Goal: Task Accomplishment & Management: Use online tool/utility

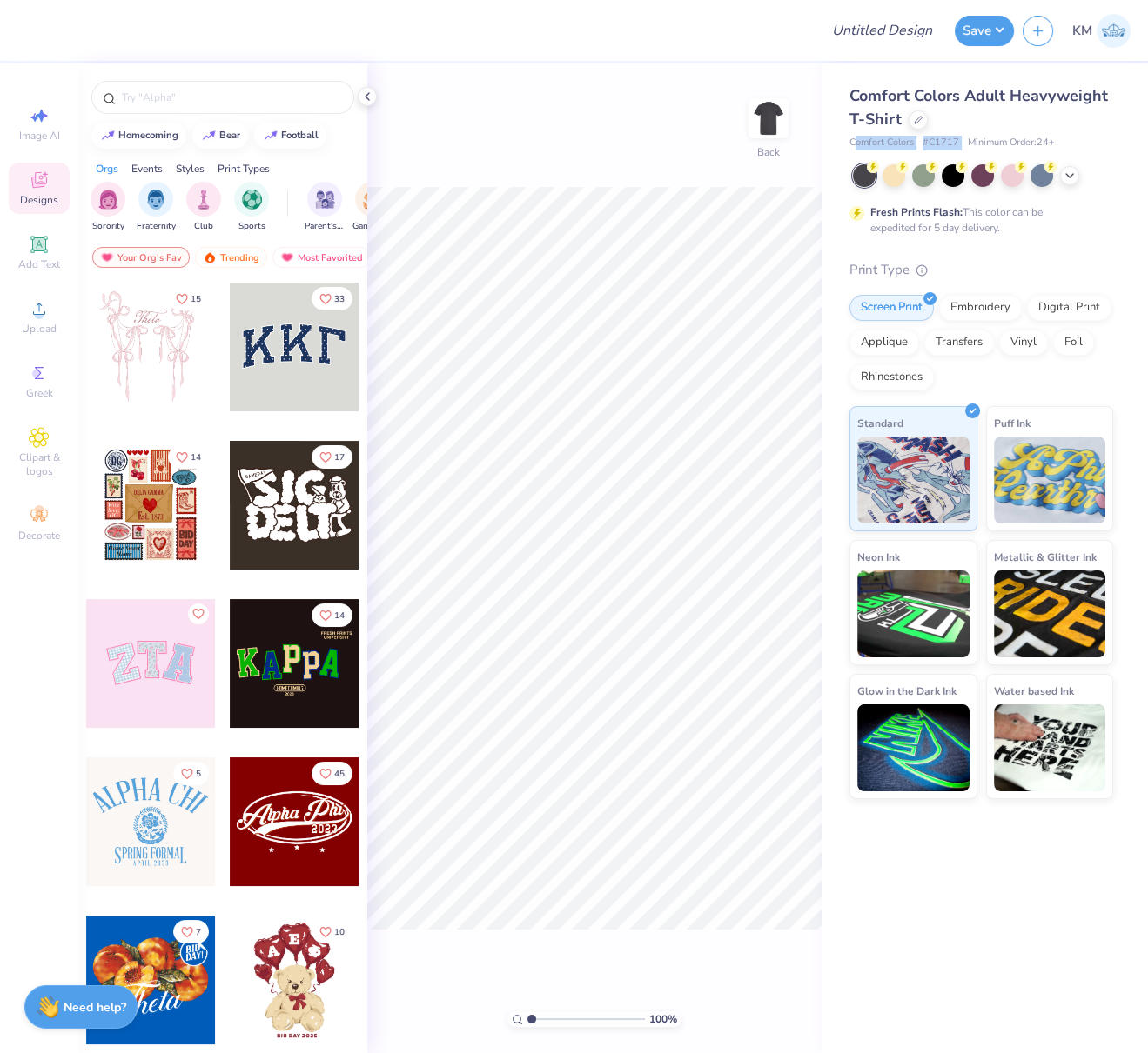
drag, startPoint x: 851, startPoint y: 143, endPoint x: 957, endPoint y: 141, distance: 106.0
click at [963, 144] on div "Comfort Colors # C1717 Minimum Order: 24 +" at bounding box center [981, 144] width 264 height 15
drag, startPoint x: 846, startPoint y: 141, endPoint x: 957, endPoint y: 139, distance: 111.0
click at [957, 139] on div "Comfort Colors Adult Heavyweight T-Shirt Comfort Colors # C1717 Minimum Order: …" at bounding box center [985, 432] width 327 height 736
copy div "Comfort Colors # C1717"
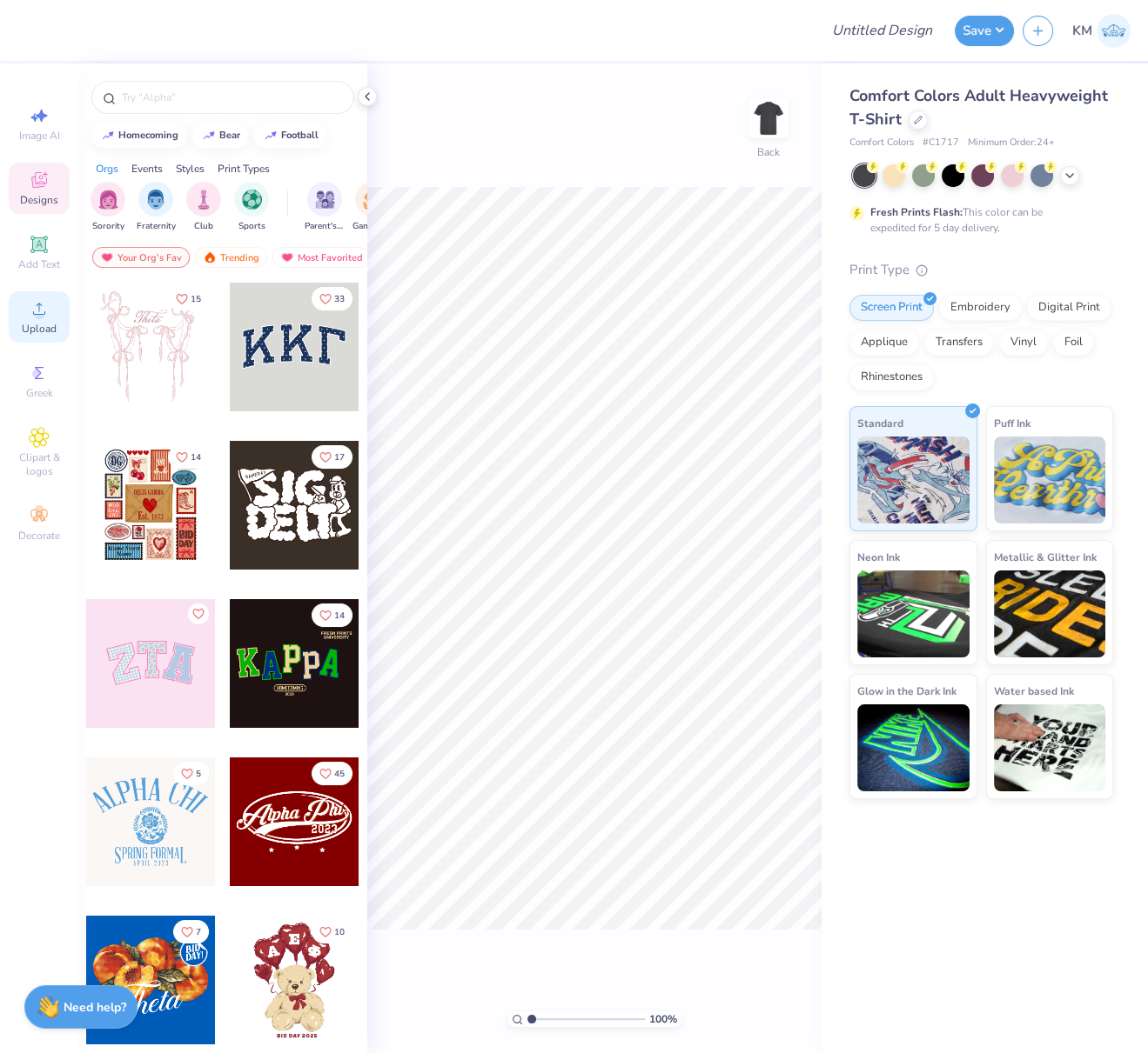
click at [46, 317] on icon at bounding box center [39, 309] width 21 height 21
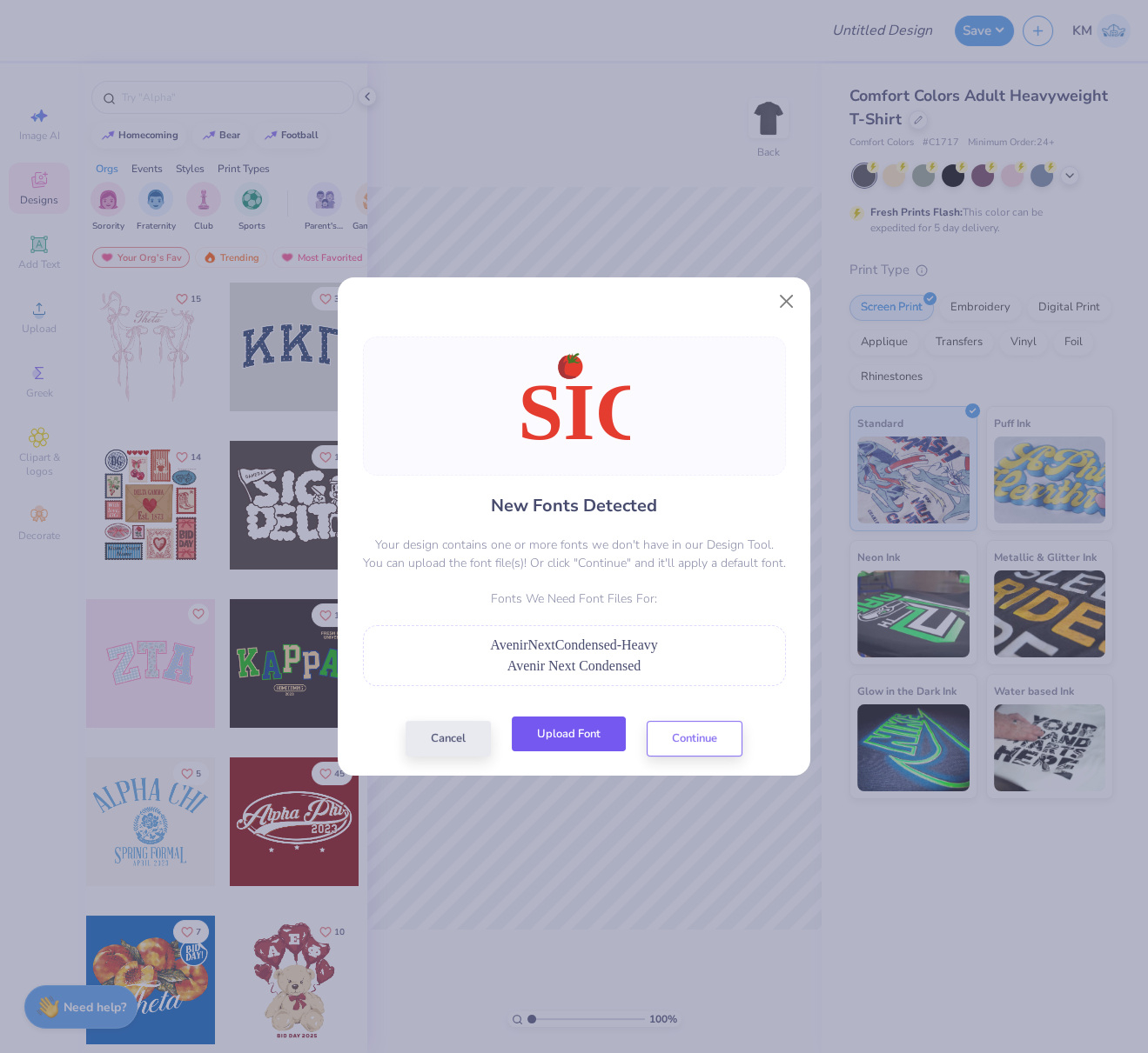
click at [592, 739] on button "Upload Font" at bounding box center [568, 735] width 114 height 36
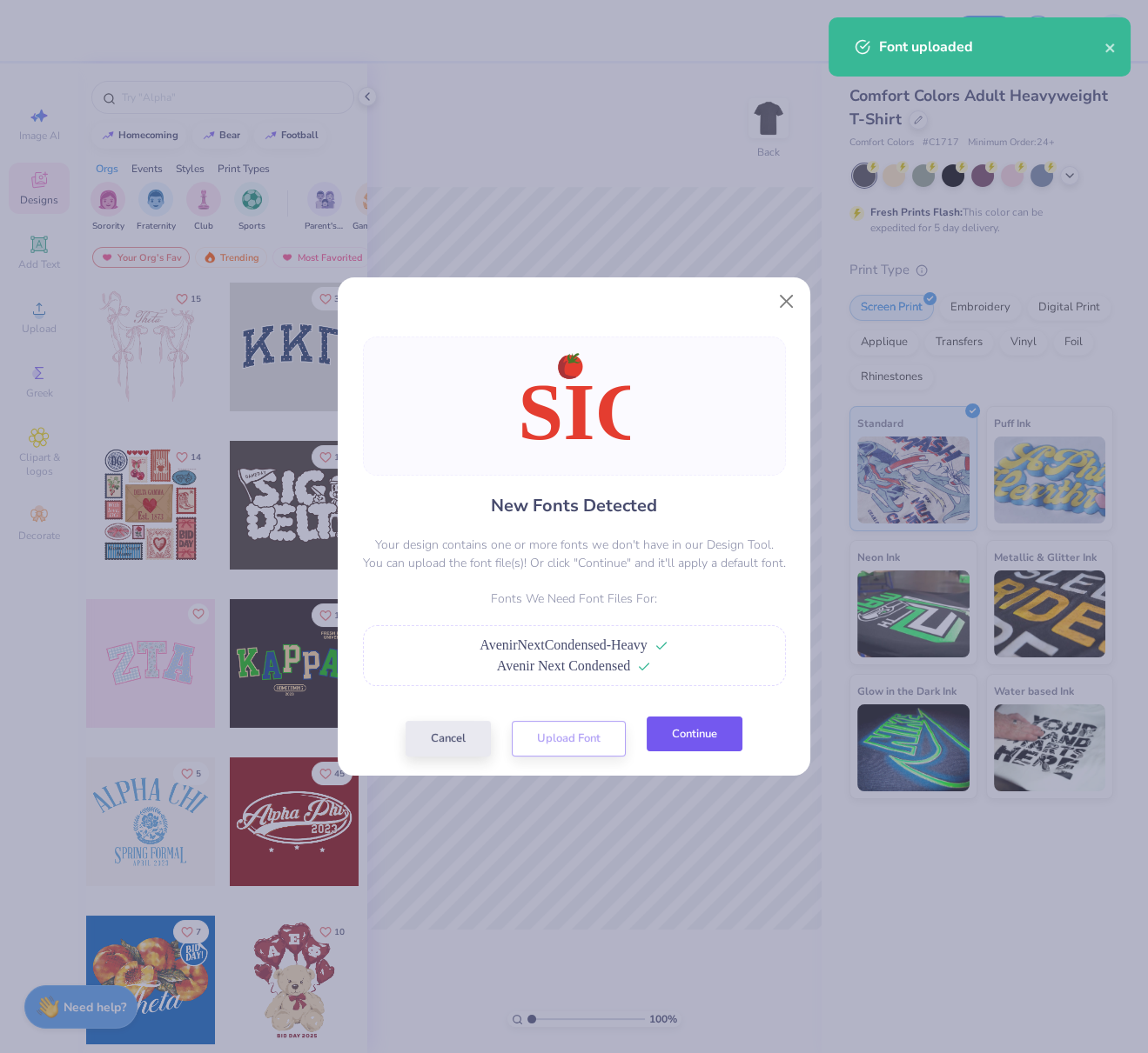
click at [705, 732] on button "Continue" at bounding box center [695, 735] width 96 height 36
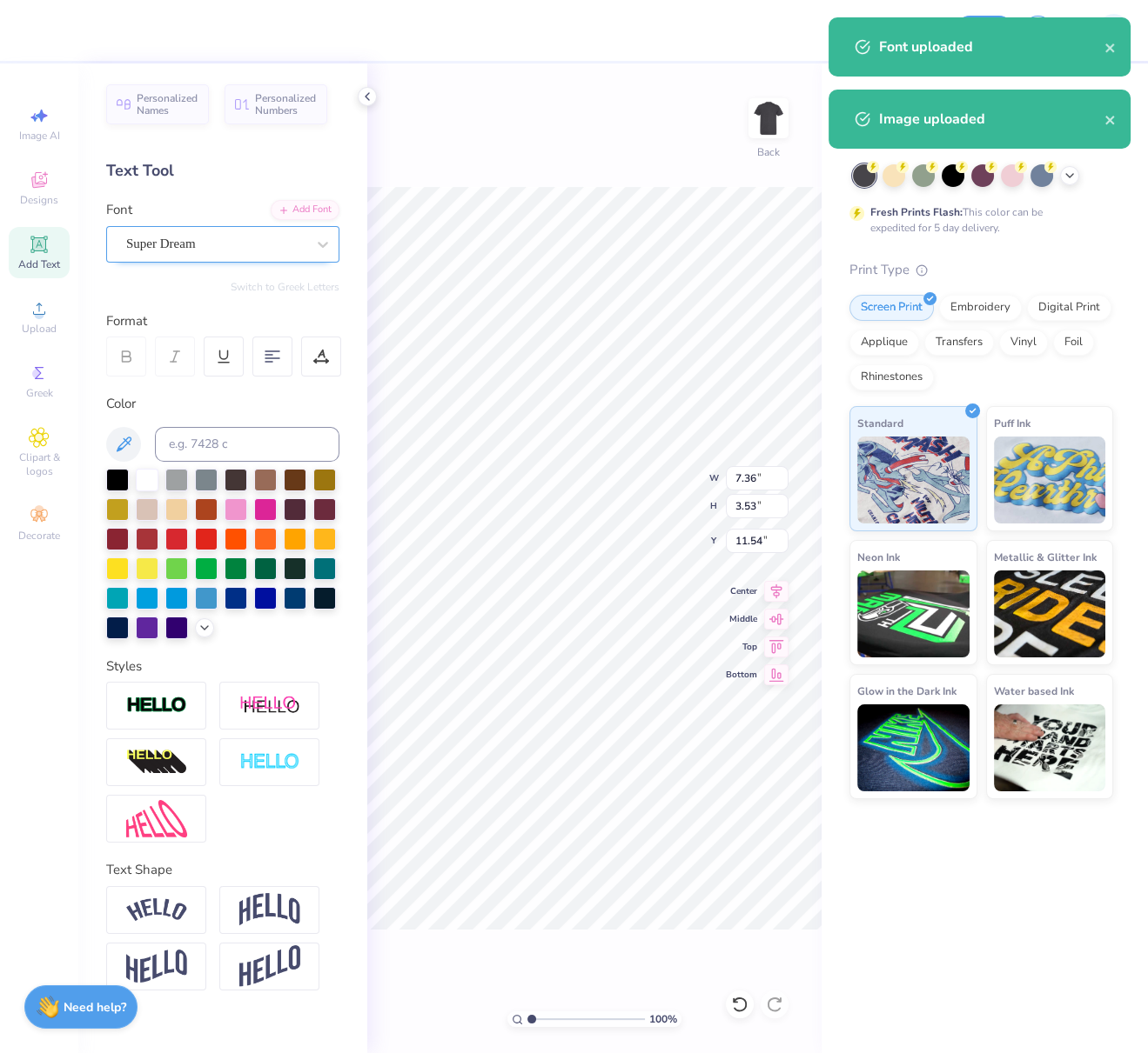
click at [204, 231] on div "Super Dream" at bounding box center [216, 244] width 183 height 27
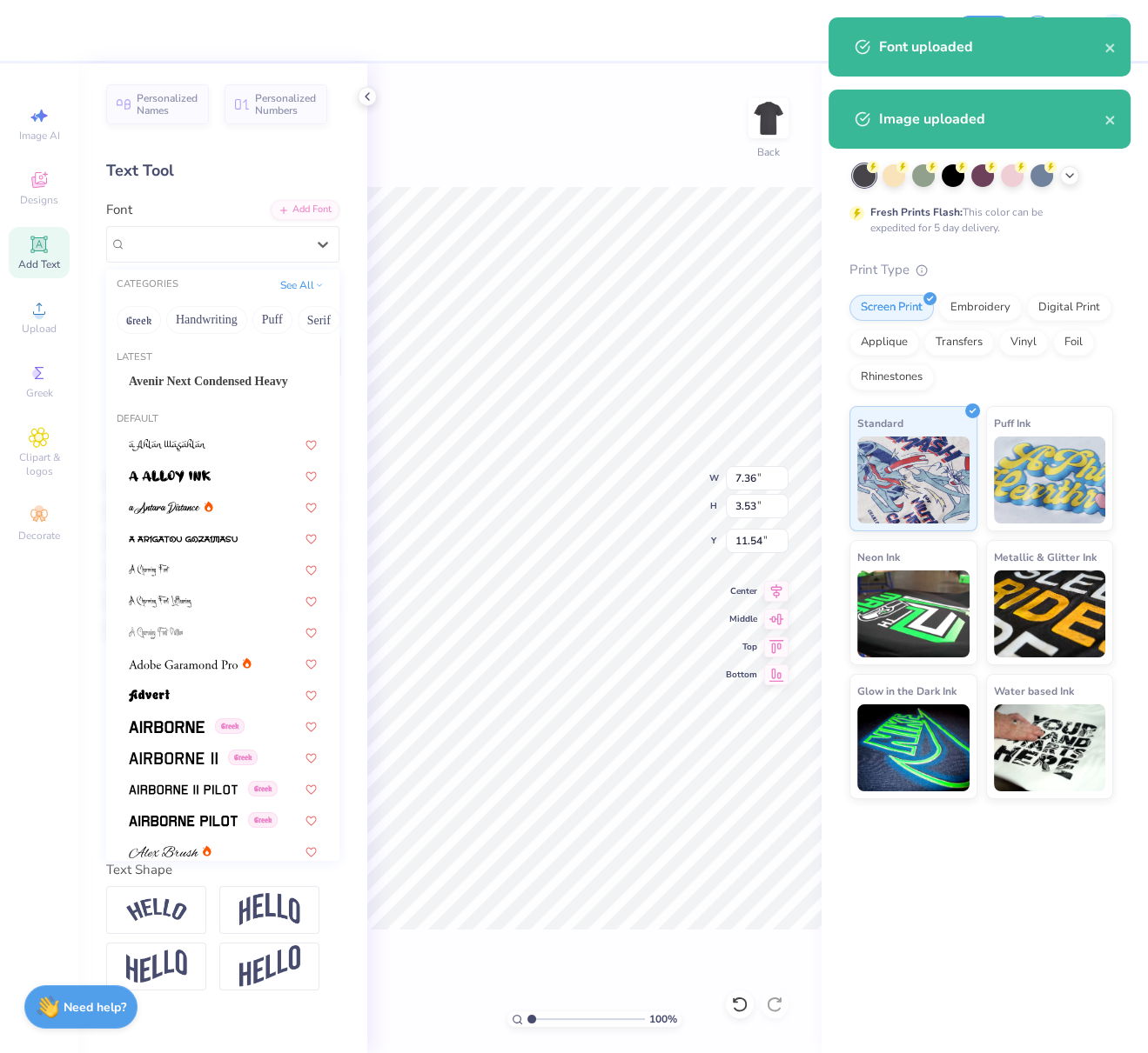
click at [194, 374] on span "Avenir Next Condensed Heavy" at bounding box center [208, 381] width 160 height 18
type input "6.44"
type input "3.57"
type input "11.86"
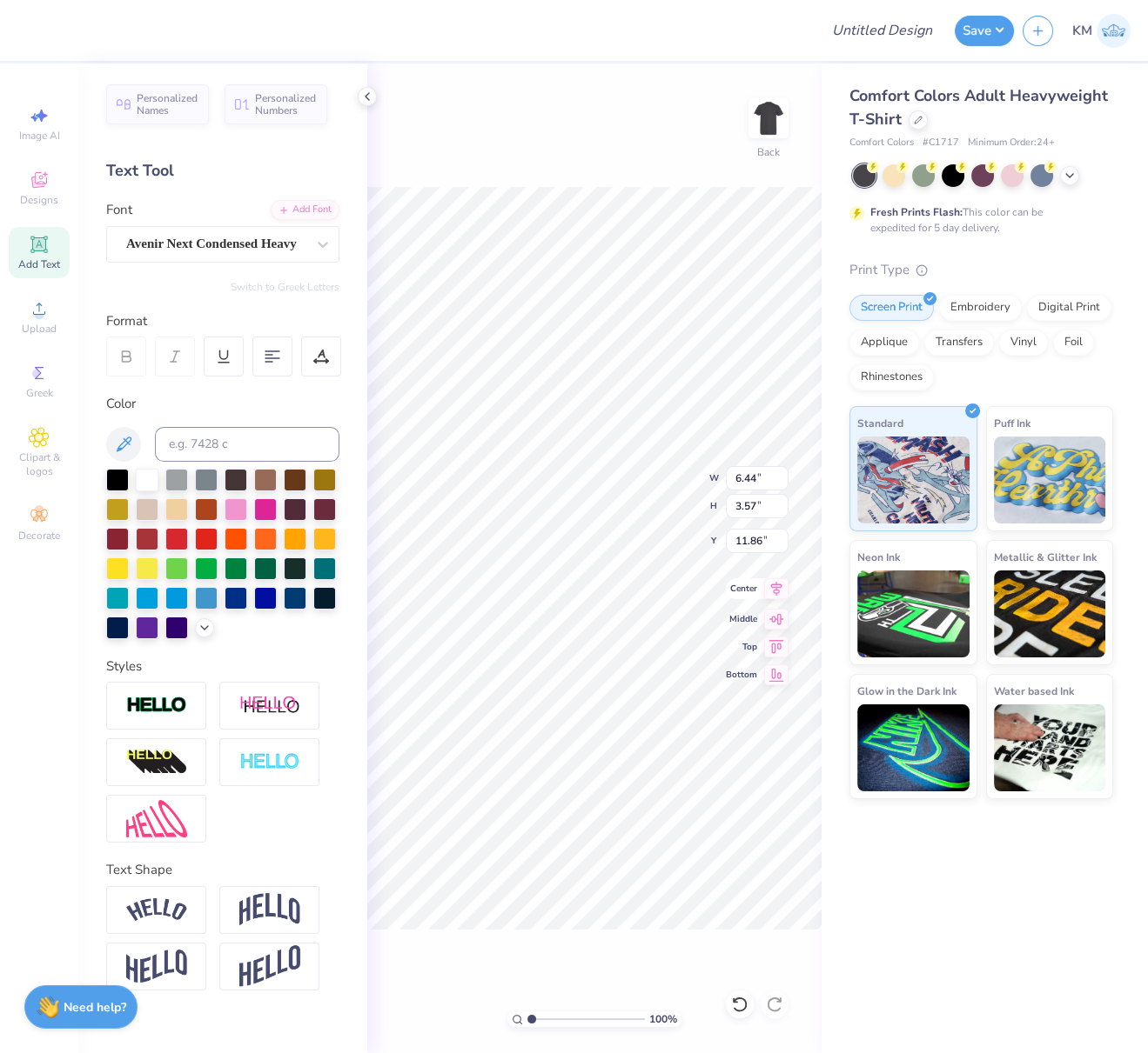
drag, startPoint x: 776, startPoint y: 588, endPoint x: 752, endPoint y: 586, distance: 24.1
click at [776, 588] on icon at bounding box center [776, 588] width 11 height 15
type input "1.45"
type input "1.52"
type input "9.93"
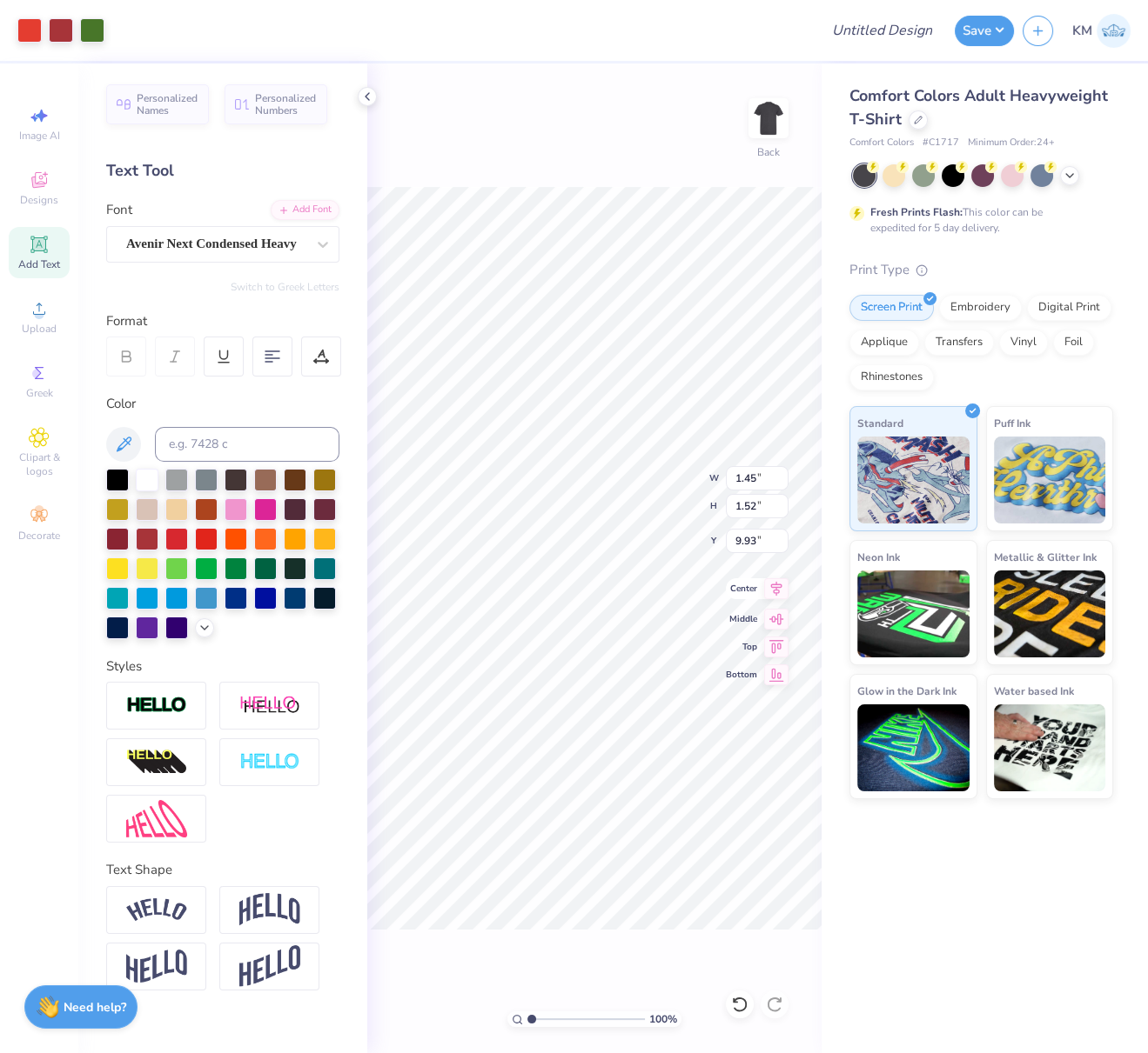
click at [777, 588] on icon at bounding box center [776, 588] width 24 height 21
type input "11.74"
drag, startPoint x: 748, startPoint y: 476, endPoint x: 726, endPoint y: 477, distance: 22.0
click at [727, 477] on input "6.44" at bounding box center [757, 479] width 63 height 24
type input "3.00"
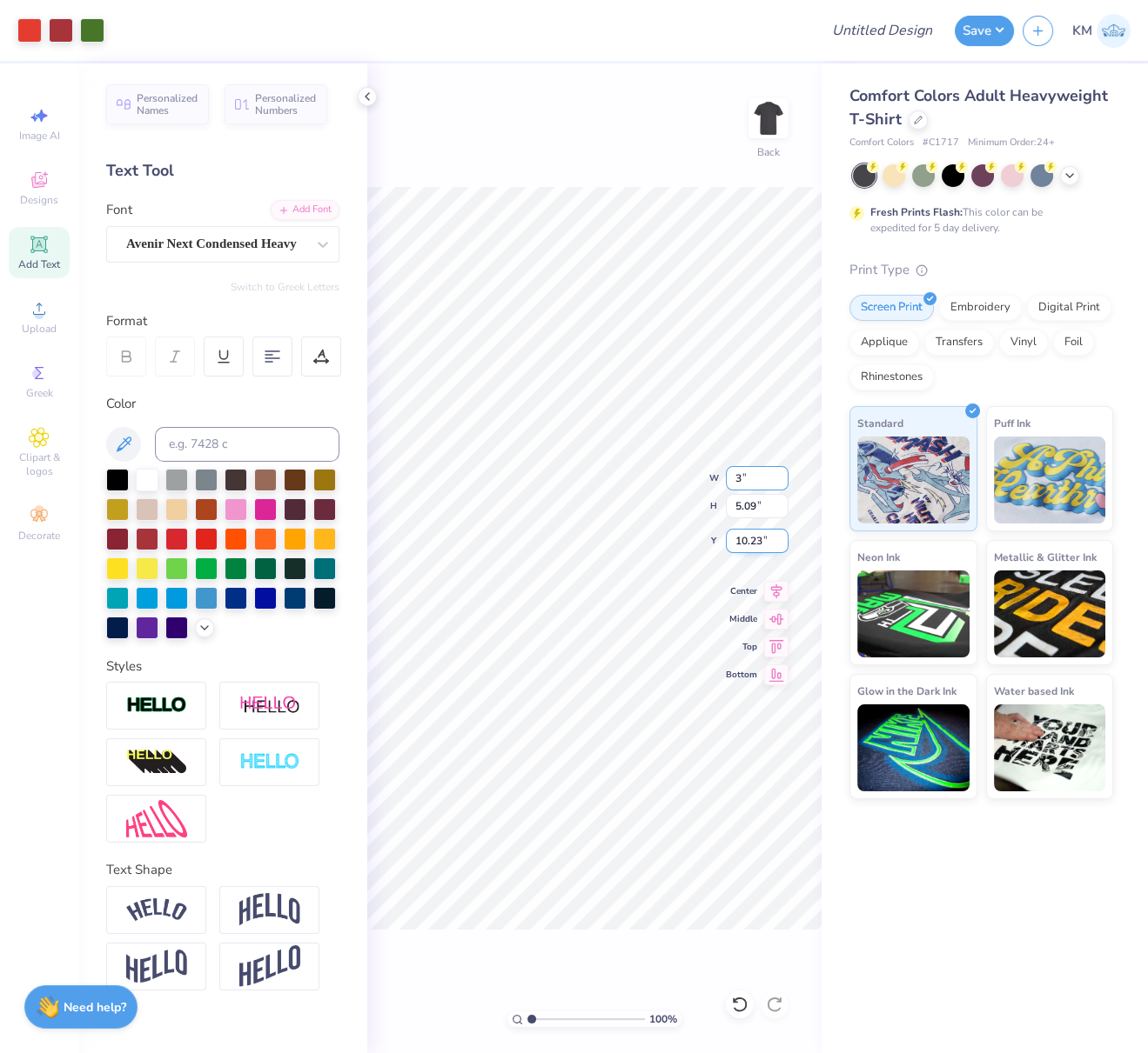
type input "2.37"
type input "3.00"
click at [769, 127] on img at bounding box center [768, 118] width 69 height 69
click at [41, 319] on div "Upload" at bounding box center [38, 317] width 61 height 52
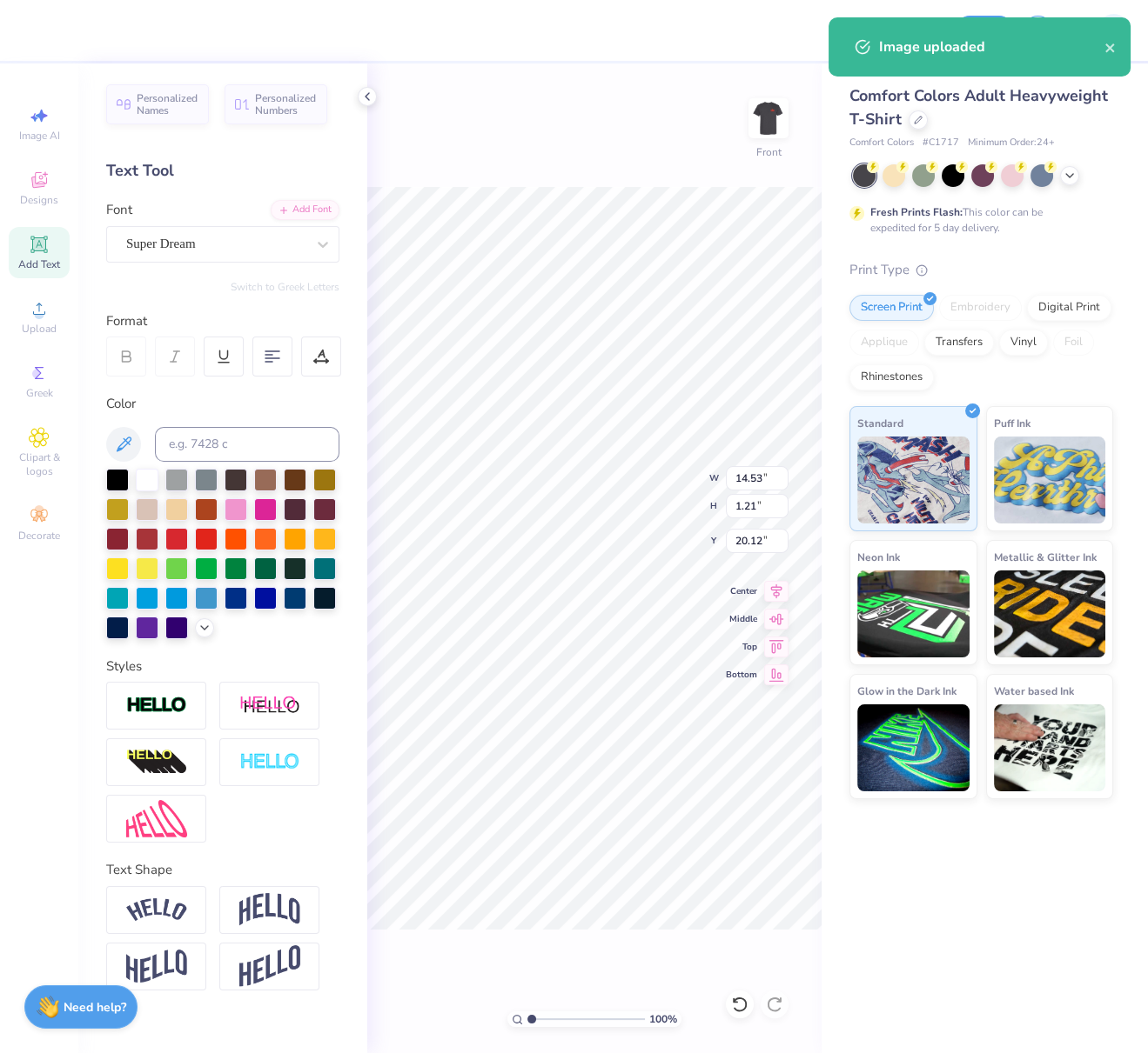
drag, startPoint x: 278, startPoint y: 244, endPoint x: 266, endPoint y: 263, distance: 22.5
click at [278, 245] on div "Super Dream" at bounding box center [216, 244] width 183 height 27
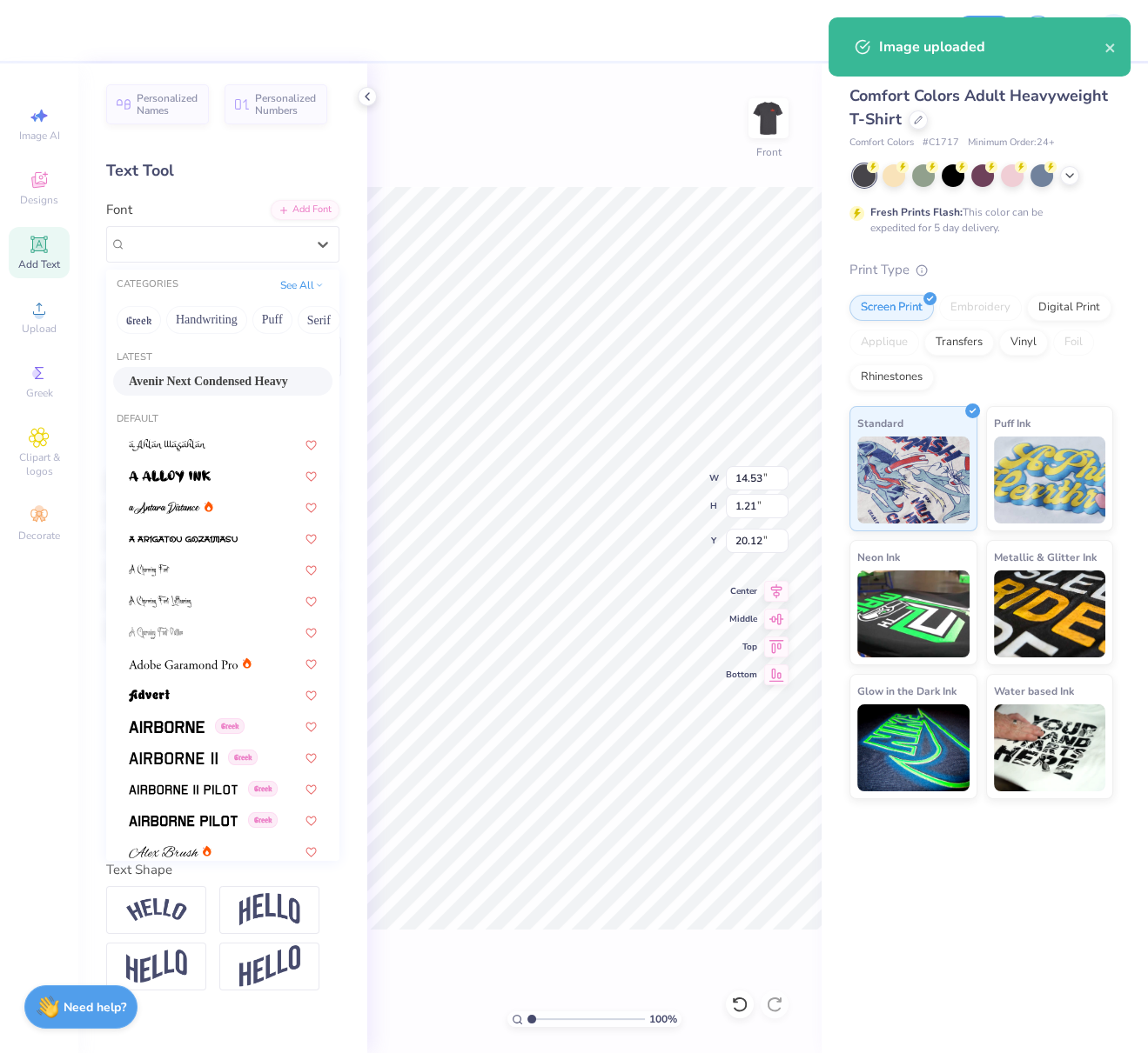
click at [203, 382] on span "Avenir Next Condensed Heavy" at bounding box center [208, 381] width 160 height 18
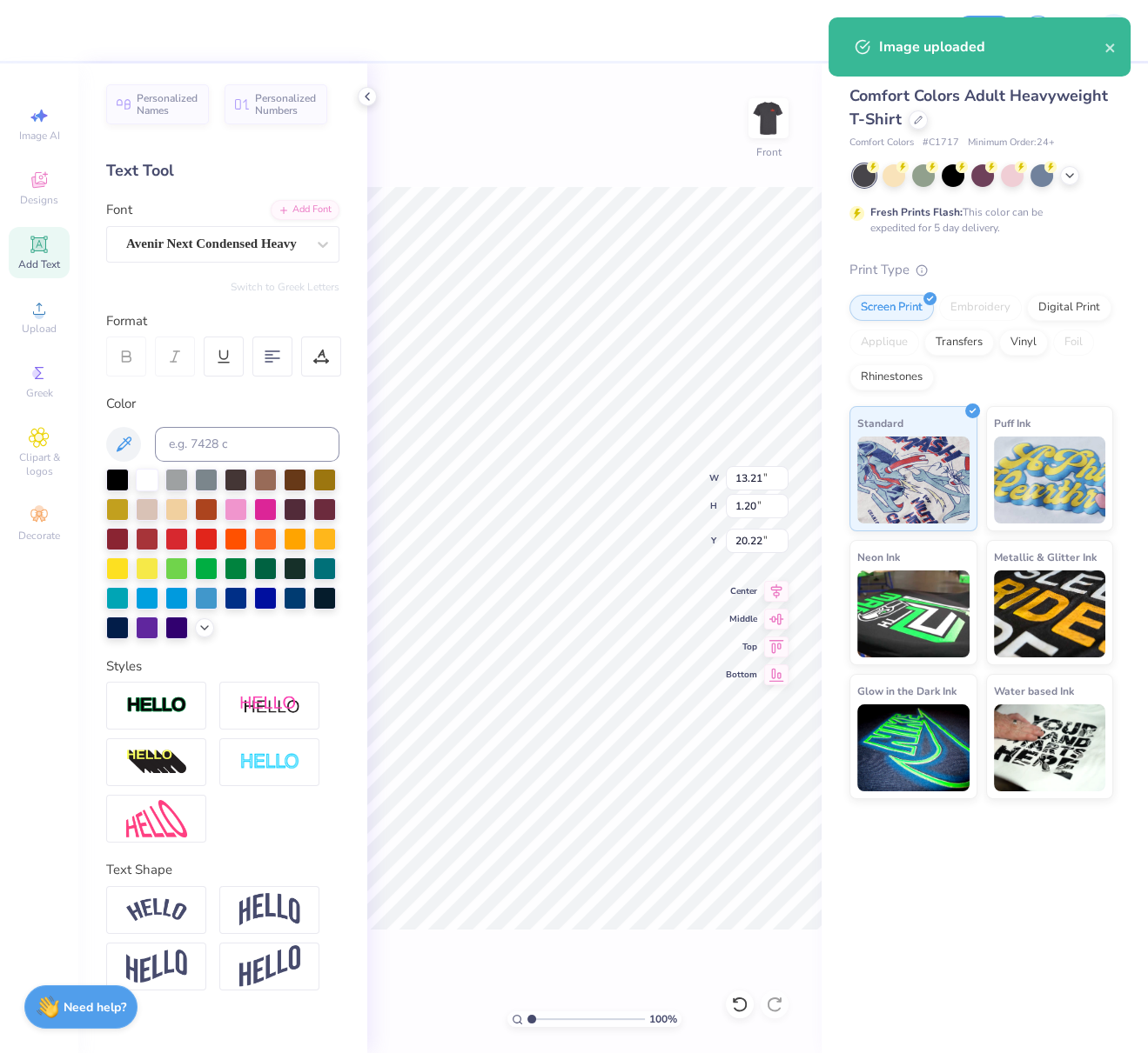
type input "13.21"
type input "1.20"
type input "20.22"
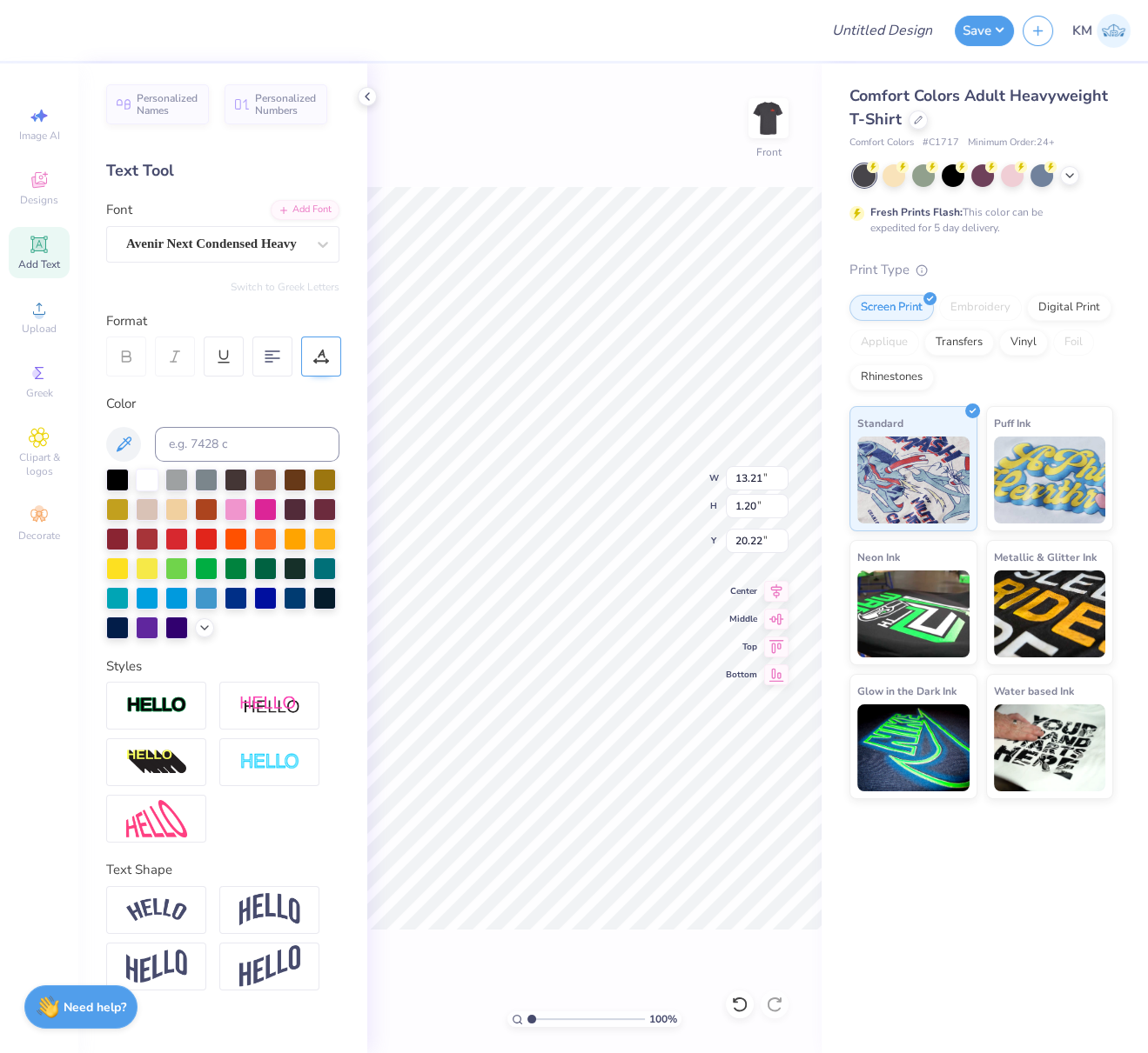
drag, startPoint x: 322, startPoint y: 351, endPoint x: 316, endPoint y: 372, distance: 21.8
click at [322, 351] on icon at bounding box center [321, 357] width 16 height 16
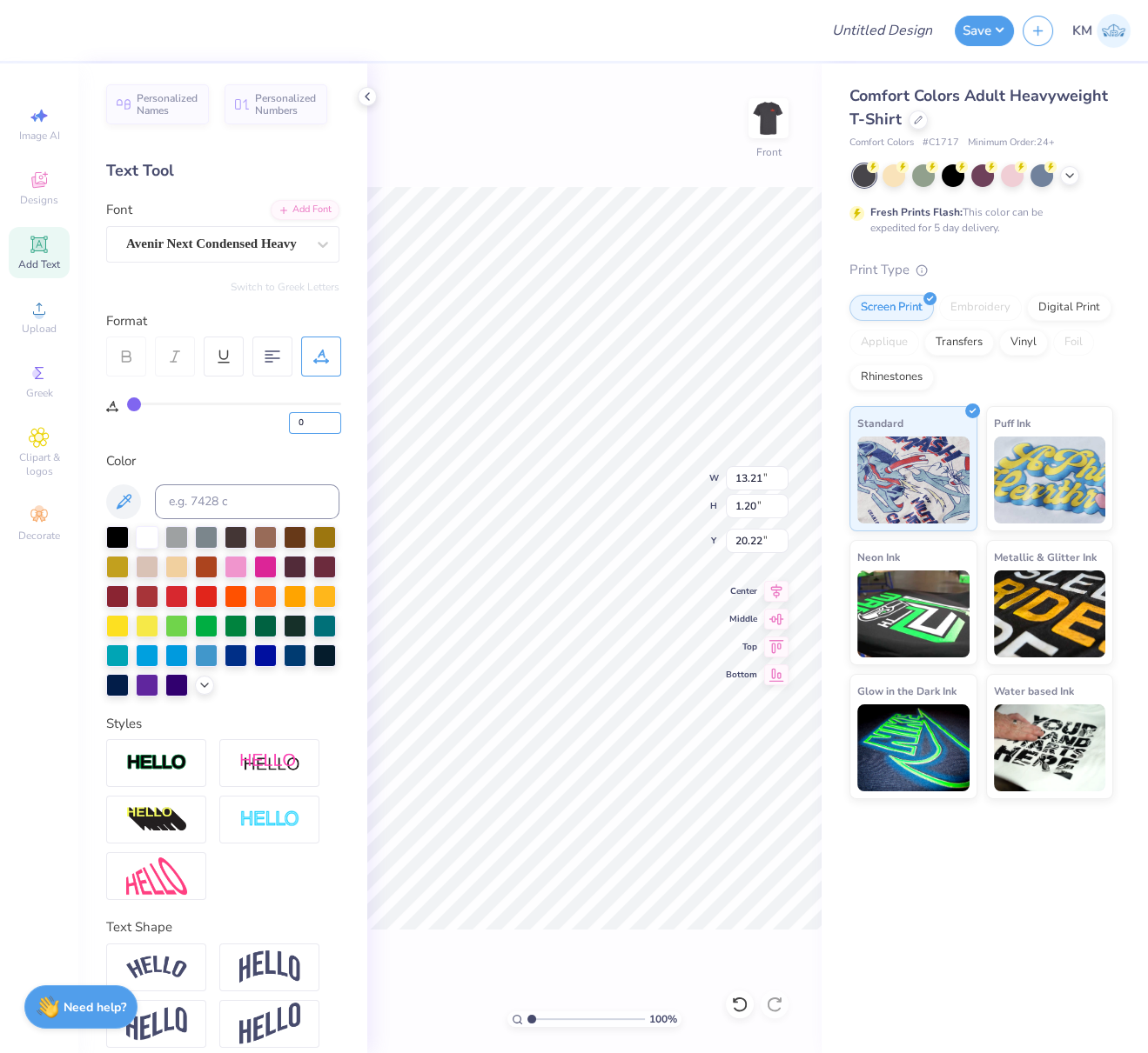
drag, startPoint x: 289, startPoint y: 419, endPoint x: 284, endPoint y: 430, distance: 12.1
click at [280, 420] on div "0" at bounding box center [234, 418] width 214 height 31
type input "10"
type input "14.53"
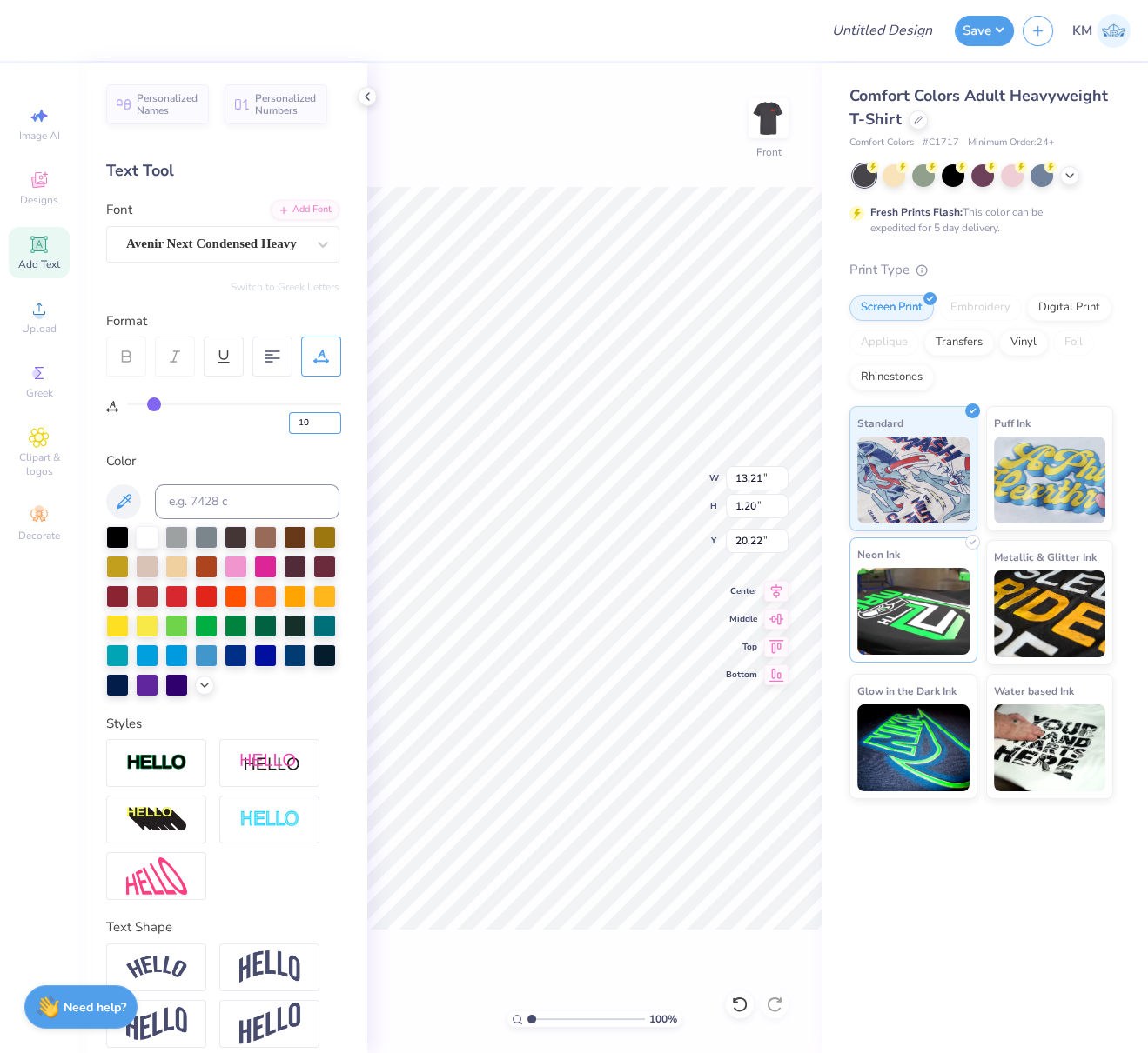
type input "1.11"
type input "20.27"
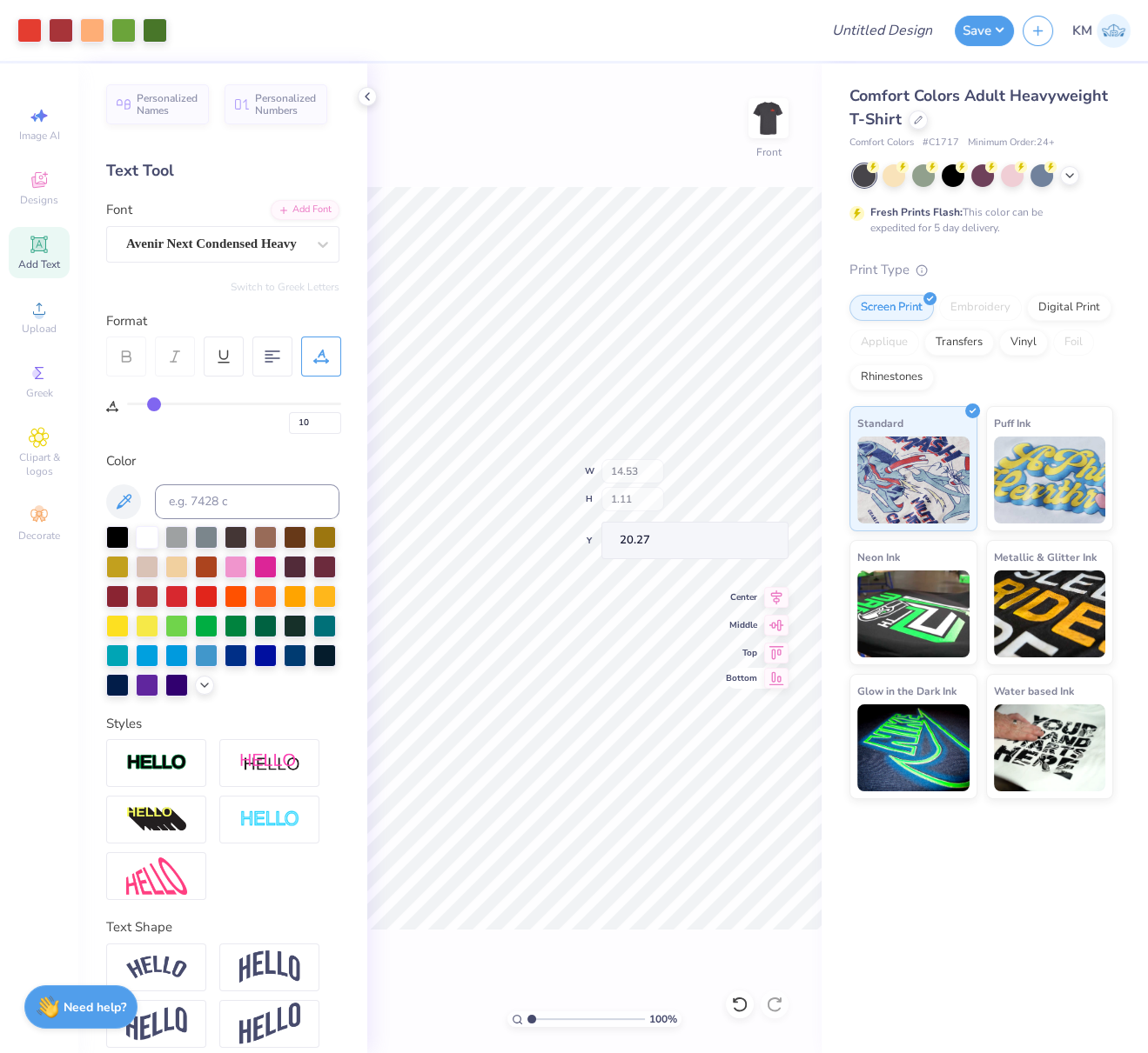
type input "15.20"
type input "6.18"
drag, startPoint x: 777, startPoint y: 588, endPoint x: 754, endPoint y: 618, distance: 37.8
click at [777, 589] on icon at bounding box center [776, 591] width 24 height 21
type input "14.53"
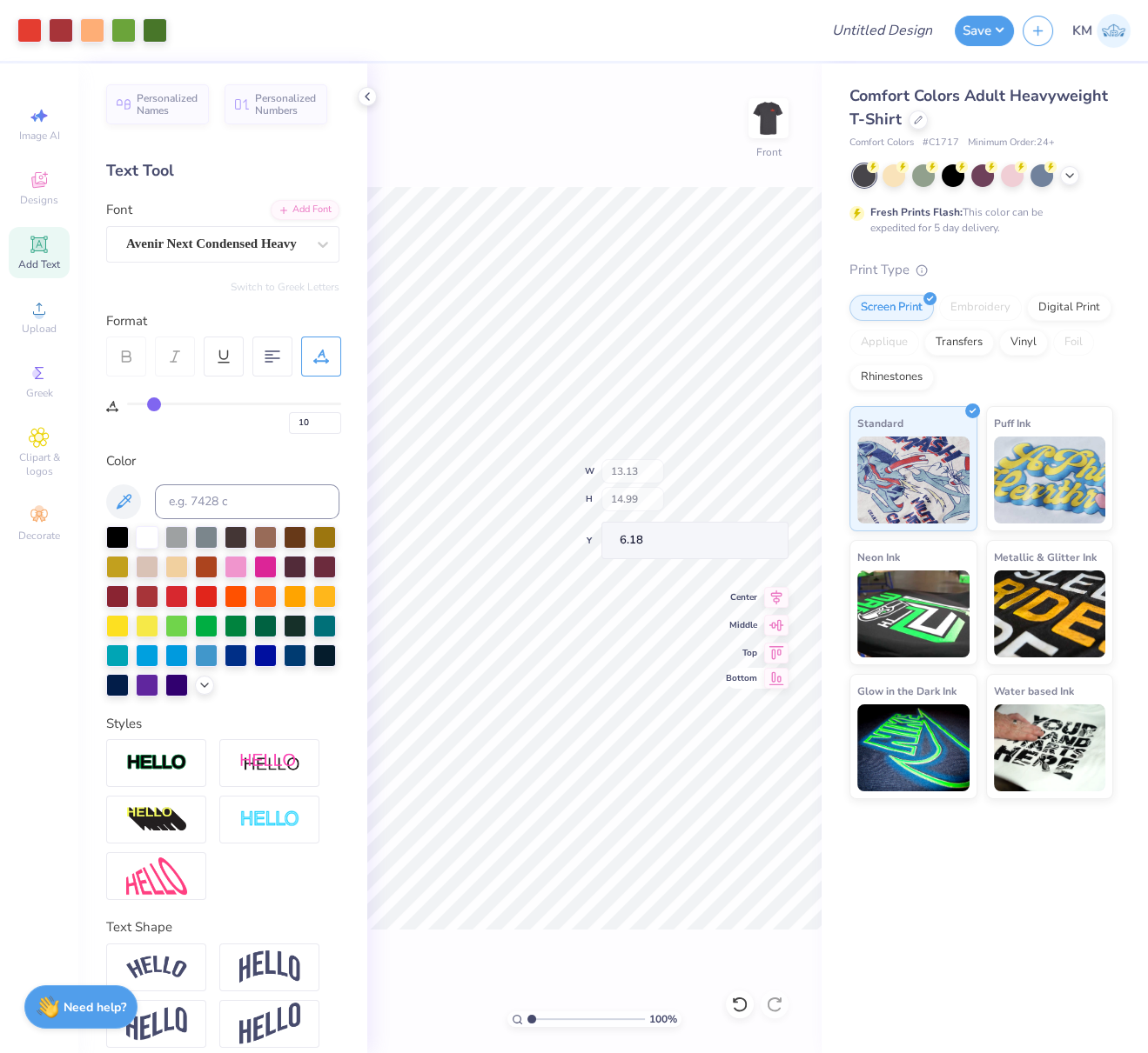
type input "15.20"
click at [724, 474] on div "100 % Front W 14.53 14.53 " H 15.20 15.20 " Y 6.18 6.18 " Center Middle Top Bot…" at bounding box center [594, 558] width 454 height 990
drag, startPoint x: 762, startPoint y: 476, endPoint x: 729, endPoint y: 483, distance: 33.7
click at [728, 474] on input "14.53" at bounding box center [757, 479] width 63 height 24
drag, startPoint x: 765, startPoint y: 480, endPoint x: 728, endPoint y: 484, distance: 37.2
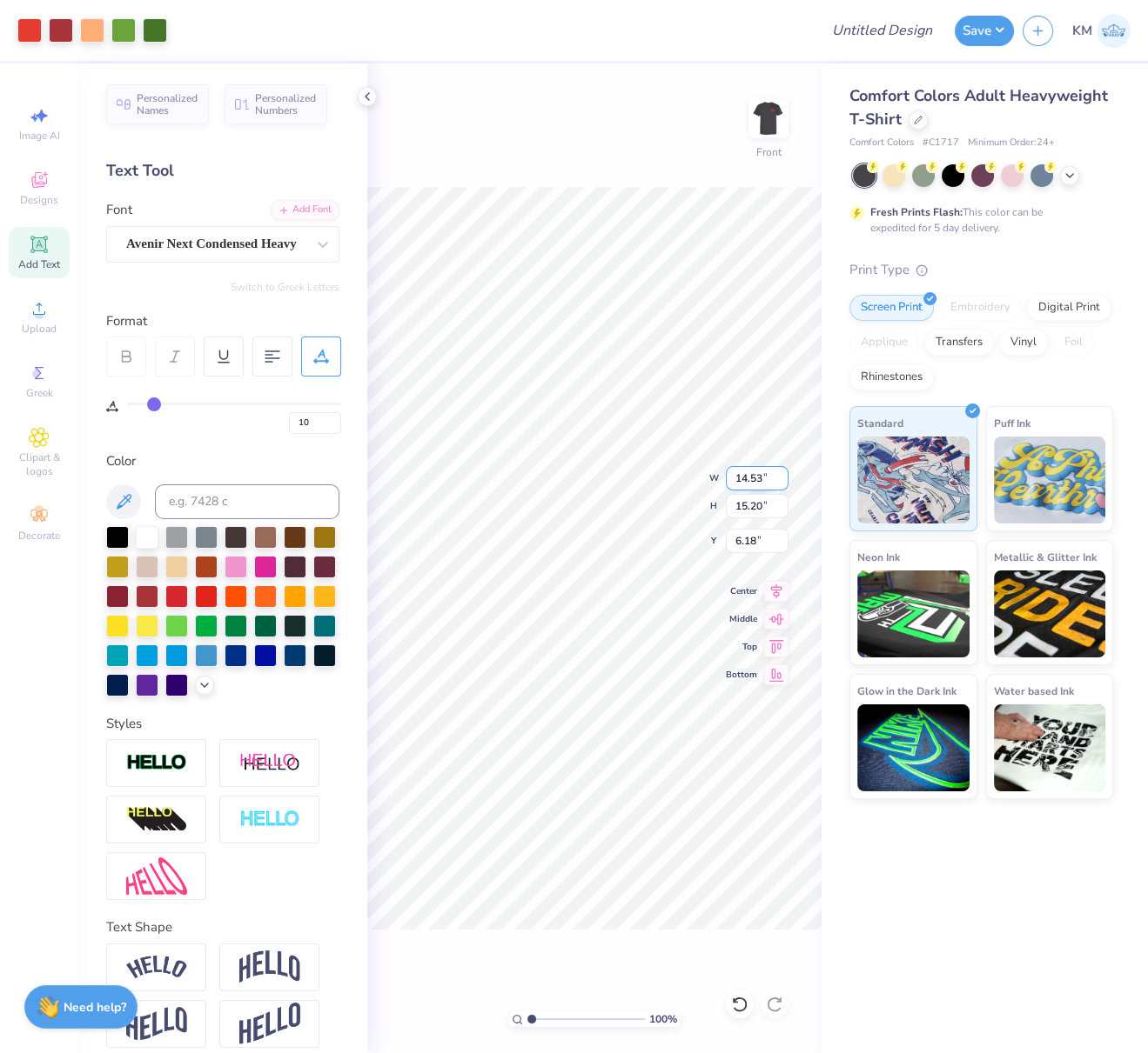
click at [729, 475] on input "14.53" at bounding box center [757, 479] width 63 height 24
paste input "9.2235"
type input "9.22"
type input "9.65"
type input "8.96"
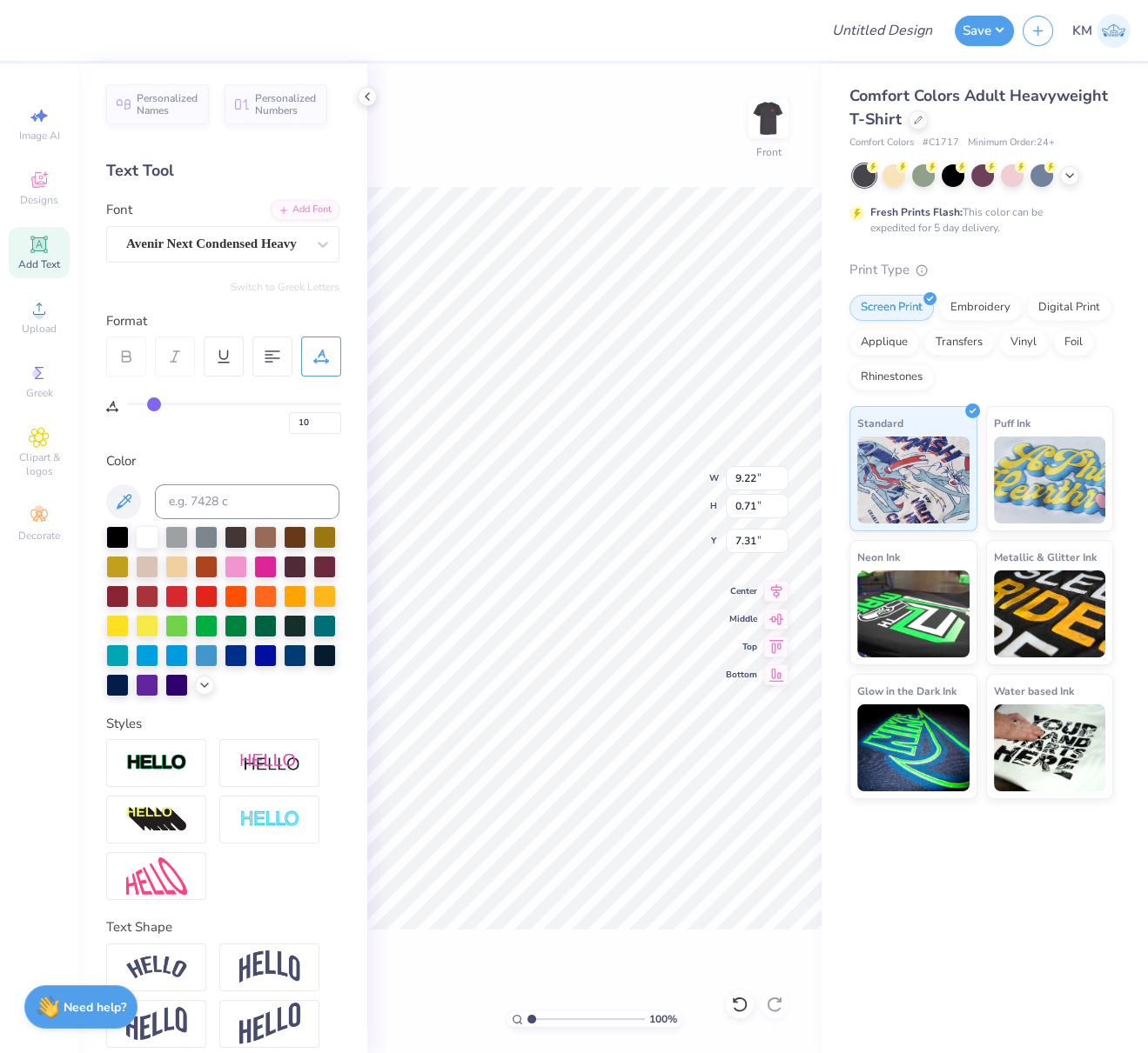
type input "7.29"
type textarea "SIGMA CHI"
click at [285, 416] on div "10" at bounding box center [234, 418] width 214 height 31
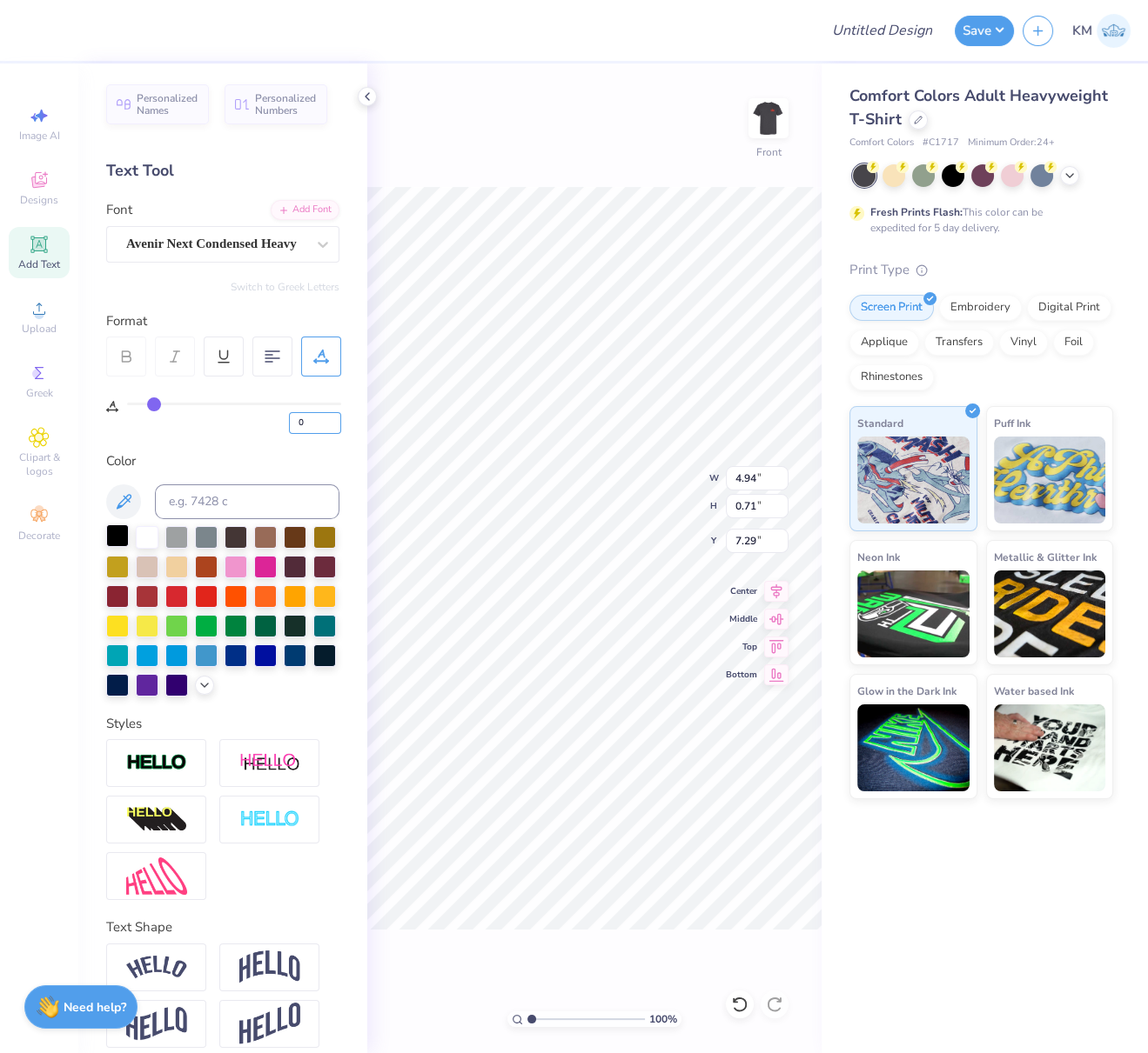
type input "0"
type input "8.77"
type input "1.49"
type input "6.51"
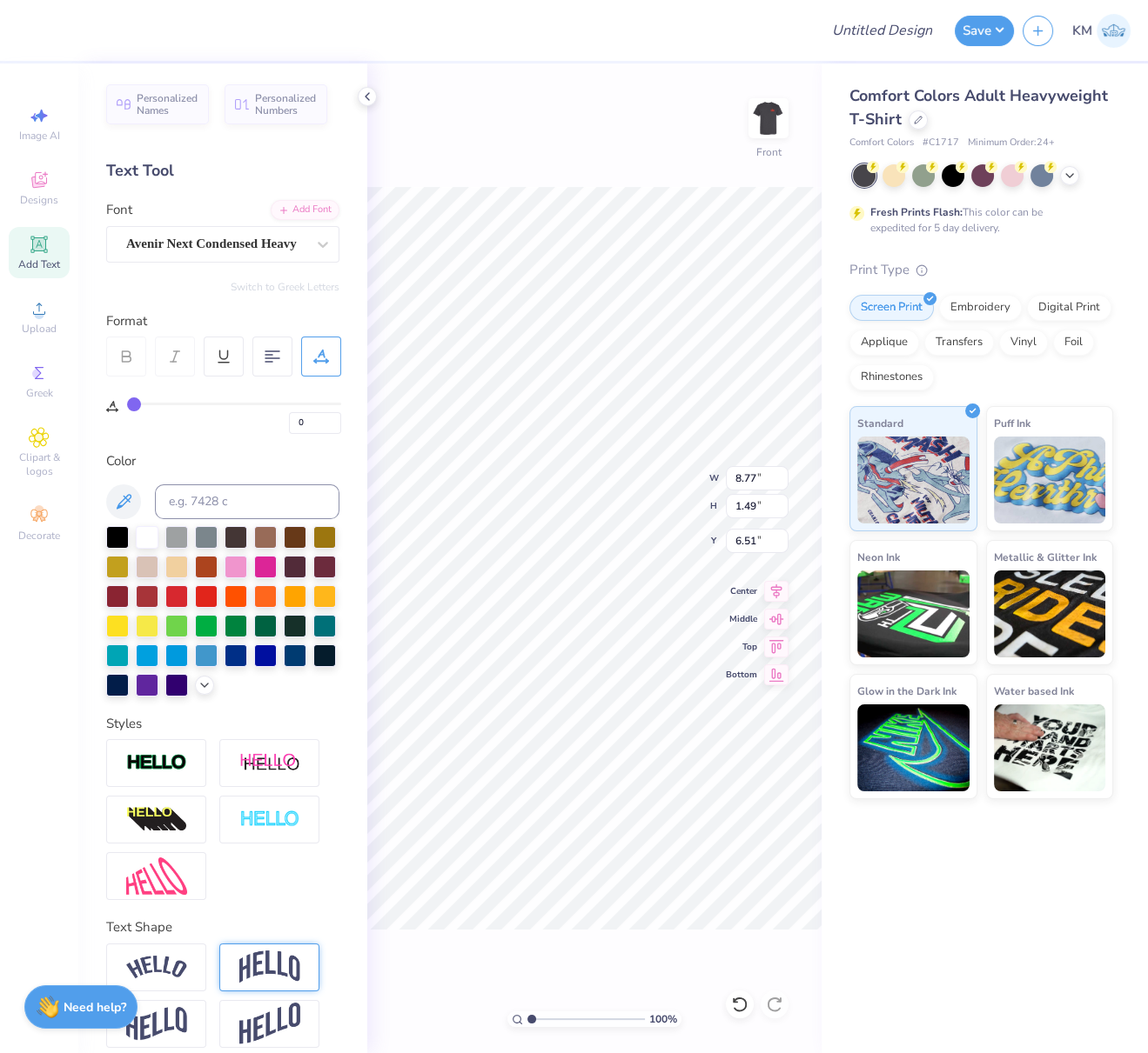
click at [268, 984] on img at bounding box center [269, 967] width 61 height 33
type input "3.23"
type input "5.64"
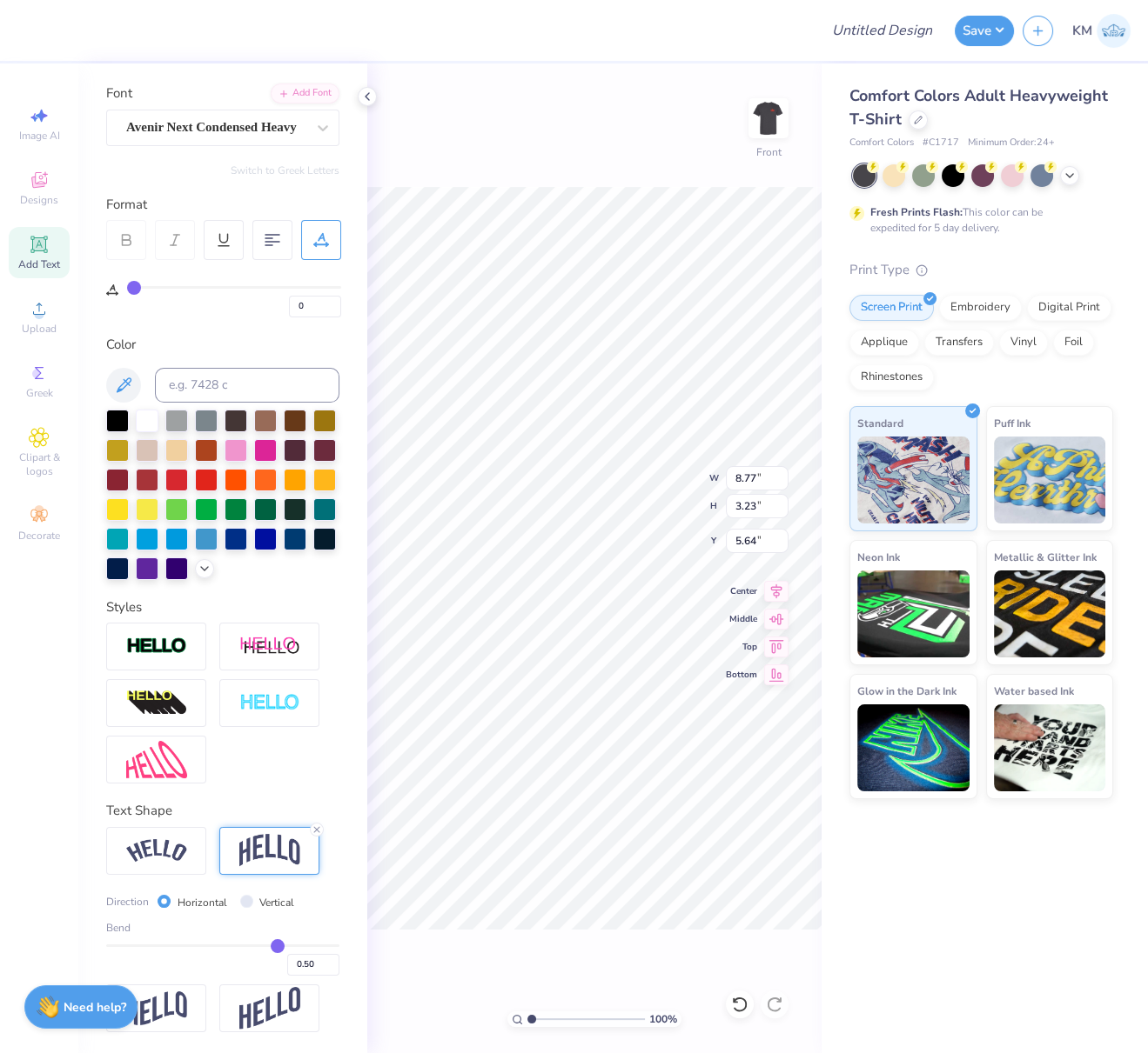
scroll to position [144, 0]
drag, startPoint x: 290, startPoint y: 966, endPoint x: 310, endPoint y: 970, distance: 20.4
click at [308, 970] on input "0.50" at bounding box center [314, 965] width 53 height 22
type input "0.30"
type input "0.3"
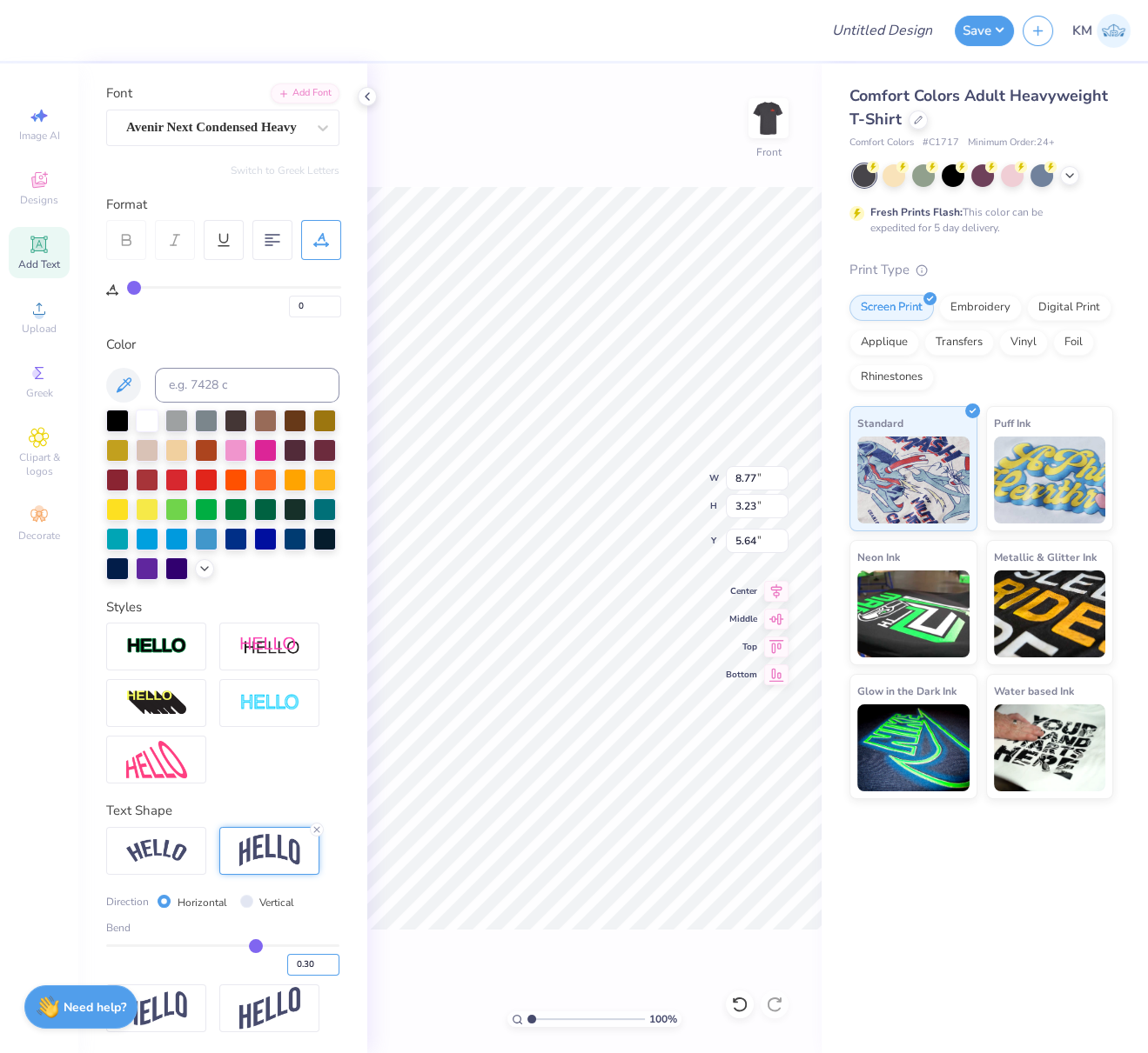
type input "2.46"
type input "6.02"
drag, startPoint x: 761, startPoint y: 475, endPoint x: 726, endPoint y: 474, distance: 35.0
click at [726, 474] on input "8.77" at bounding box center [757, 479] width 63 height 24
type input "1.50"
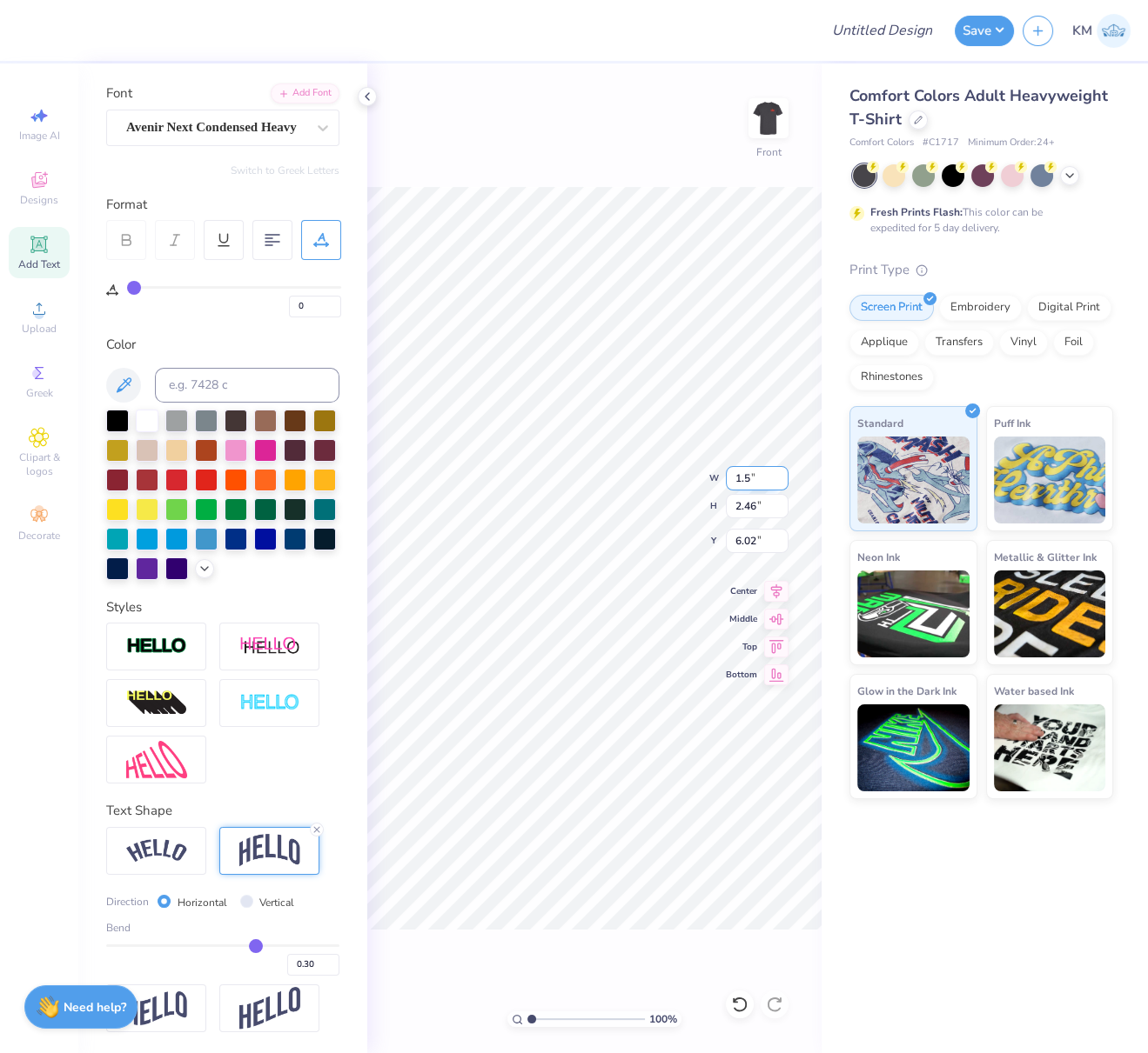
type input "0.42"
type input "7.04"
click at [737, 477] on input "1.50" at bounding box center [757, 479] width 63 height 24
type input "10.50"
type input "2.95"
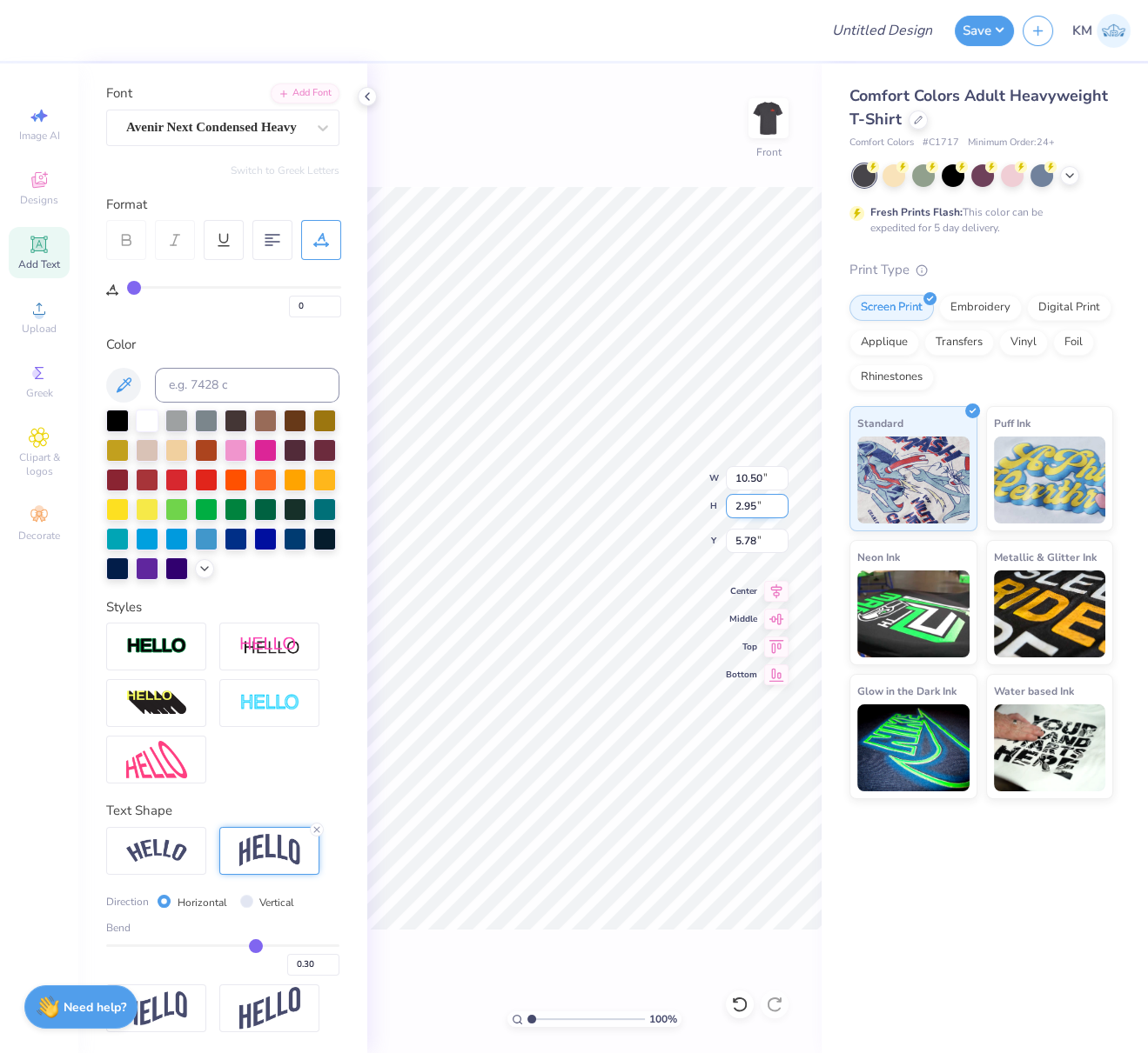
drag, startPoint x: 776, startPoint y: 587, endPoint x: 732, endPoint y: 516, distance: 83.5
click at [776, 587] on icon at bounding box center [776, 591] width 11 height 15
type input "7.23"
drag, startPoint x: 775, startPoint y: 585, endPoint x: 756, endPoint y: 598, distance: 23.0
click at [775, 585] on icon at bounding box center [776, 588] width 24 height 21
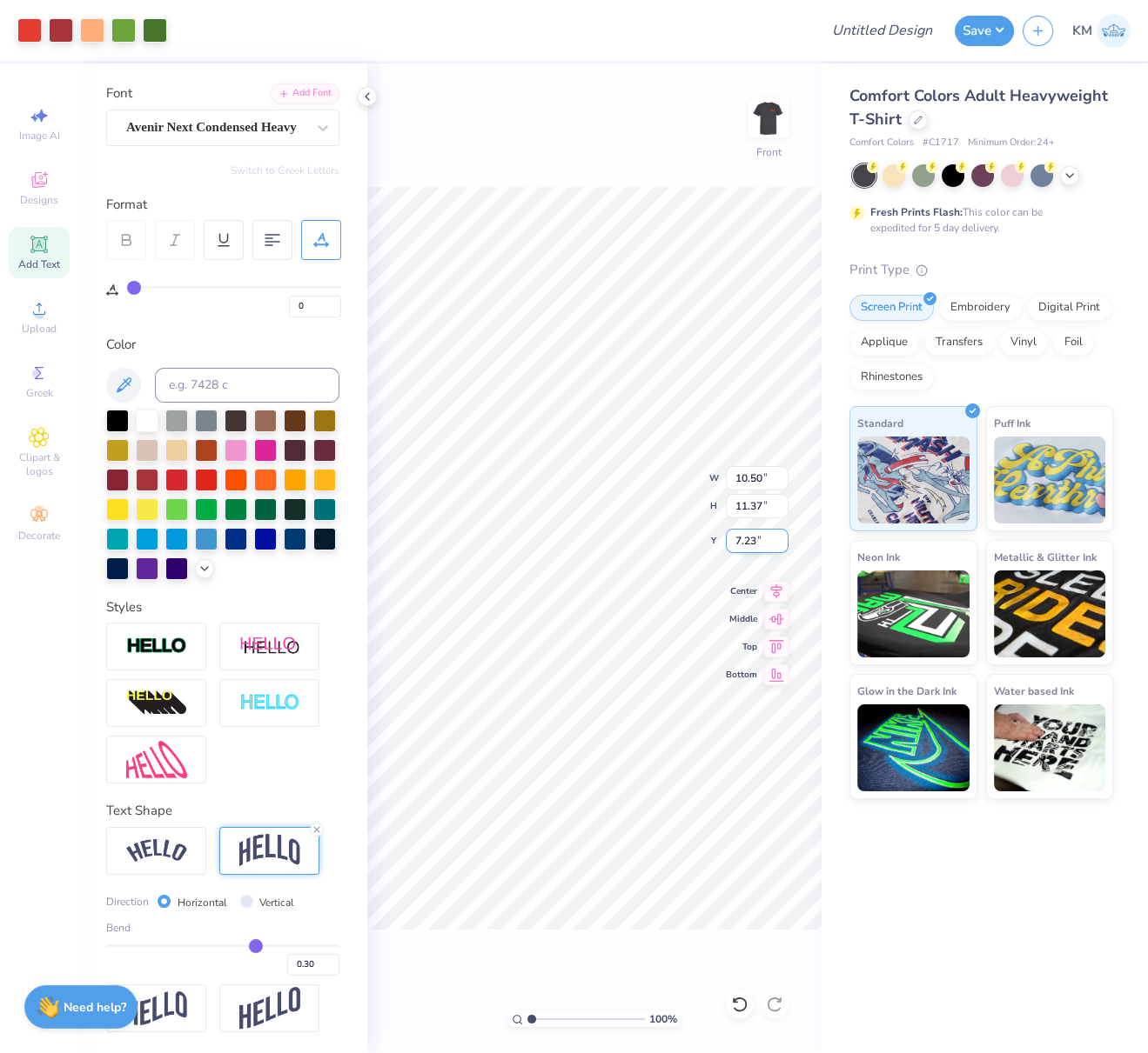
drag, startPoint x: 761, startPoint y: 540, endPoint x: 738, endPoint y: 538, distance: 23.1
click at [735, 536] on input "7.23" at bounding box center [757, 542] width 63 height 24
drag, startPoint x: 768, startPoint y: 477, endPoint x: 732, endPoint y: 474, distance: 36.1
click at [731, 471] on input "10.50" at bounding box center [757, 479] width 63 height 24
drag, startPoint x: 768, startPoint y: 504, endPoint x: 746, endPoint y: 487, distance: 27.8
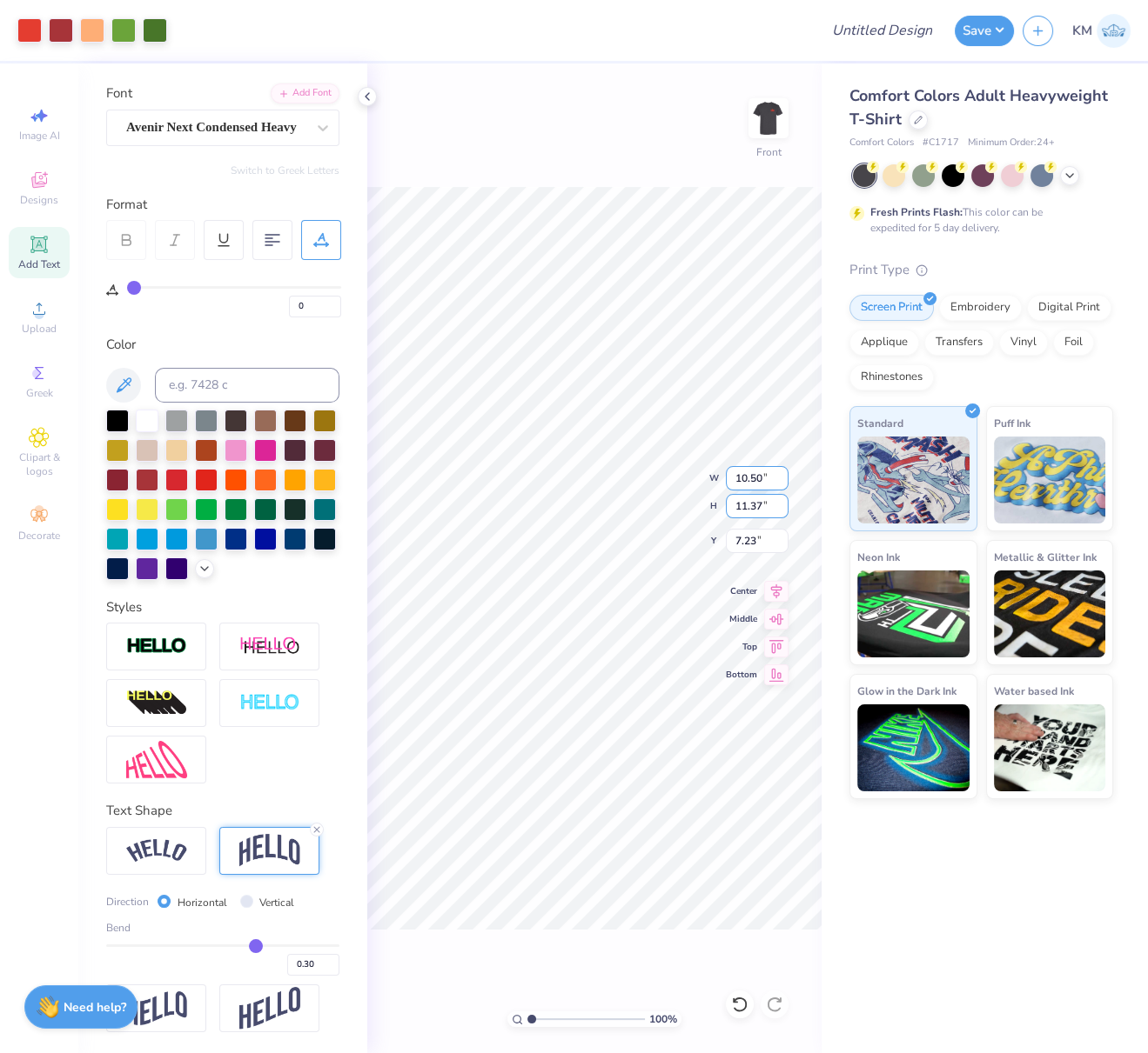
click at [729, 497] on input "11.37" at bounding box center [757, 506] width 63 height 24
drag, startPoint x: 755, startPoint y: 476, endPoint x: 734, endPoint y: 479, distance: 21.2
click at [732, 478] on input "10.50" at bounding box center [757, 479] width 63 height 24
type input "12.00"
type input "13.00"
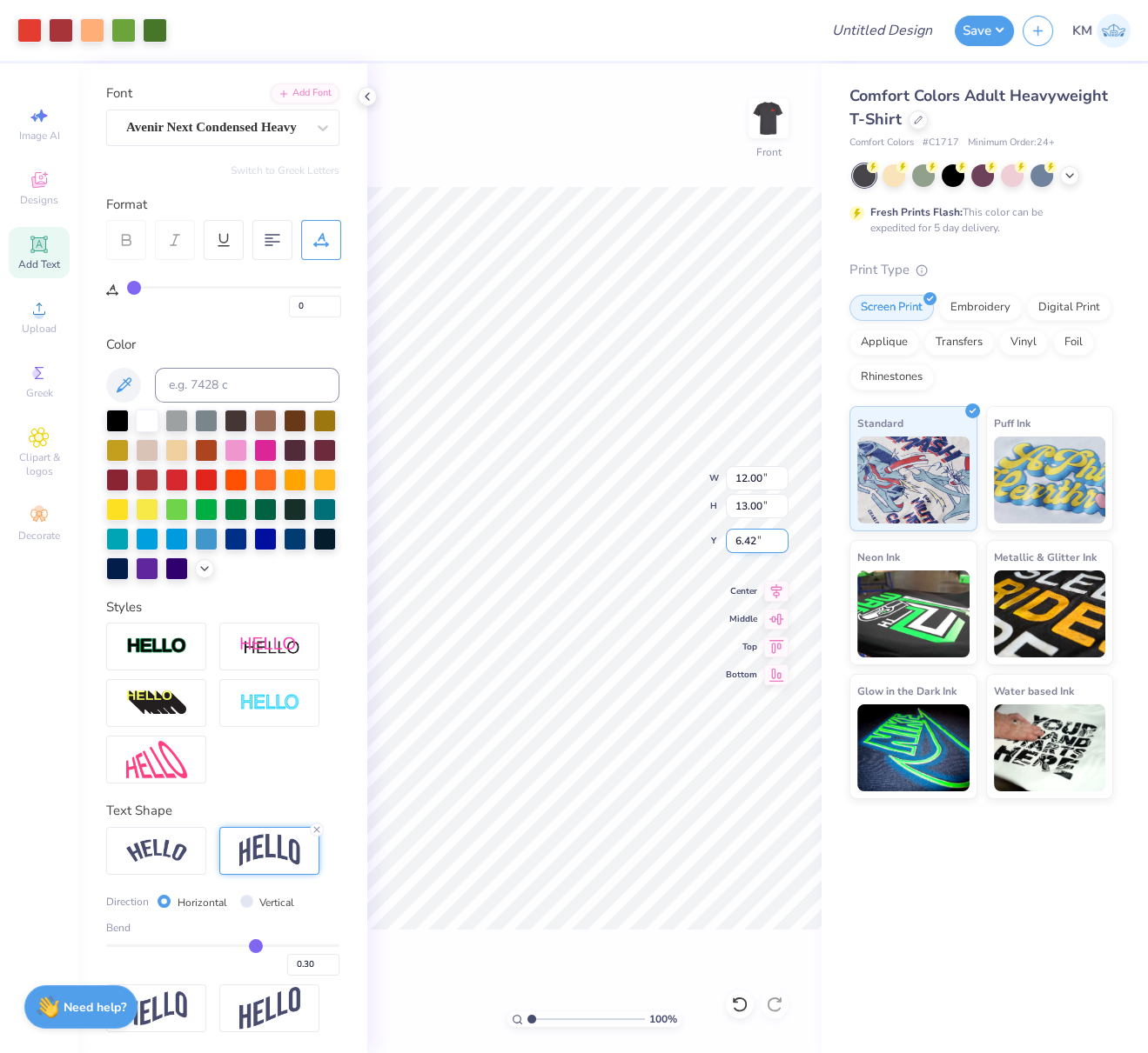
drag, startPoint x: 765, startPoint y: 541, endPoint x: 733, endPoint y: 538, distance: 32.1
click at [735, 537] on input "6.42" at bounding box center [757, 542] width 63 height 24
type input "3.00"
drag, startPoint x: 767, startPoint y: 478, endPoint x: 732, endPoint y: 477, distance: 35.0
click at [733, 476] on input "12.00" at bounding box center [757, 479] width 63 height 24
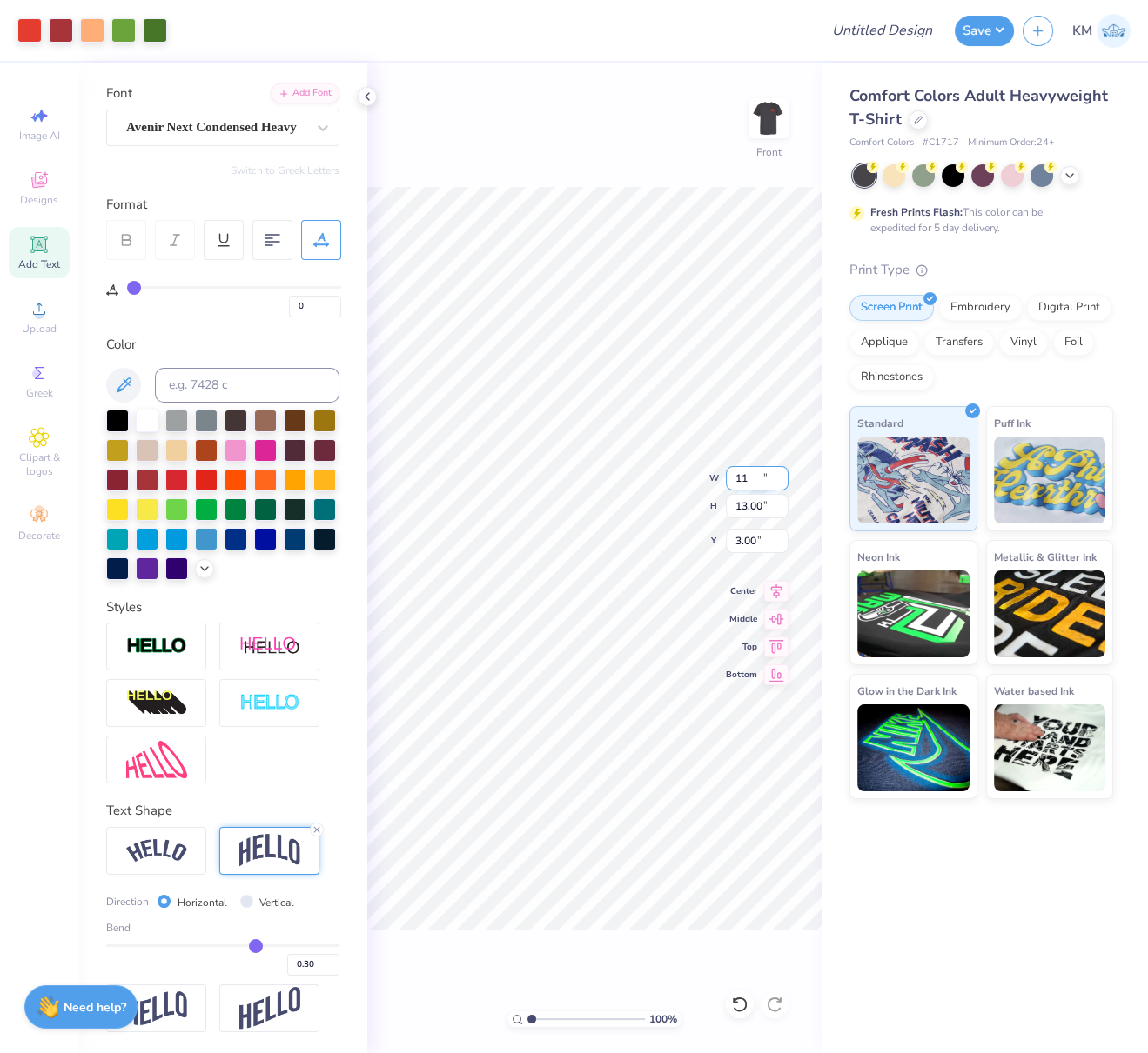
type input "11.00"
type input "11.91"
type input "3.54"
click at [724, 535] on div "100 % Front W 11.00 11.00 " H 11.91 11.91 " Y 3.54 3.54 " Center Middle Top Bot…" at bounding box center [594, 558] width 454 height 990
drag, startPoint x: 772, startPoint y: 541, endPoint x: 732, endPoint y: 538, distance: 40.1
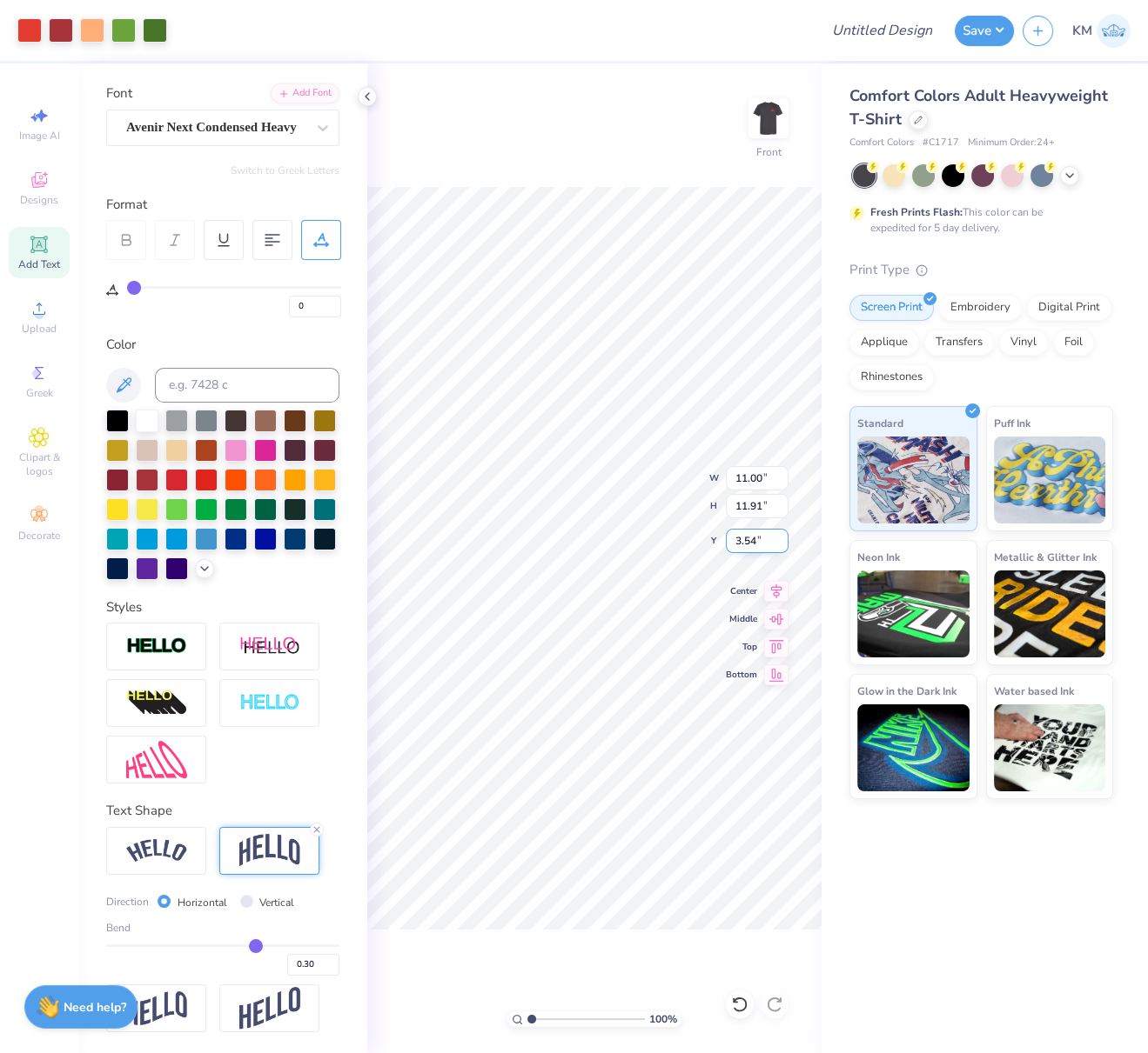
click at [732, 538] on input "3.54" at bounding box center [757, 542] width 63 height 24
type input "3.00"
drag, startPoint x: 911, startPoint y: 29, endPoint x: 911, endPoint y: 41, distance: 12.0
click at [911, 29] on input "Design Title" at bounding box center [903, 30] width 85 height 35
paste input "9.2235 in"
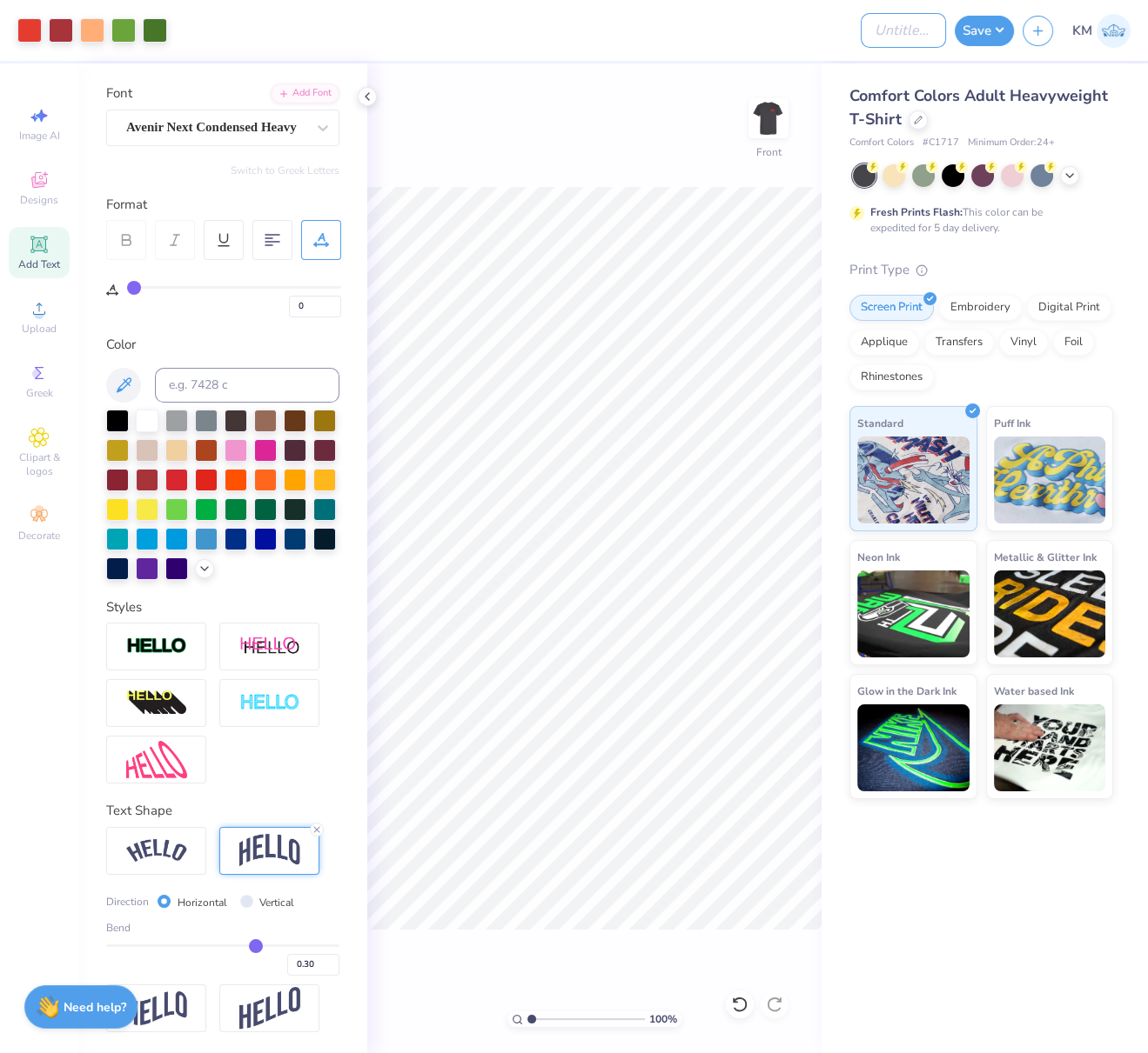
type input "9.2235 in"
paste input "FPS240049"
type input "FPS240049"
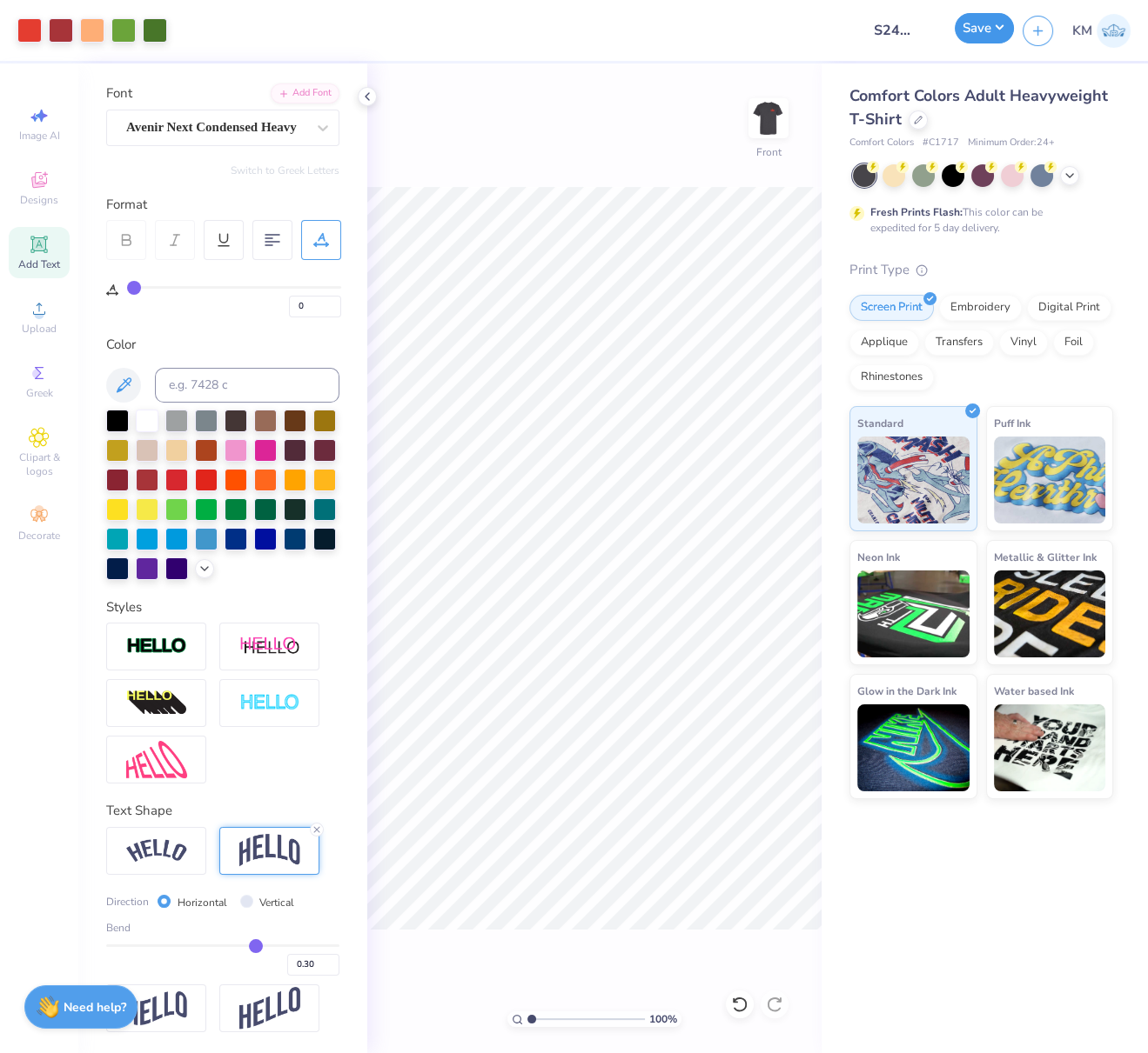
click at [1005, 24] on button "Save" at bounding box center [984, 28] width 59 height 30
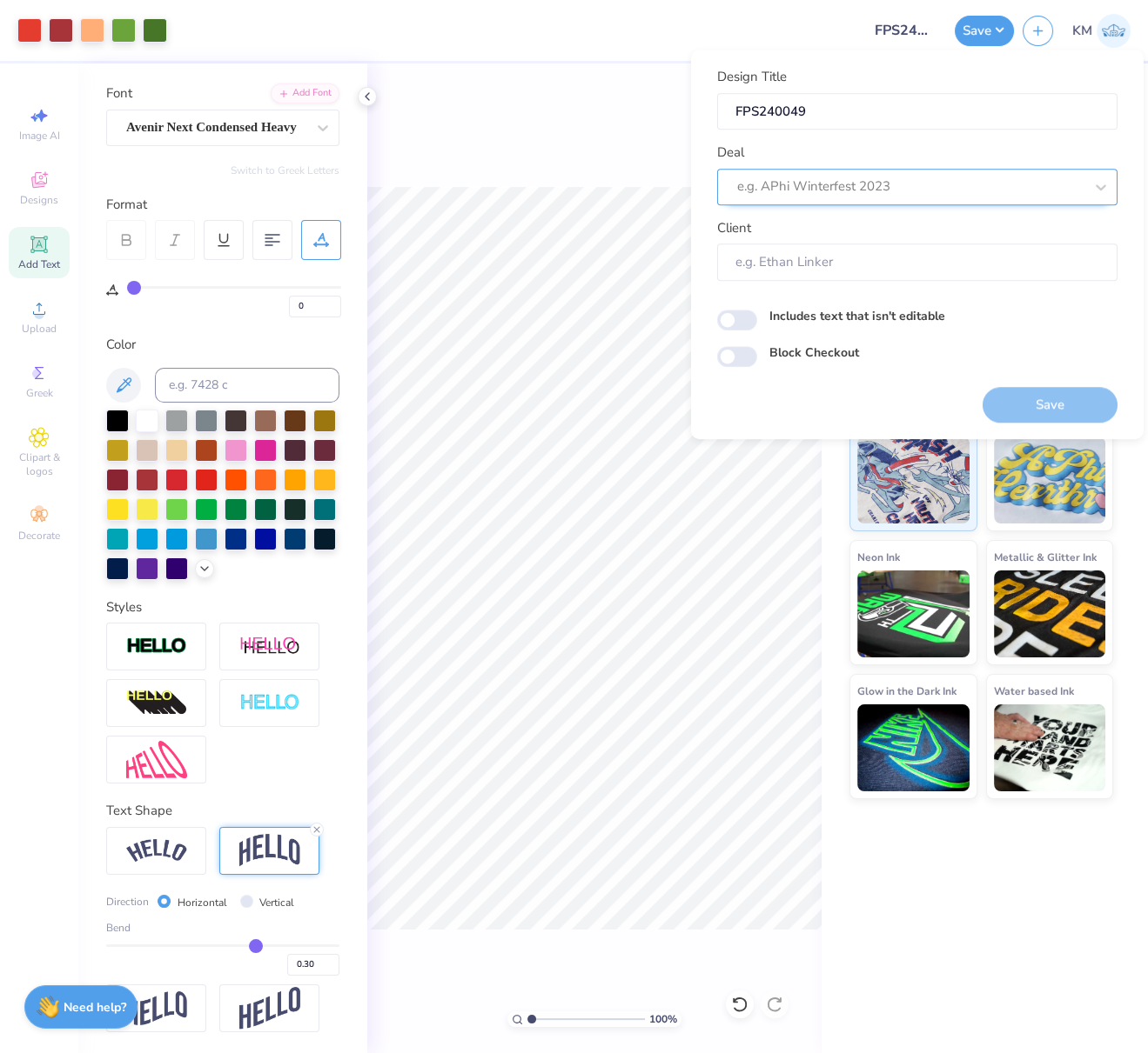
drag, startPoint x: 924, startPoint y: 192, endPoint x: 916, endPoint y: 185, distance: 10.6
click at [924, 192] on div at bounding box center [910, 186] width 346 height 23
click at [801, 234] on div "Design Tool Gallery" at bounding box center [917, 234] width 387 height 29
type input "design tool gall"
type input "Design Tool Gallery User"
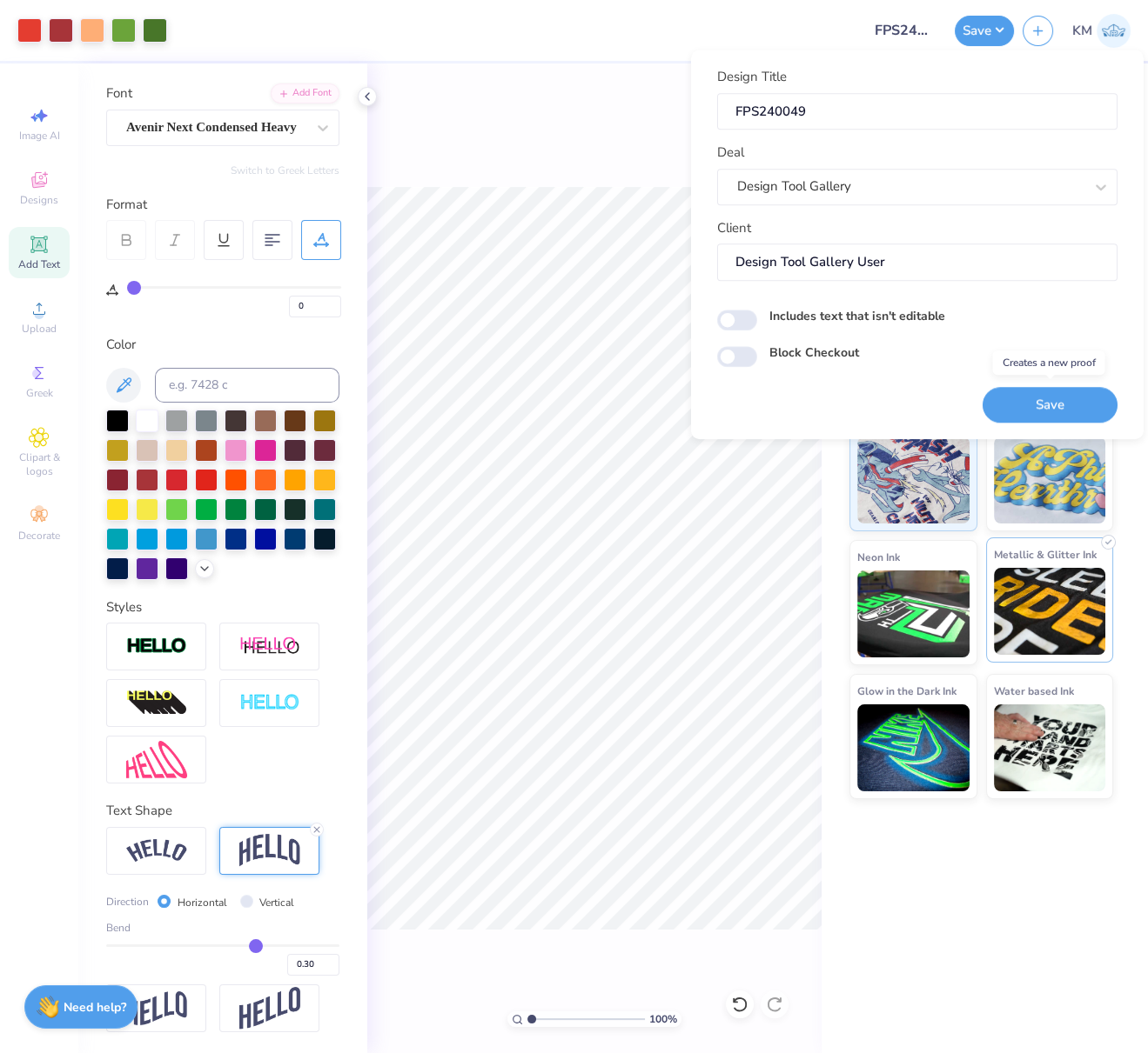
click at [1069, 400] on button "Save" at bounding box center [1049, 404] width 135 height 36
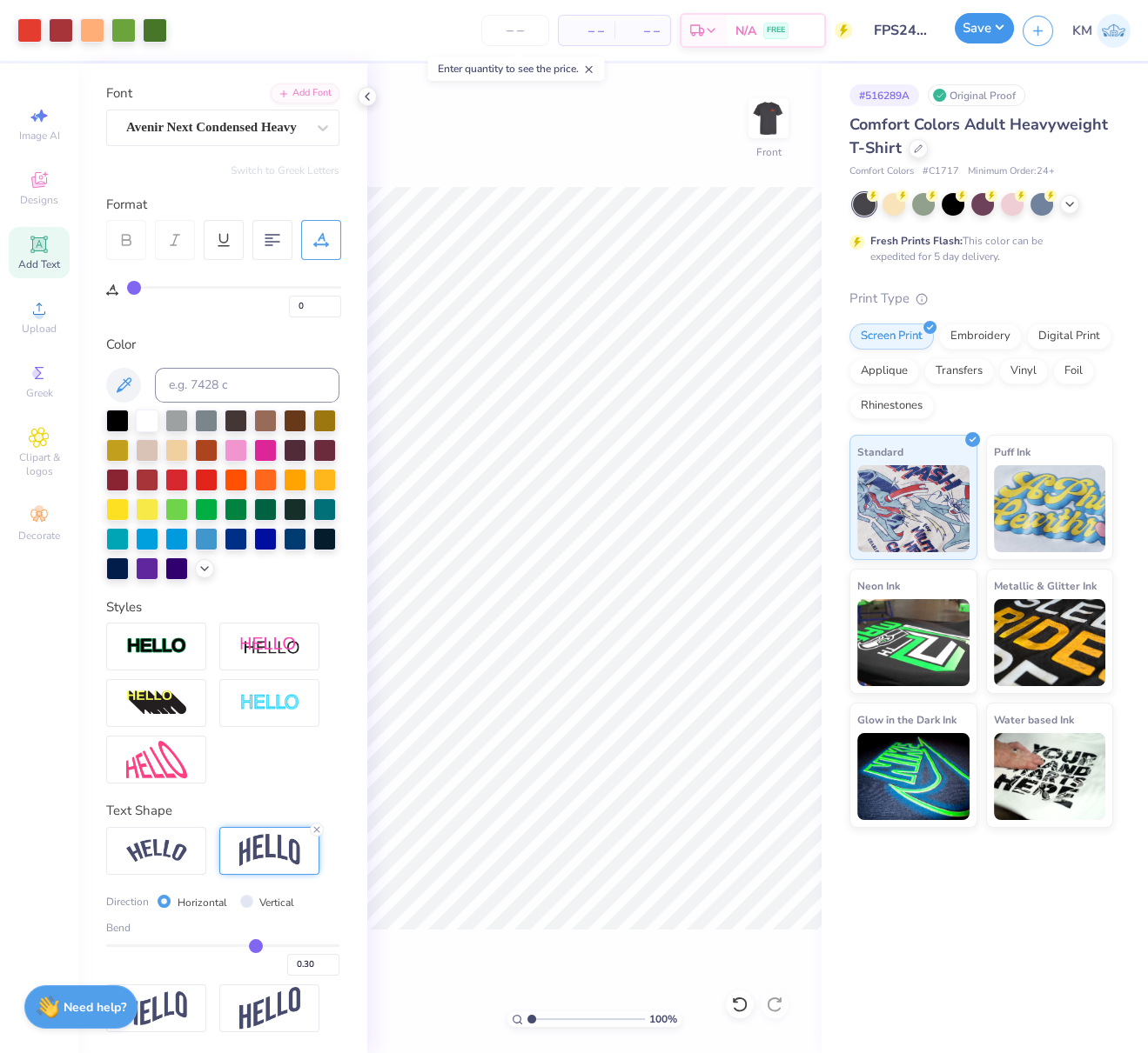
click at [1002, 25] on button "Save" at bounding box center [984, 28] width 59 height 30
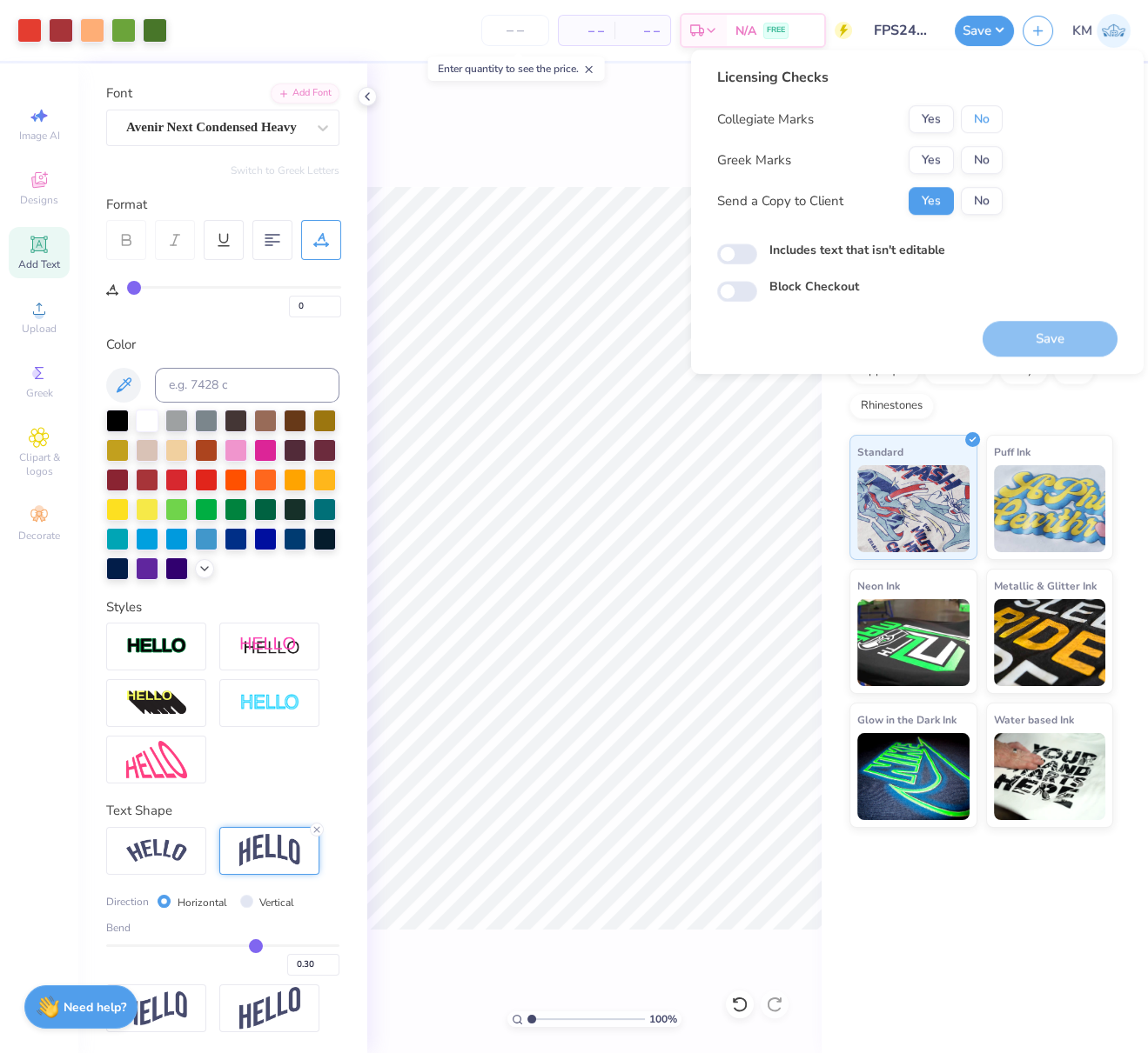
drag, startPoint x: 987, startPoint y: 124, endPoint x: 969, endPoint y: 140, distance: 24.1
click at [985, 125] on button "No" at bounding box center [981, 119] width 41 height 28
click at [937, 160] on button "Yes" at bounding box center [931, 160] width 45 height 28
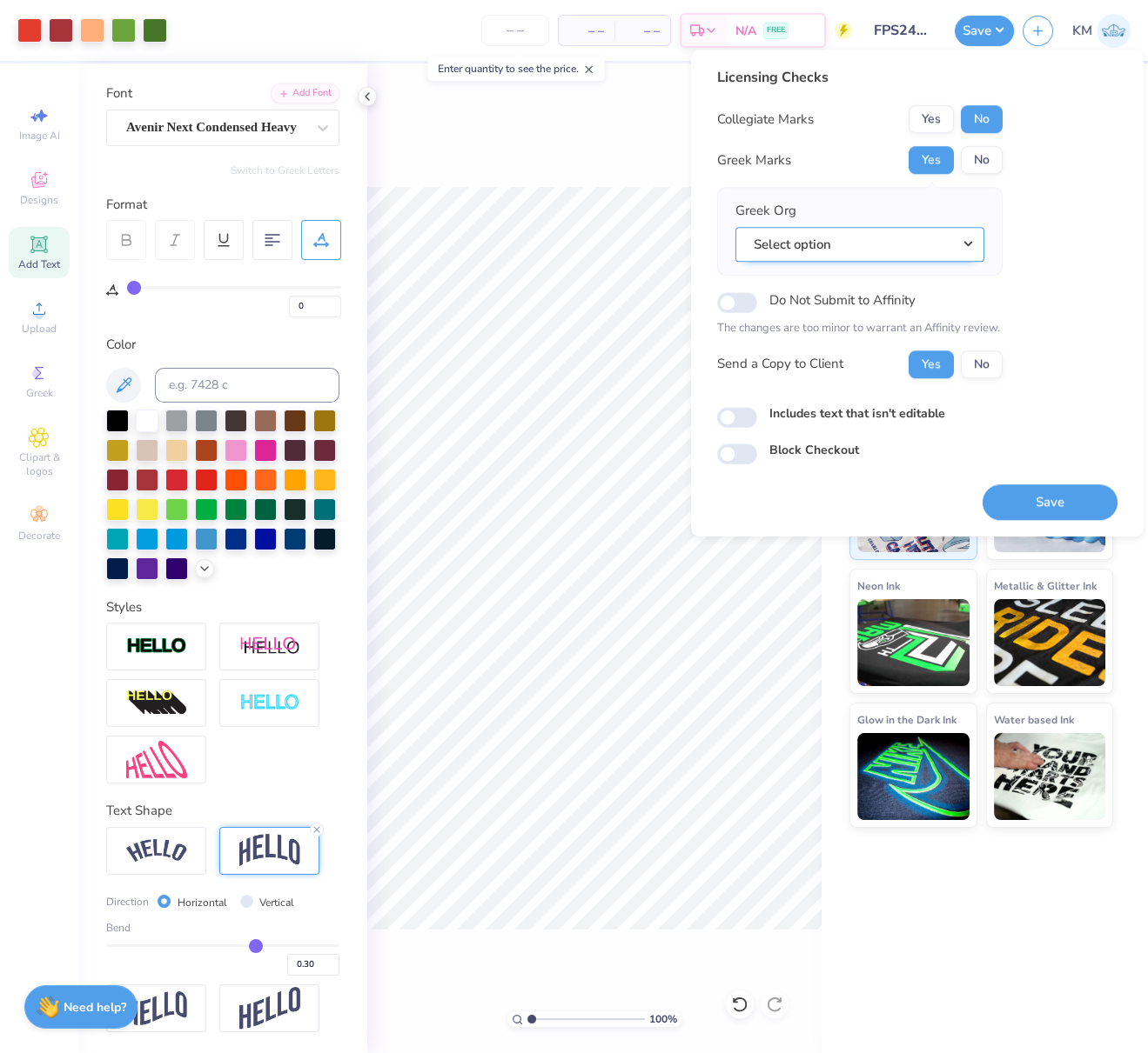
click at [964, 237] on button "Select option" at bounding box center [859, 245] width 249 height 36
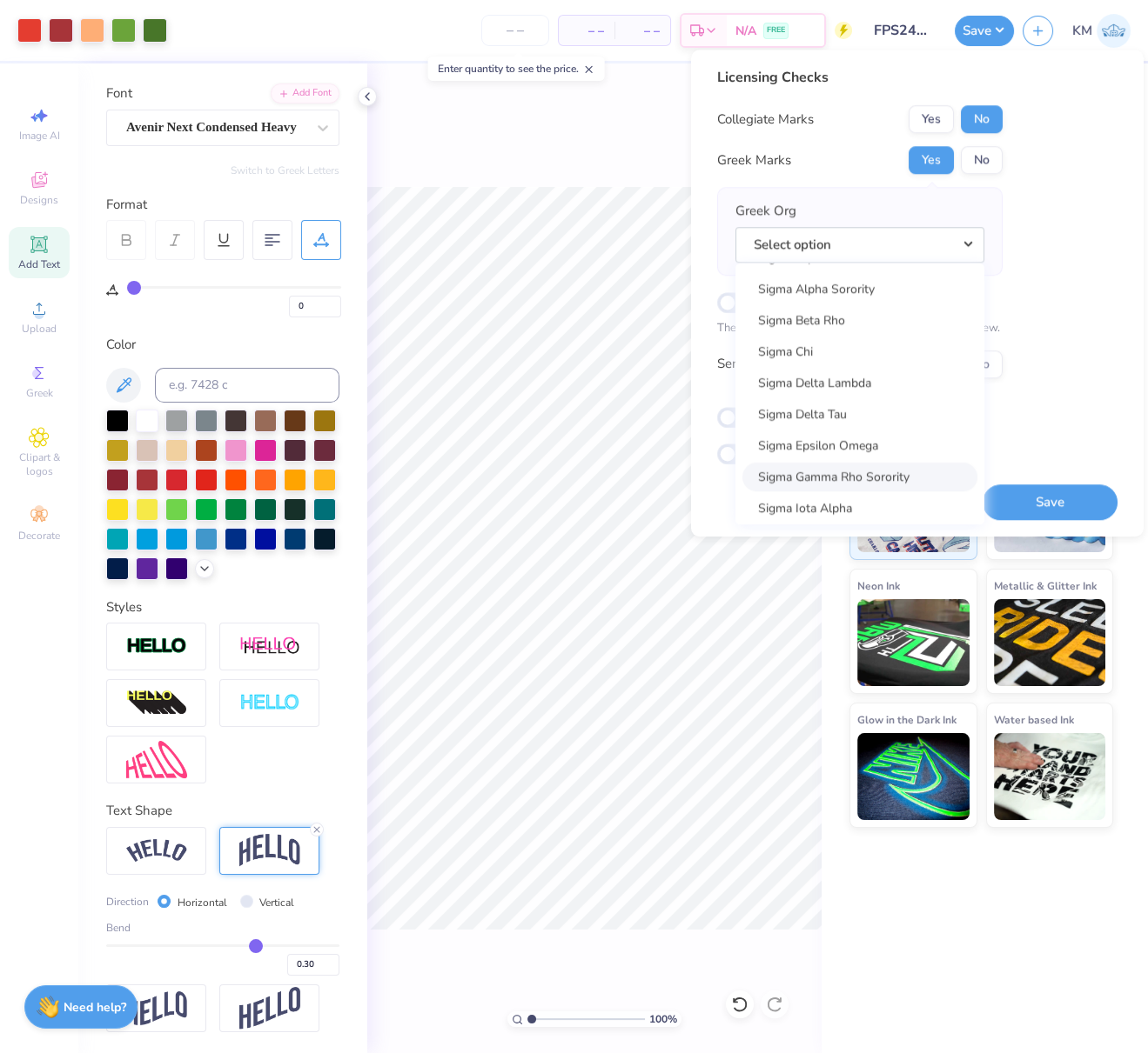
scroll to position [11144, 0]
click at [816, 342] on link "Sigma Chi" at bounding box center [860, 351] width 235 height 29
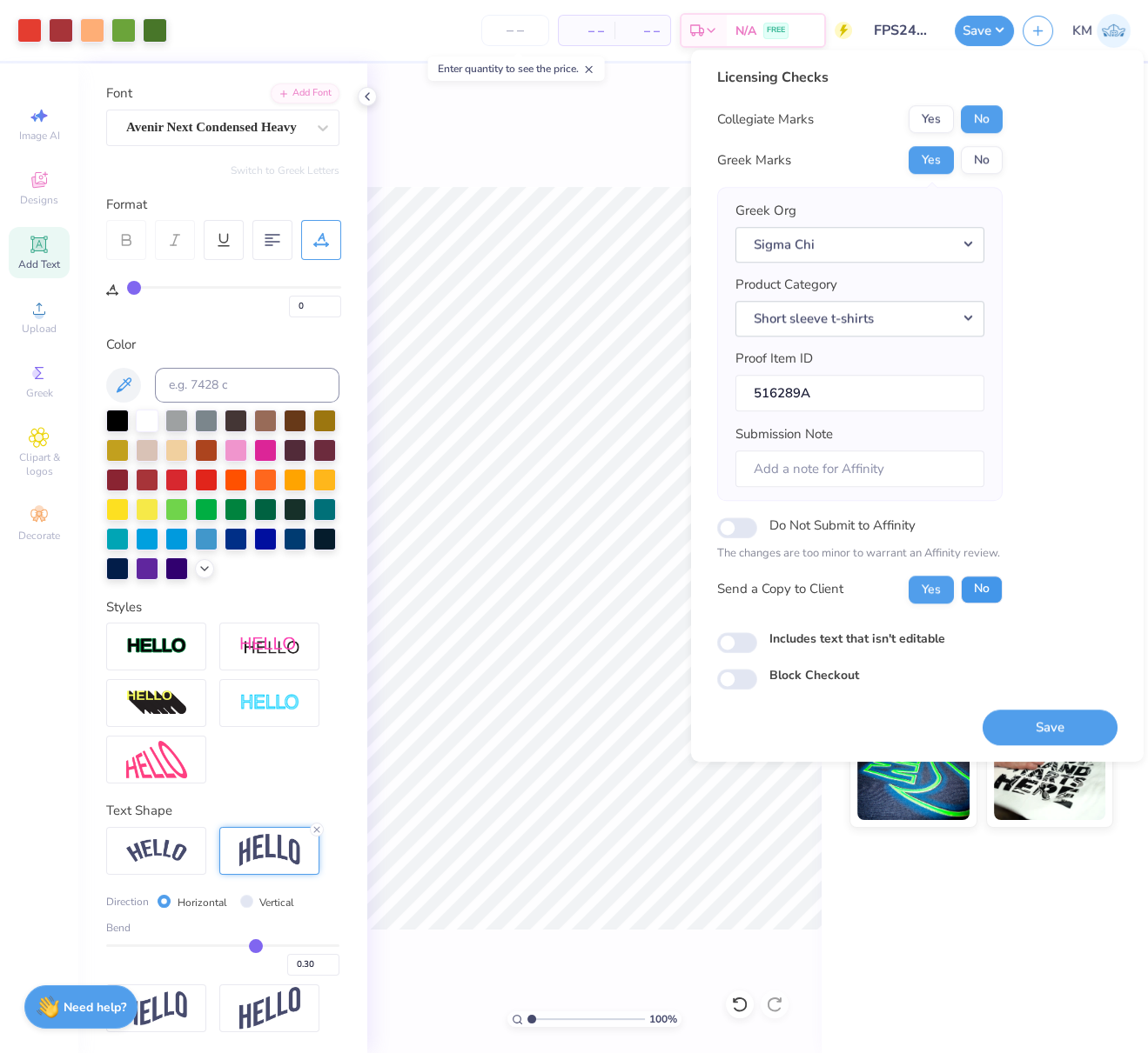
click at [983, 582] on button "No" at bounding box center [981, 590] width 41 height 28
click at [1044, 725] on button "Save" at bounding box center [1049, 727] width 135 height 36
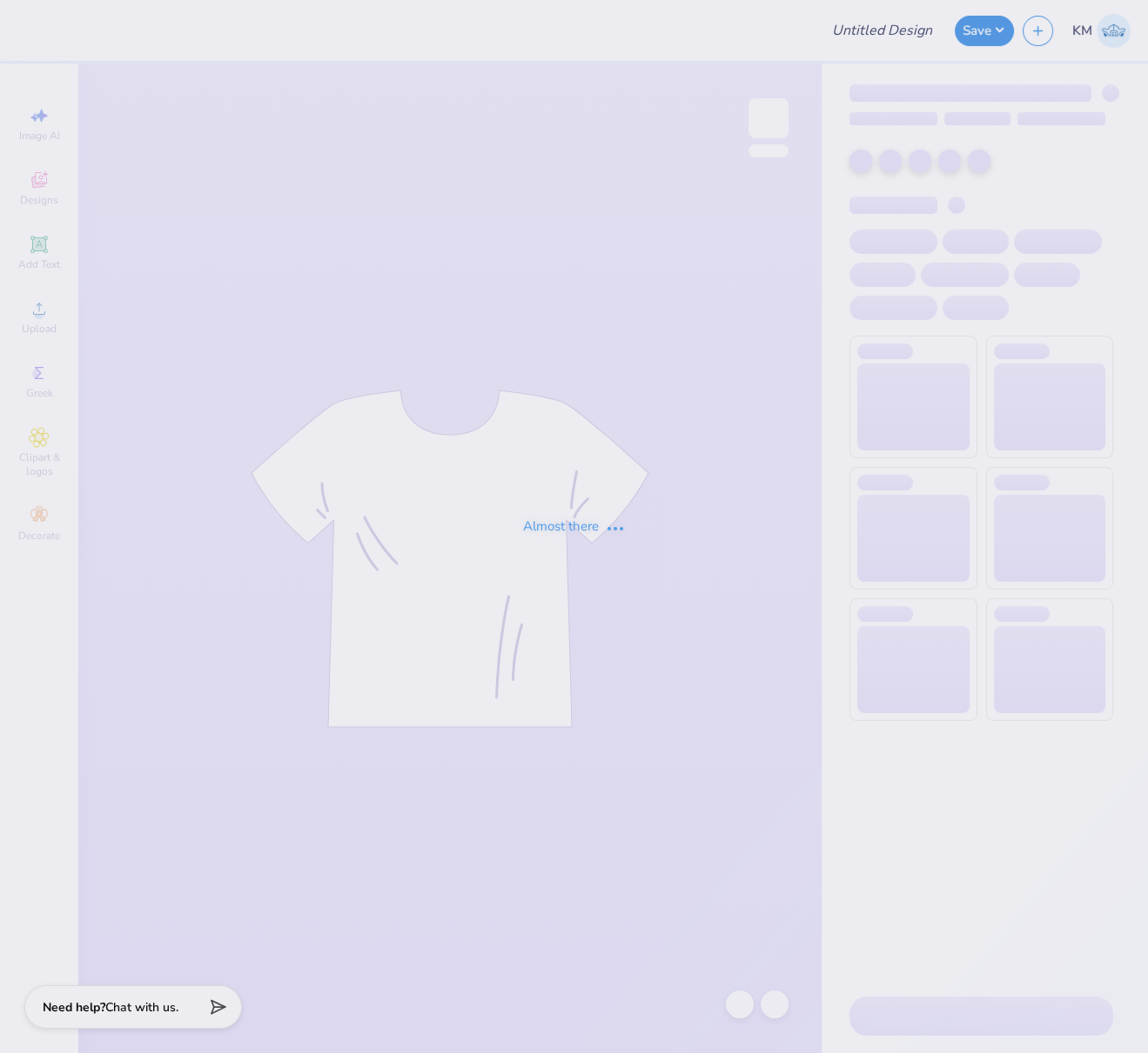
type input "FPS240013"
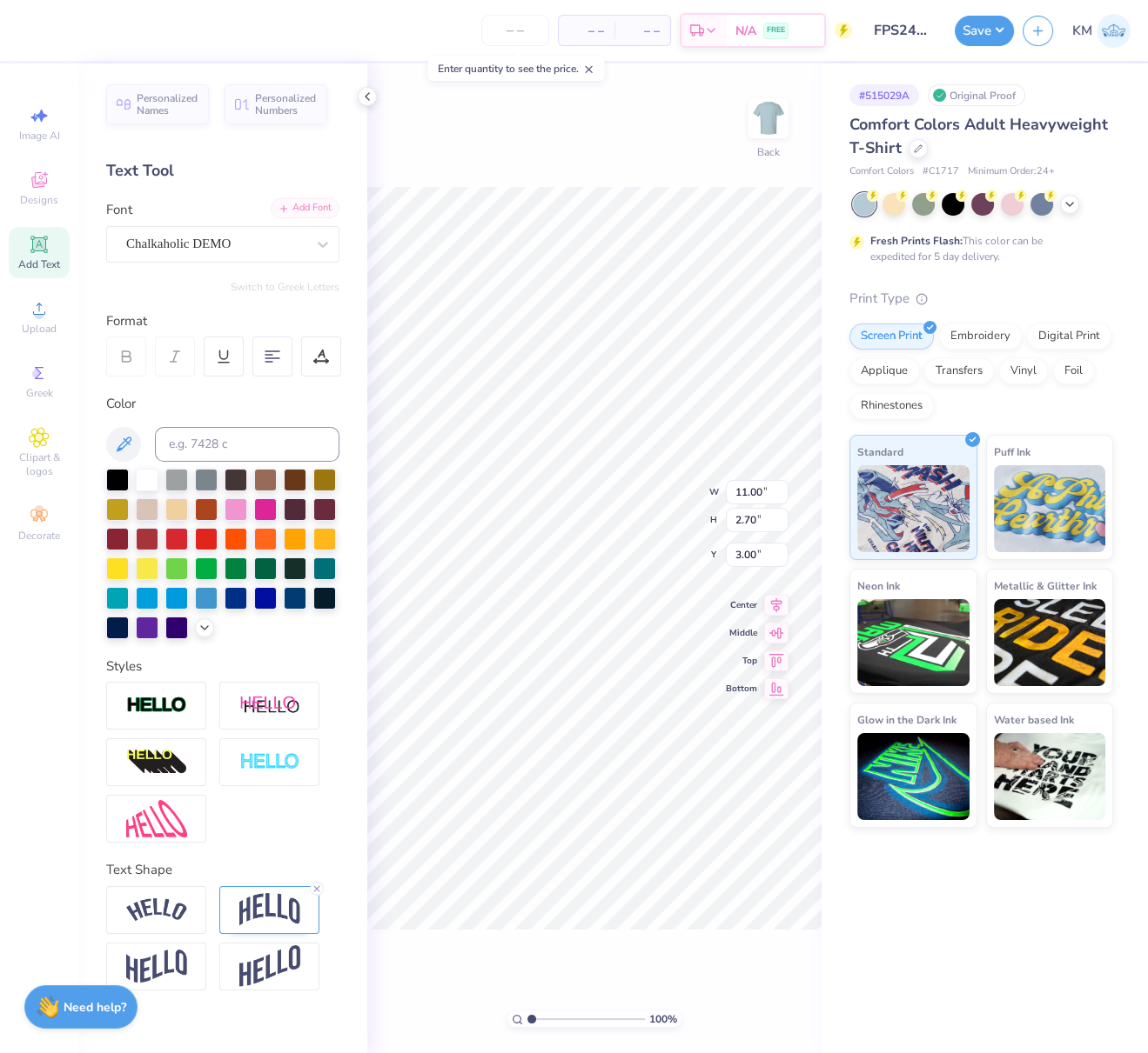
click at [288, 206] on div "Add Font" at bounding box center [304, 207] width 69 height 20
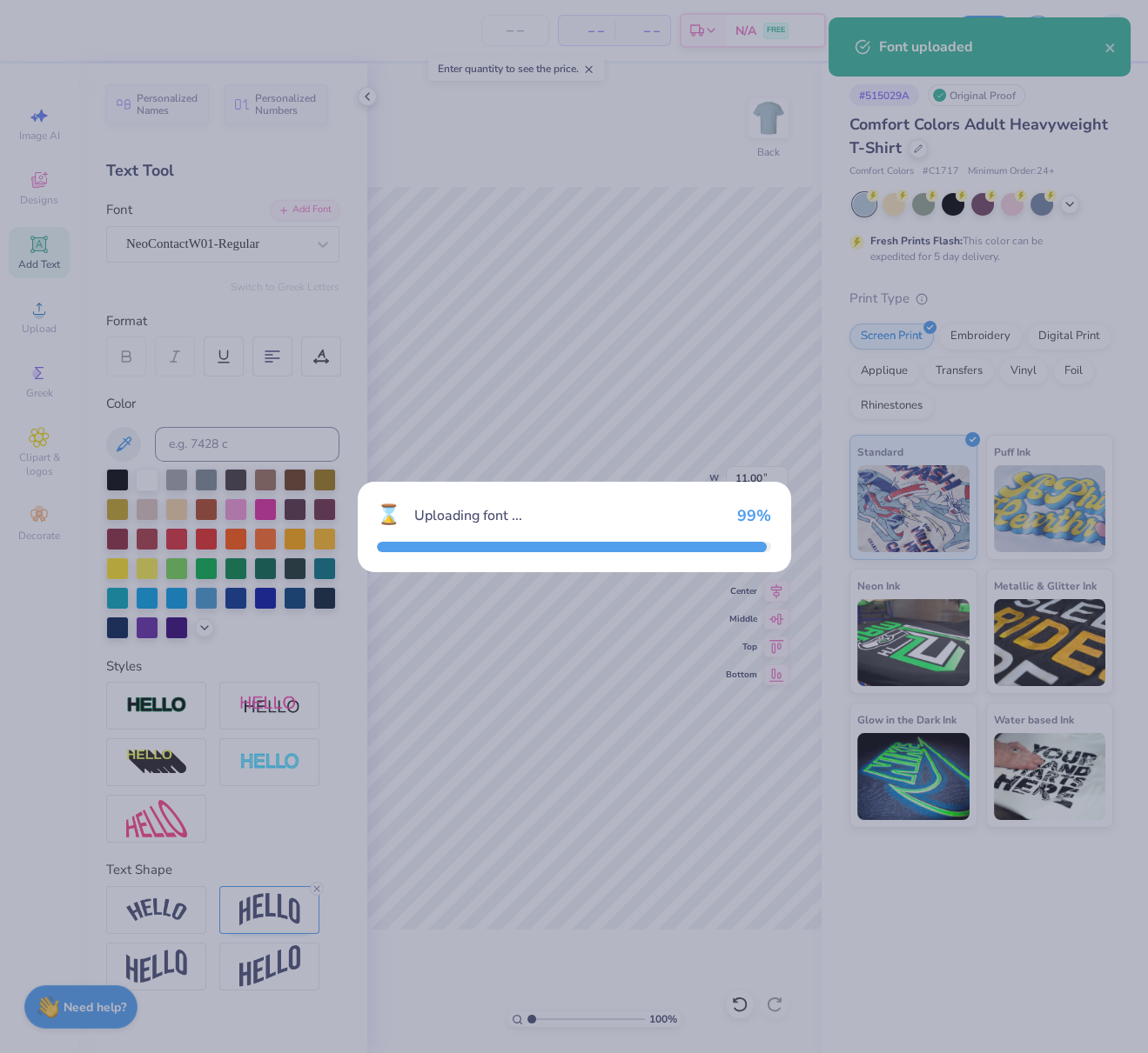
type input "6.47"
type input "2.11"
type input "3.30"
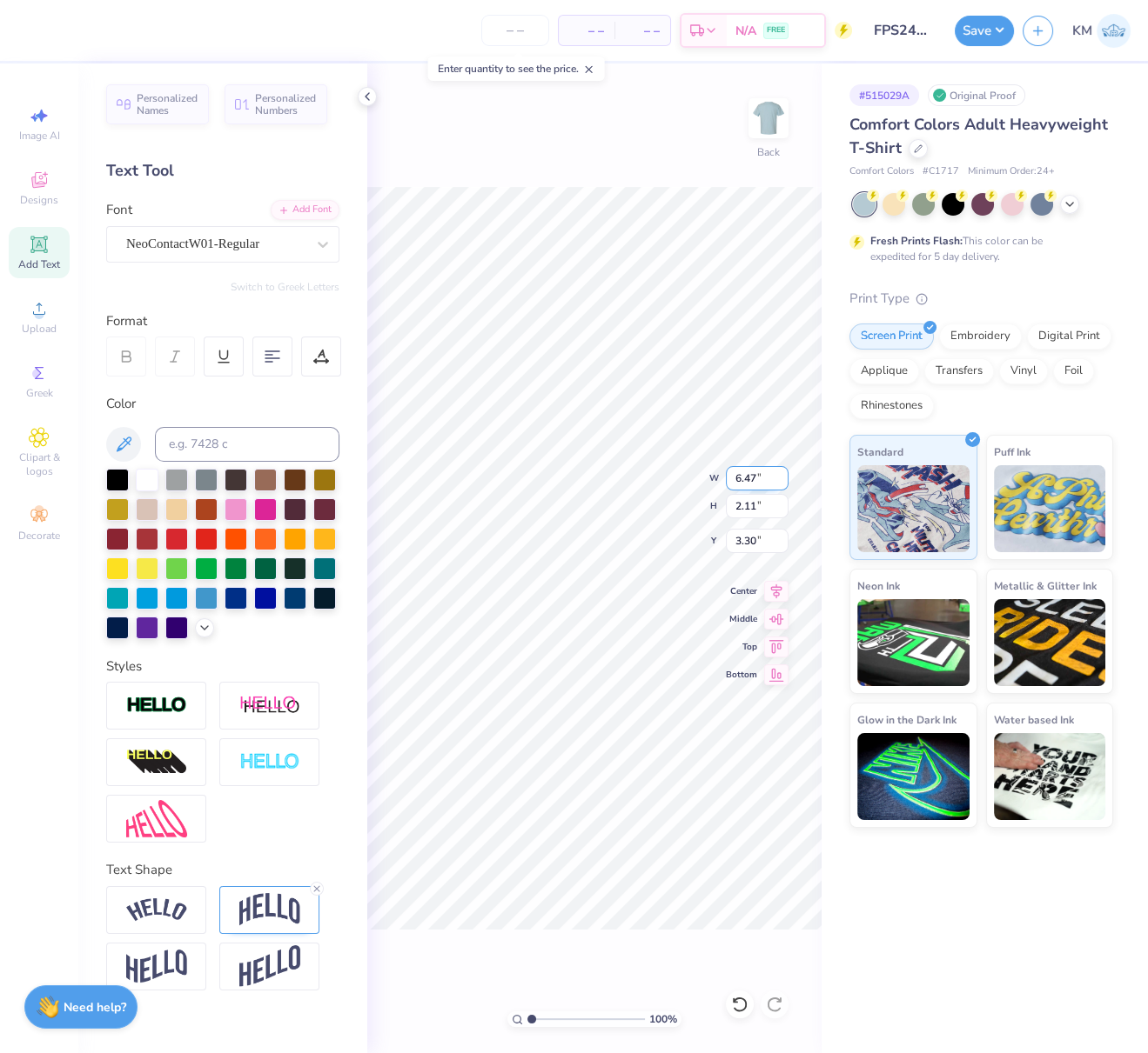
drag, startPoint x: 747, startPoint y: 481, endPoint x: 725, endPoint y: 479, distance: 22.1
click at [727, 477] on input "6.47" at bounding box center [757, 479] width 63 height 24
type input "11.00"
type input "3.58"
type input "2.56"
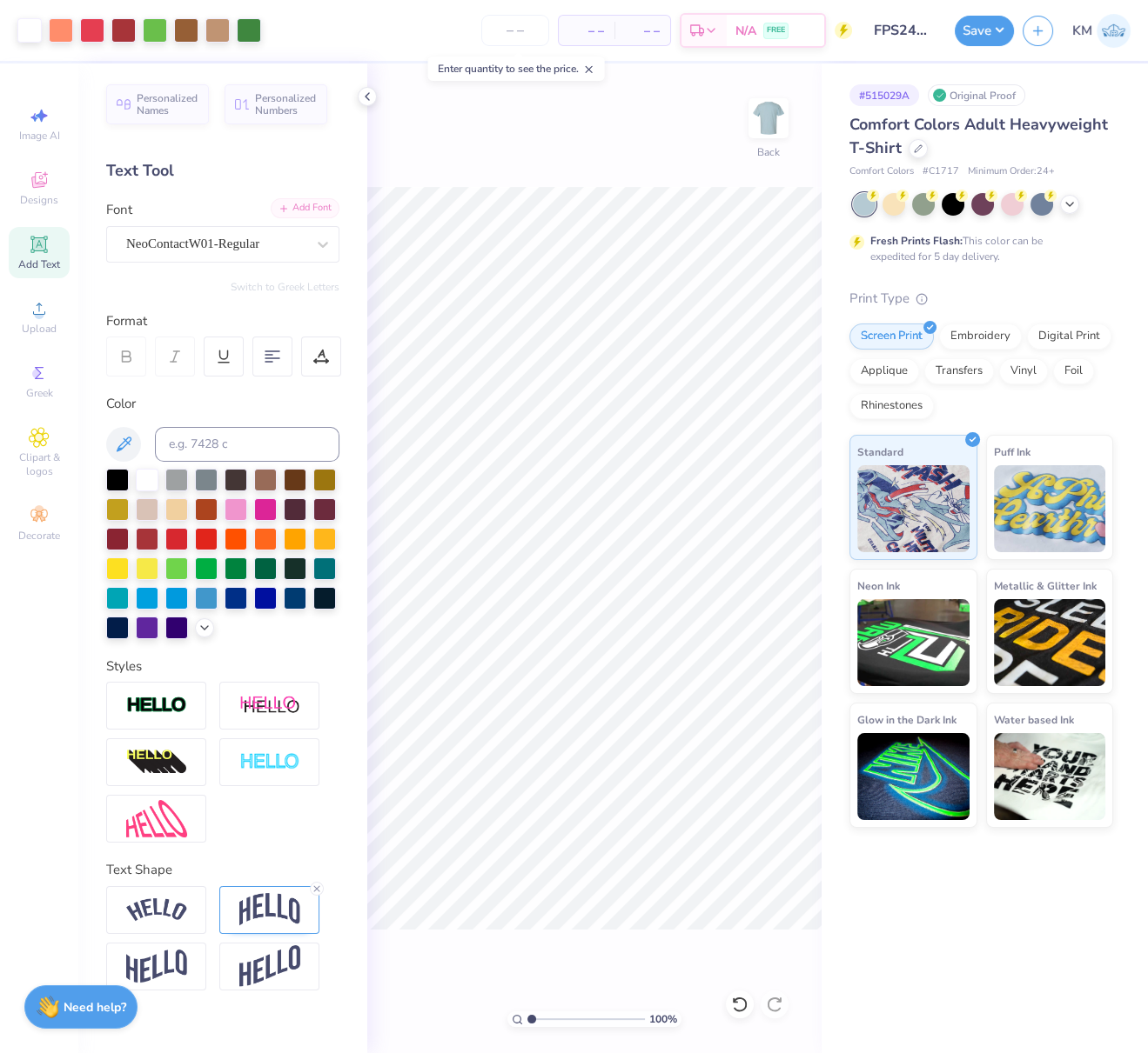
click at [321, 208] on div "Add Font" at bounding box center [304, 207] width 69 height 20
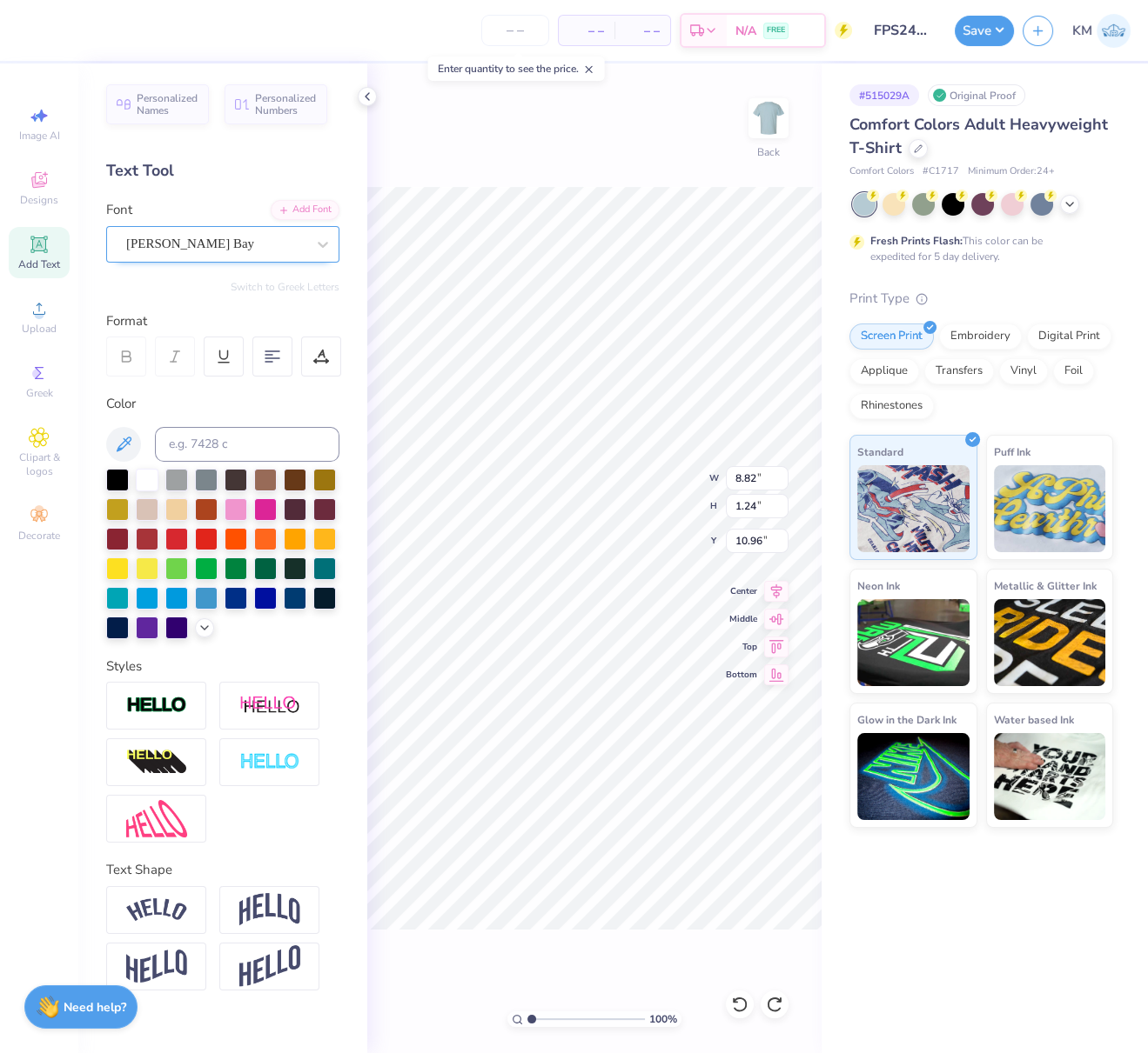
click at [237, 247] on div "Sandy Bay" at bounding box center [216, 244] width 183 height 27
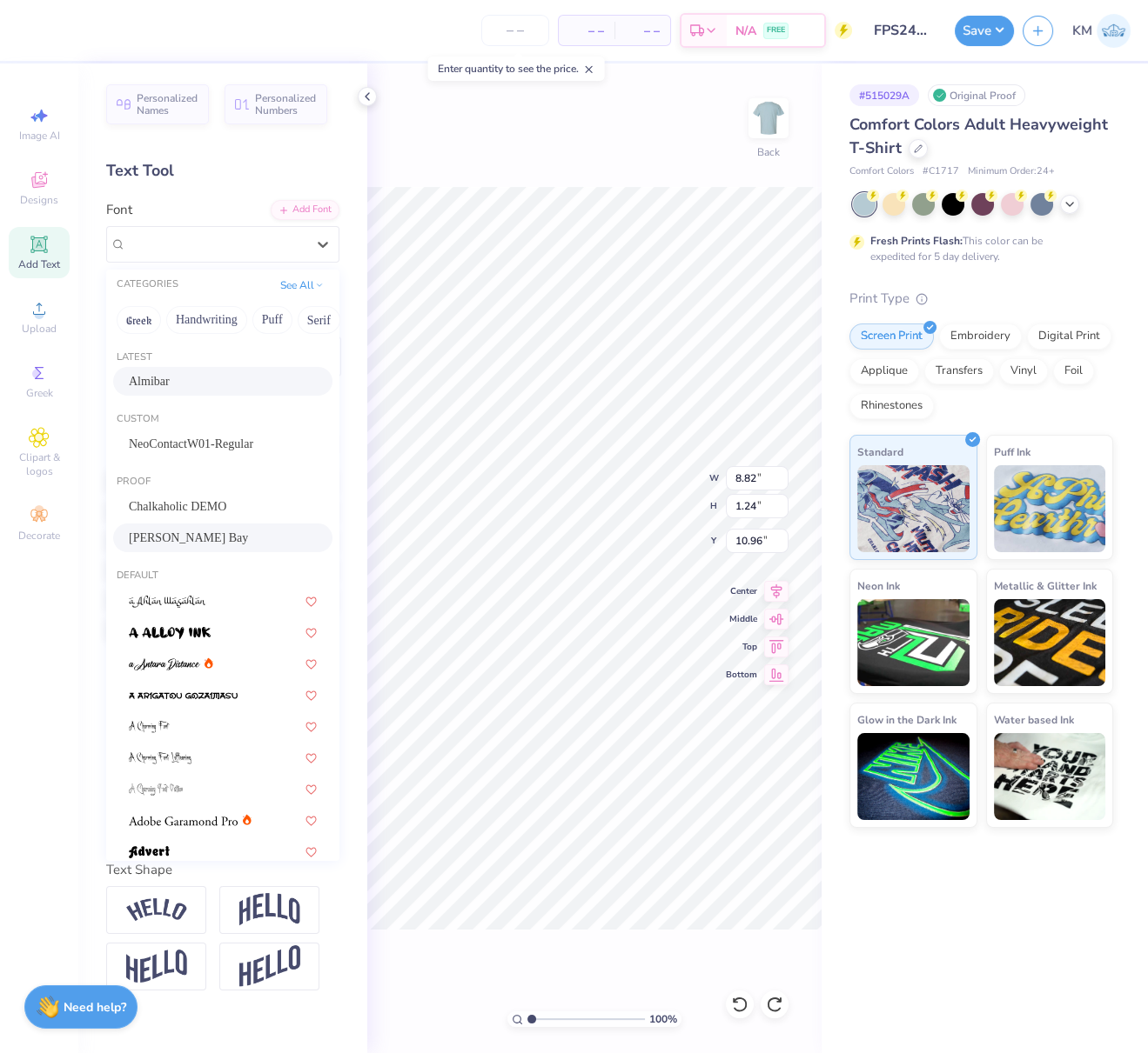
click at [179, 384] on div "Almibar" at bounding box center [222, 381] width 188 height 18
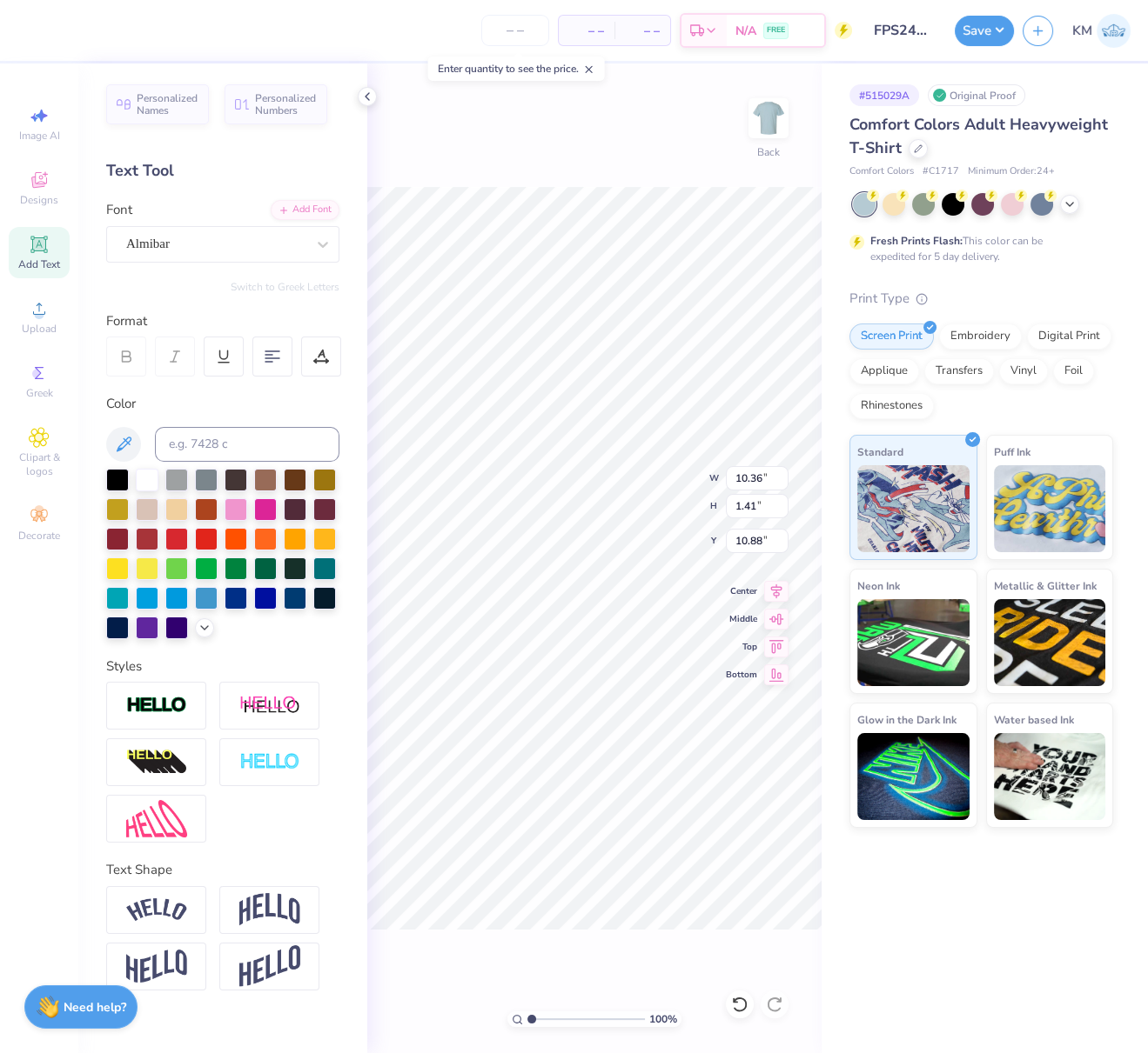
type input "10.36"
type input "1.41"
type input "10.88"
drag, startPoint x: 748, startPoint y: 473, endPoint x: 732, endPoint y: 487, distance: 21.3
click at [730, 474] on input "10.36" at bounding box center [757, 479] width 63 height 24
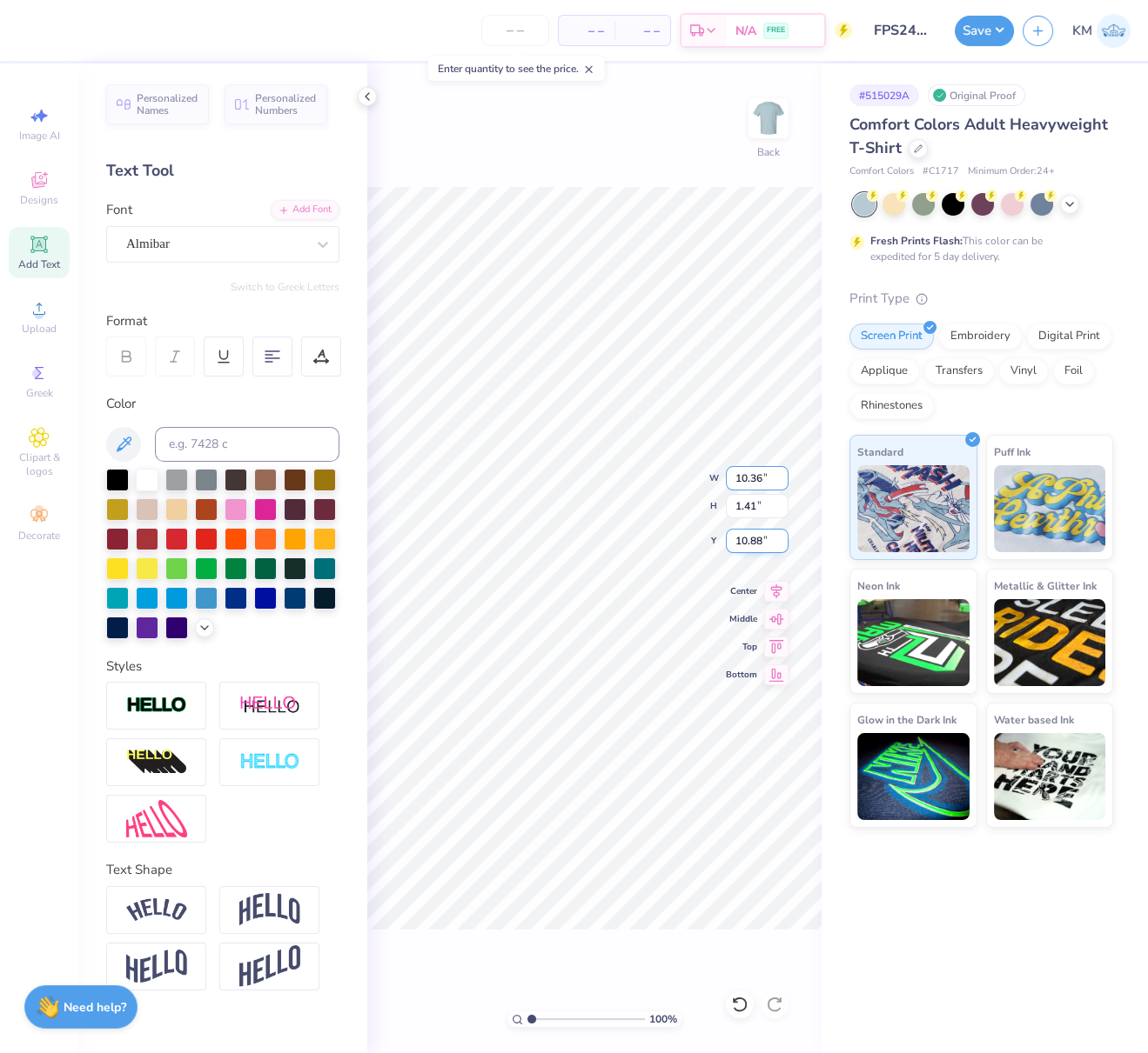
paste input "8.3959"
type input "8.40"
type input "1.14"
type input "11.01"
click at [721, 475] on div "100 % Back W 7.23 7.23 " H 6.59 6.59 " Y 4.48 4.48 " Center Middle Top Bottom" at bounding box center [594, 558] width 454 height 990
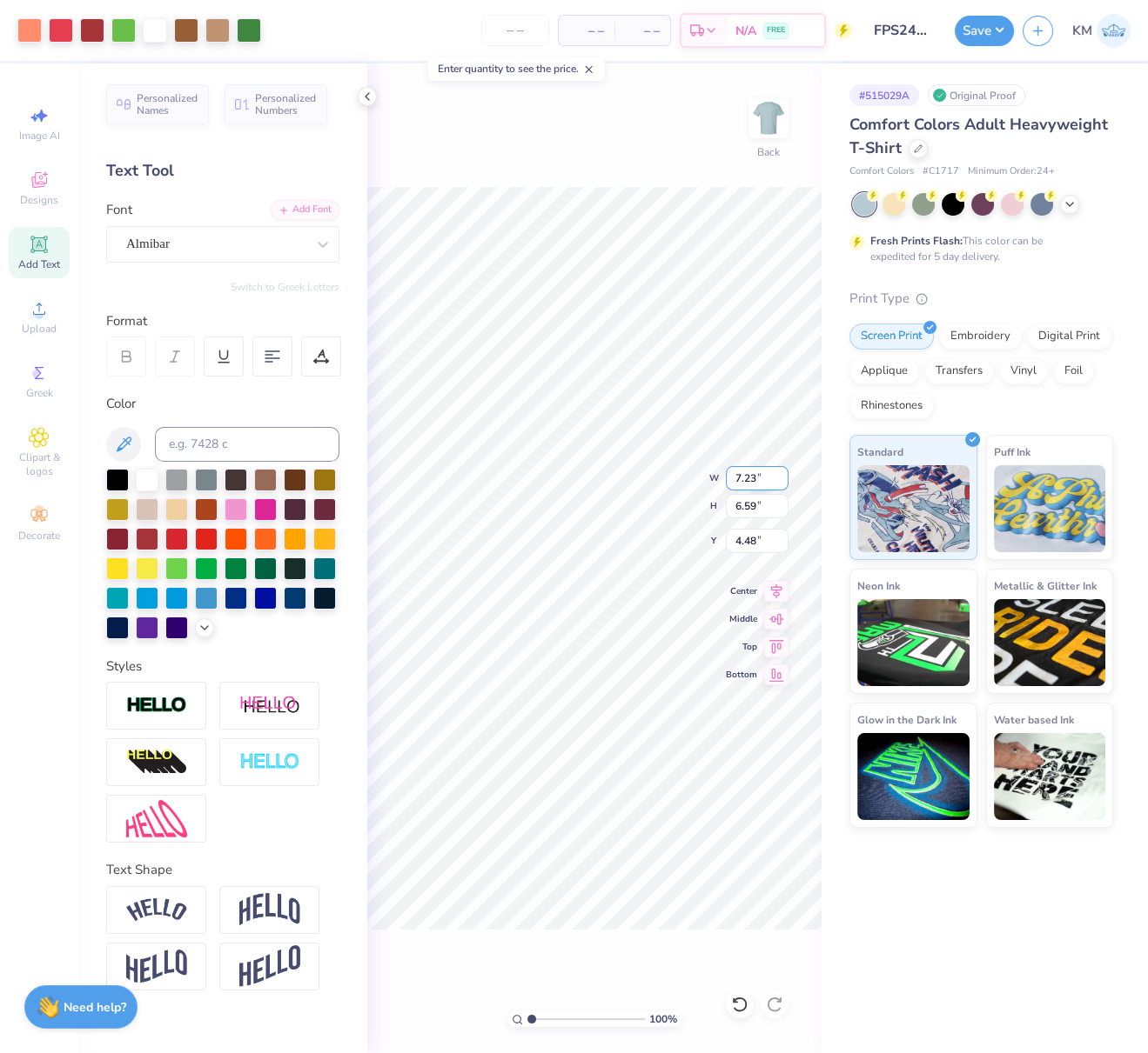
drag, startPoint x: 768, startPoint y: 477, endPoint x: 726, endPoint y: 475, distance: 42.0
click at [726, 475] on input "7.23" at bounding box center [757, 479] width 63 height 24
paste input "5268"
type input "7.53"
type input "6.85"
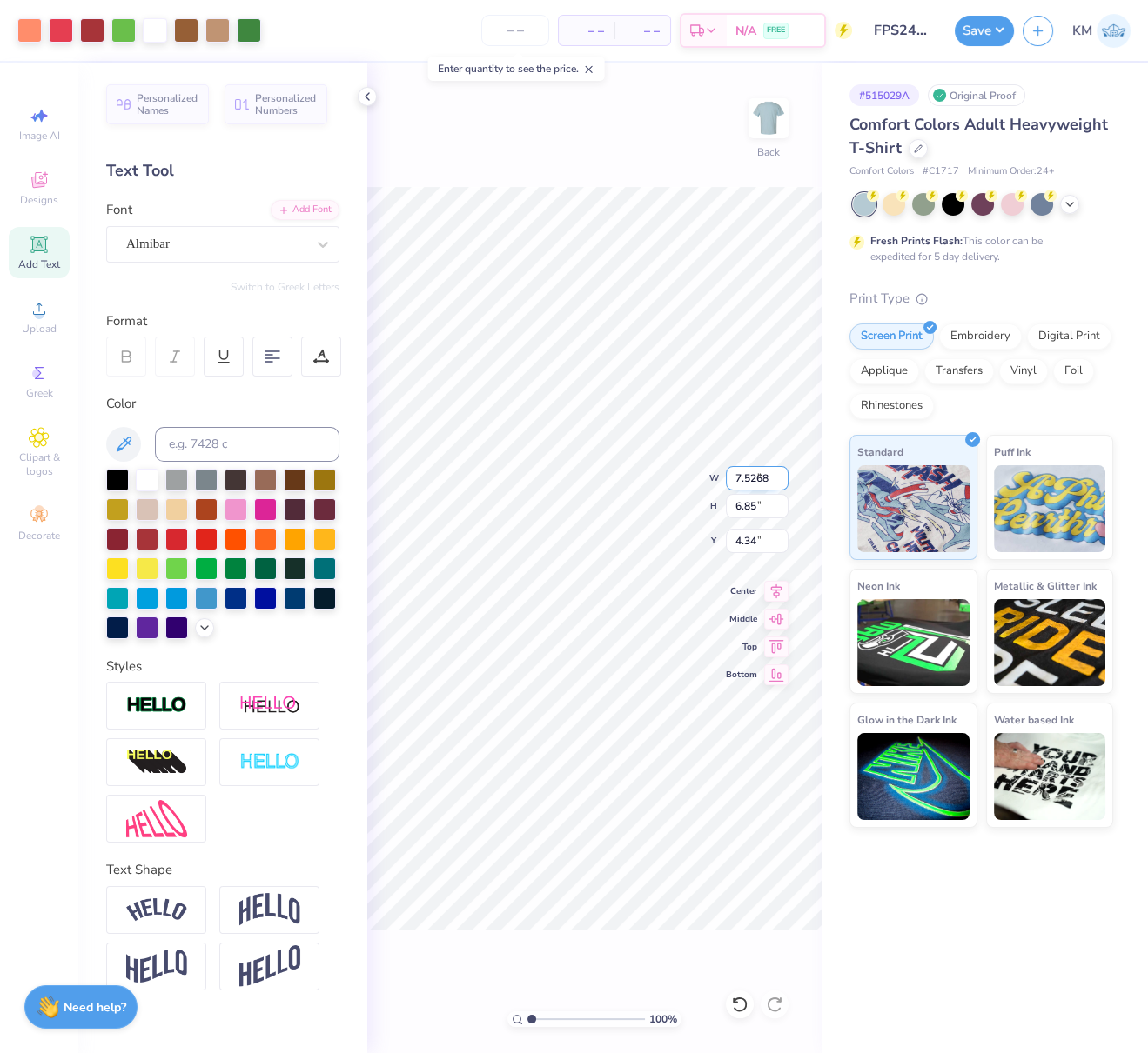
type input "4.34"
click at [40, 317] on circle at bounding box center [38, 314] width 9 height 9
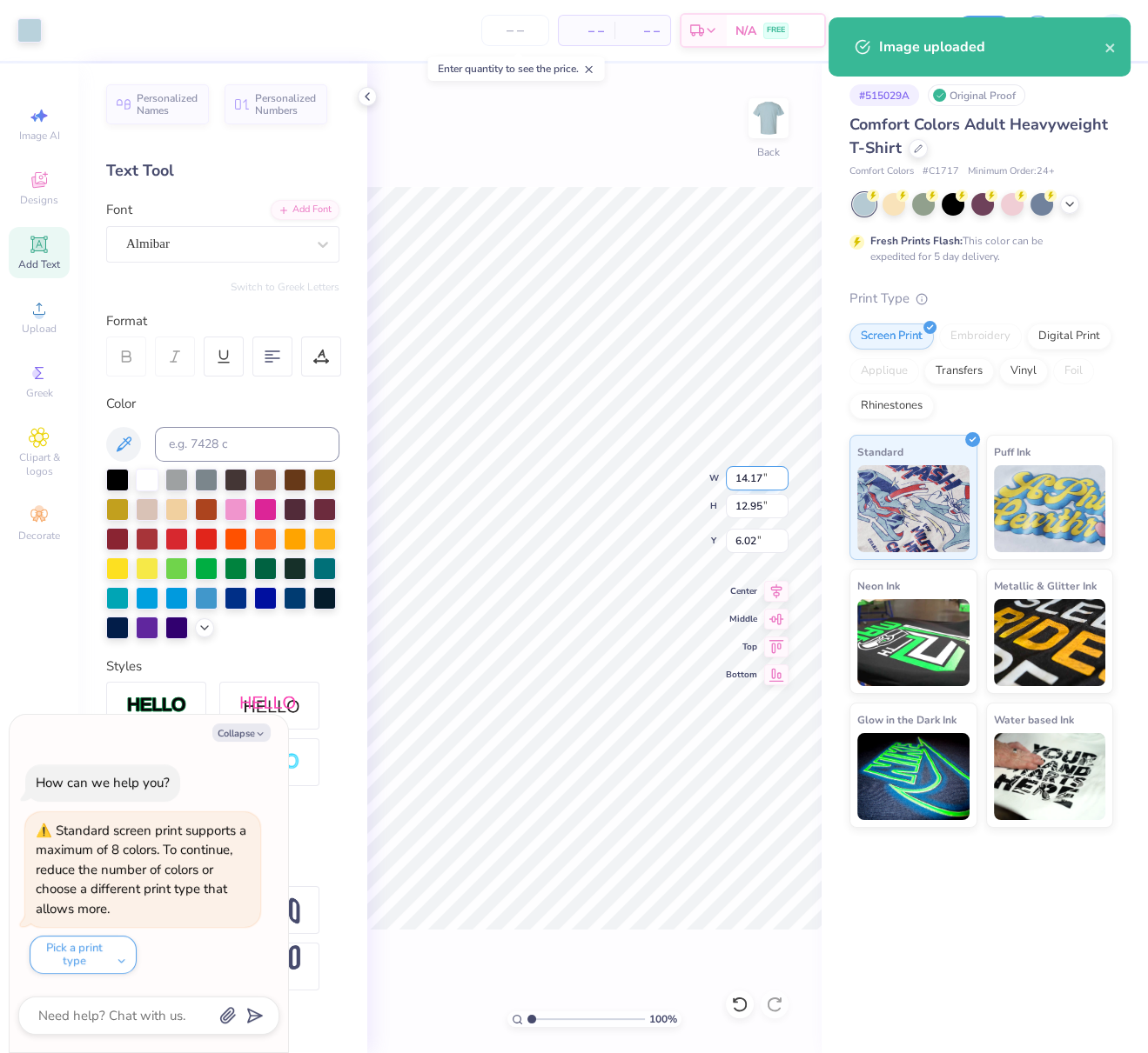
drag, startPoint x: 756, startPoint y: 476, endPoint x: 730, endPoint y: 479, distance: 26.2
click at [731, 478] on input "14.17" at bounding box center [757, 479] width 63 height 24
type input "11.00"
type input "10.05"
type input "7.47"
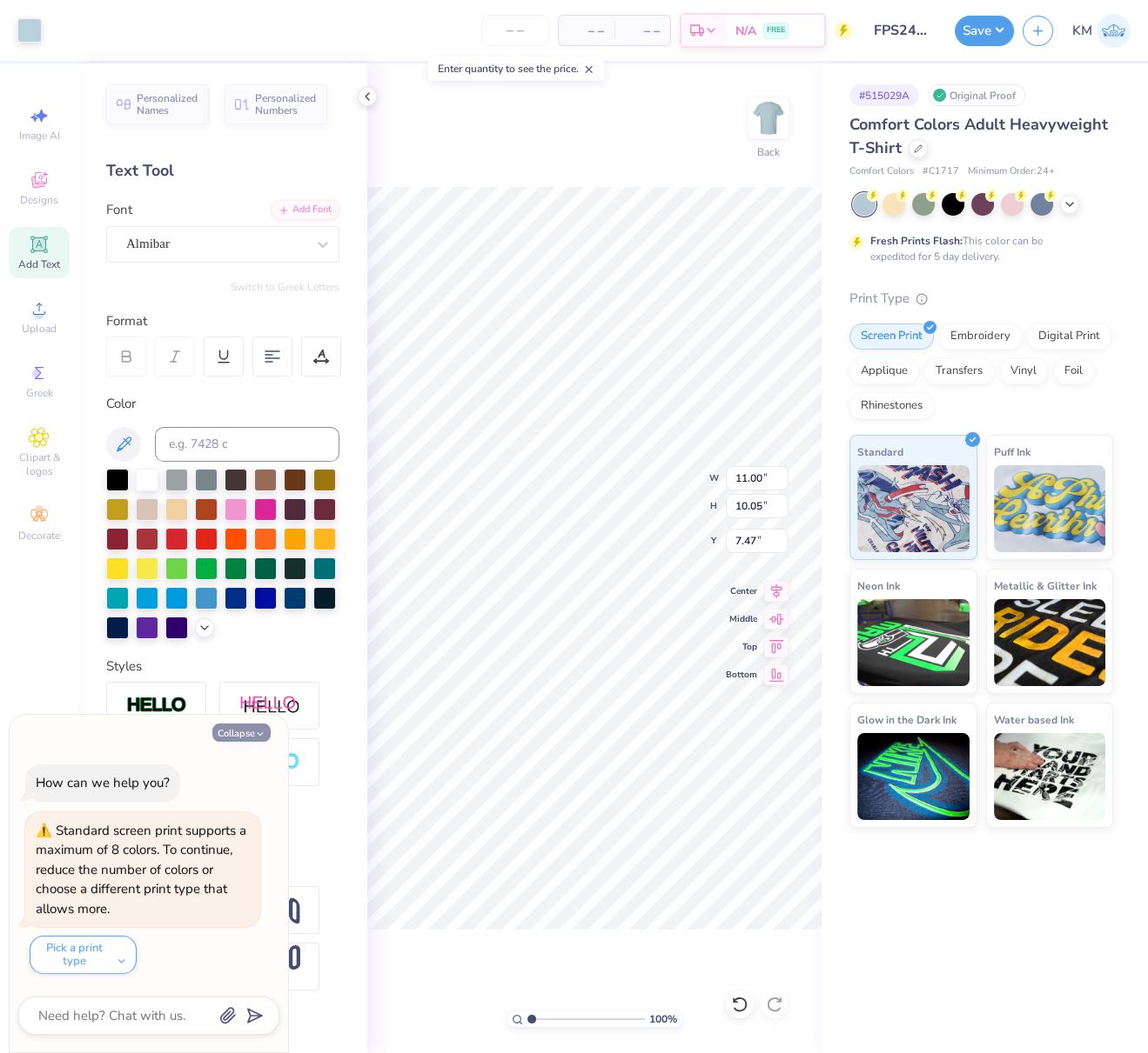
click at [253, 733] on button "Collapse" at bounding box center [241, 732] width 58 height 18
type textarea "x"
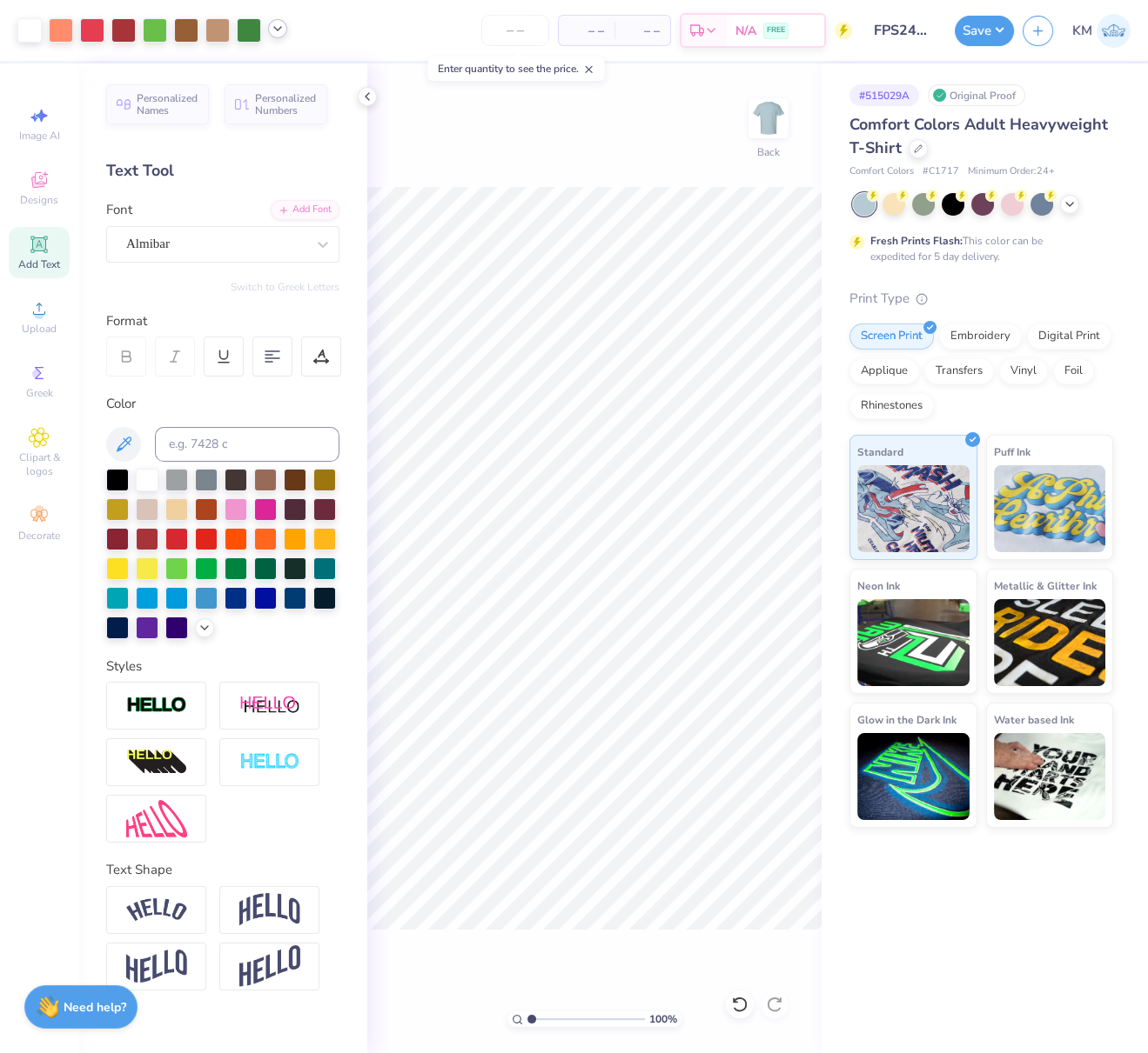
click at [275, 32] on icon at bounding box center [277, 28] width 14 height 14
click at [276, 73] on div at bounding box center [278, 73] width 24 height 24
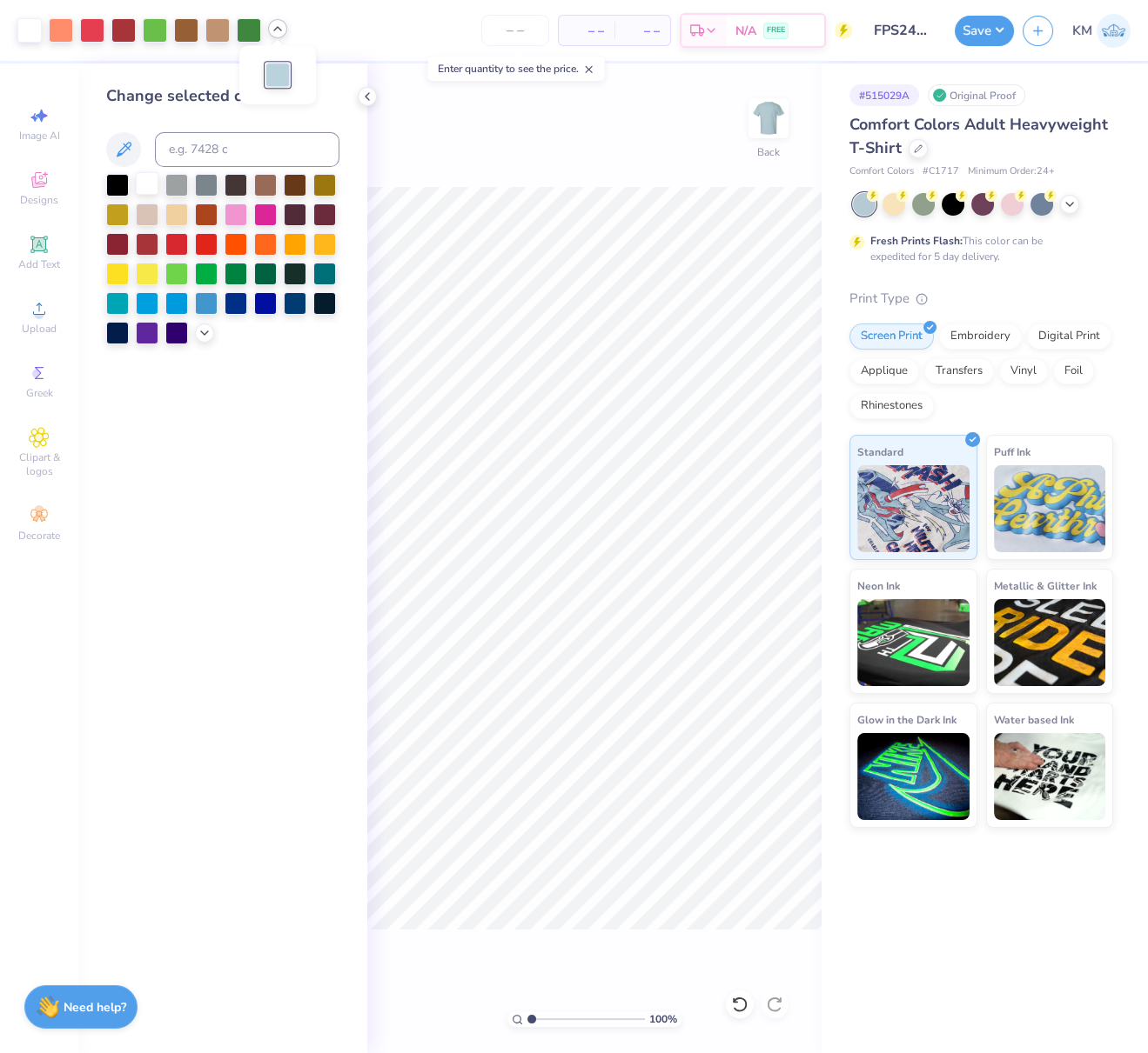
click at [151, 184] on div at bounding box center [147, 184] width 23 height 23
drag, startPoint x: 147, startPoint y: 183, endPoint x: 156, endPoint y: 196, distance: 15.8
click at [147, 183] on div at bounding box center [147, 184] width 23 height 23
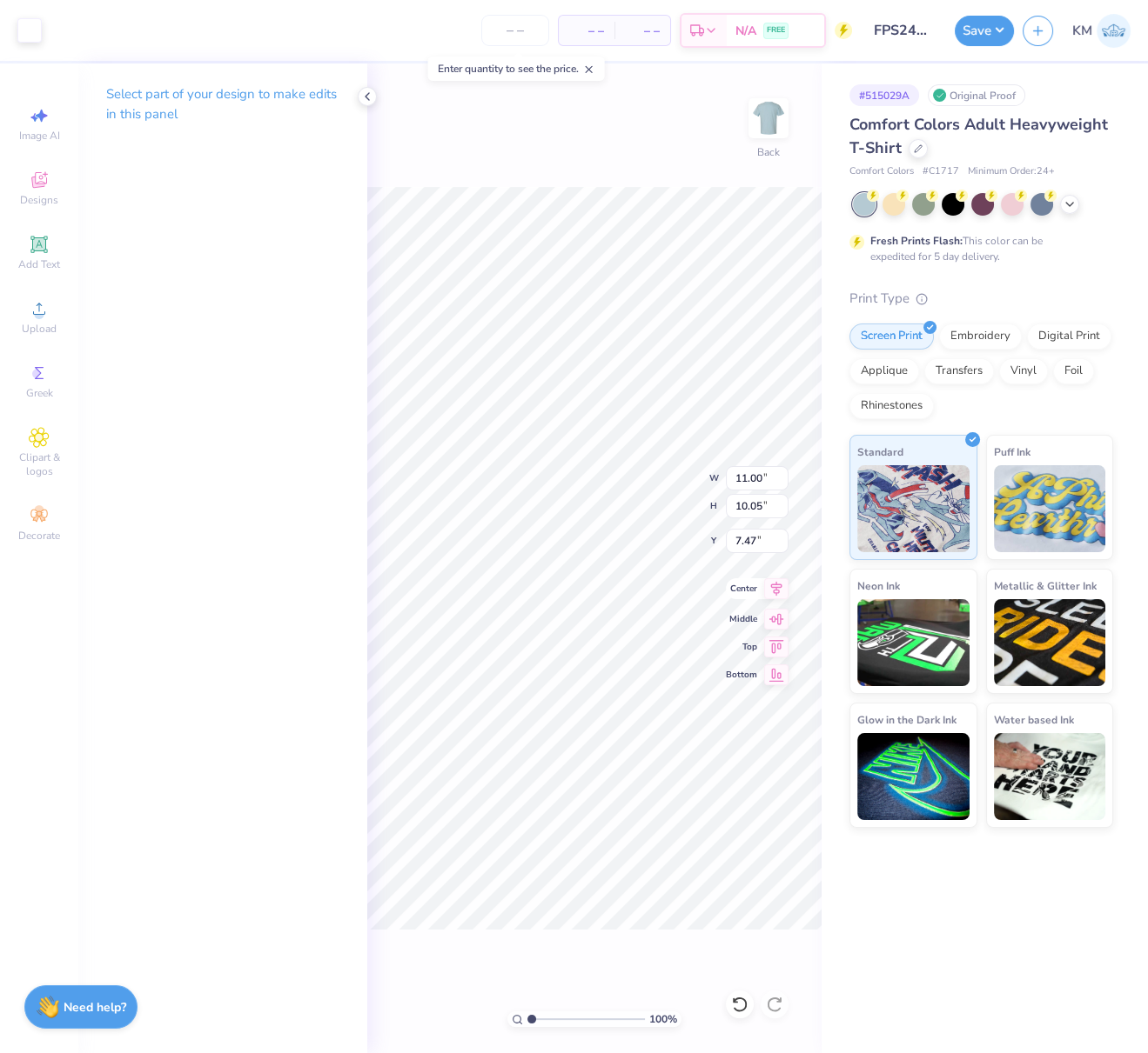
click at [782, 589] on icon at bounding box center [776, 588] width 24 height 21
type input "2.45"
drag, startPoint x: 61, startPoint y: 28, endPoint x: 77, endPoint y: 44, distance: 22.6
click at [63, 28] on div at bounding box center [61, 30] width 24 height 24
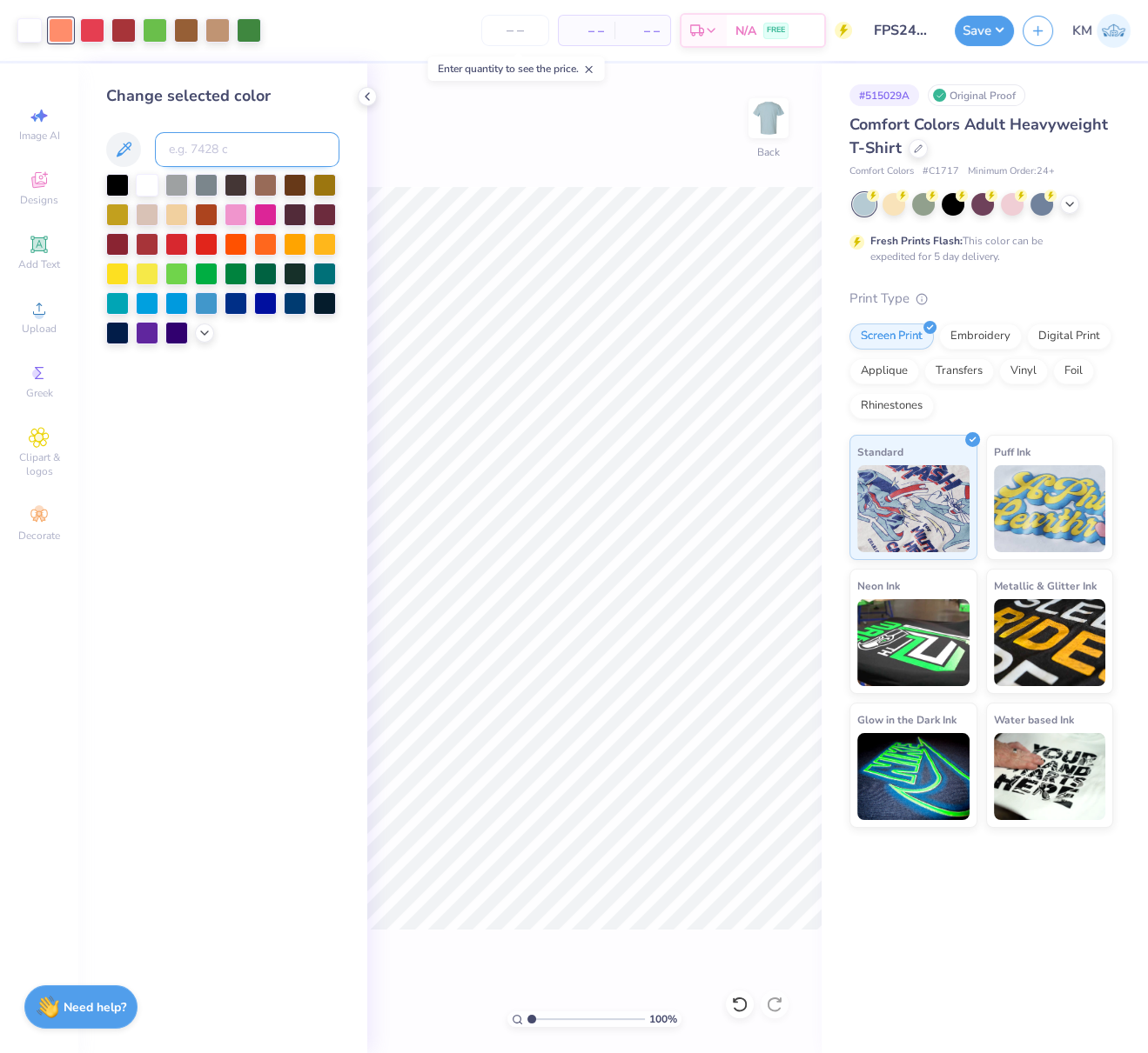
click at [237, 153] on input at bounding box center [247, 149] width 184 height 35
type input "4655"
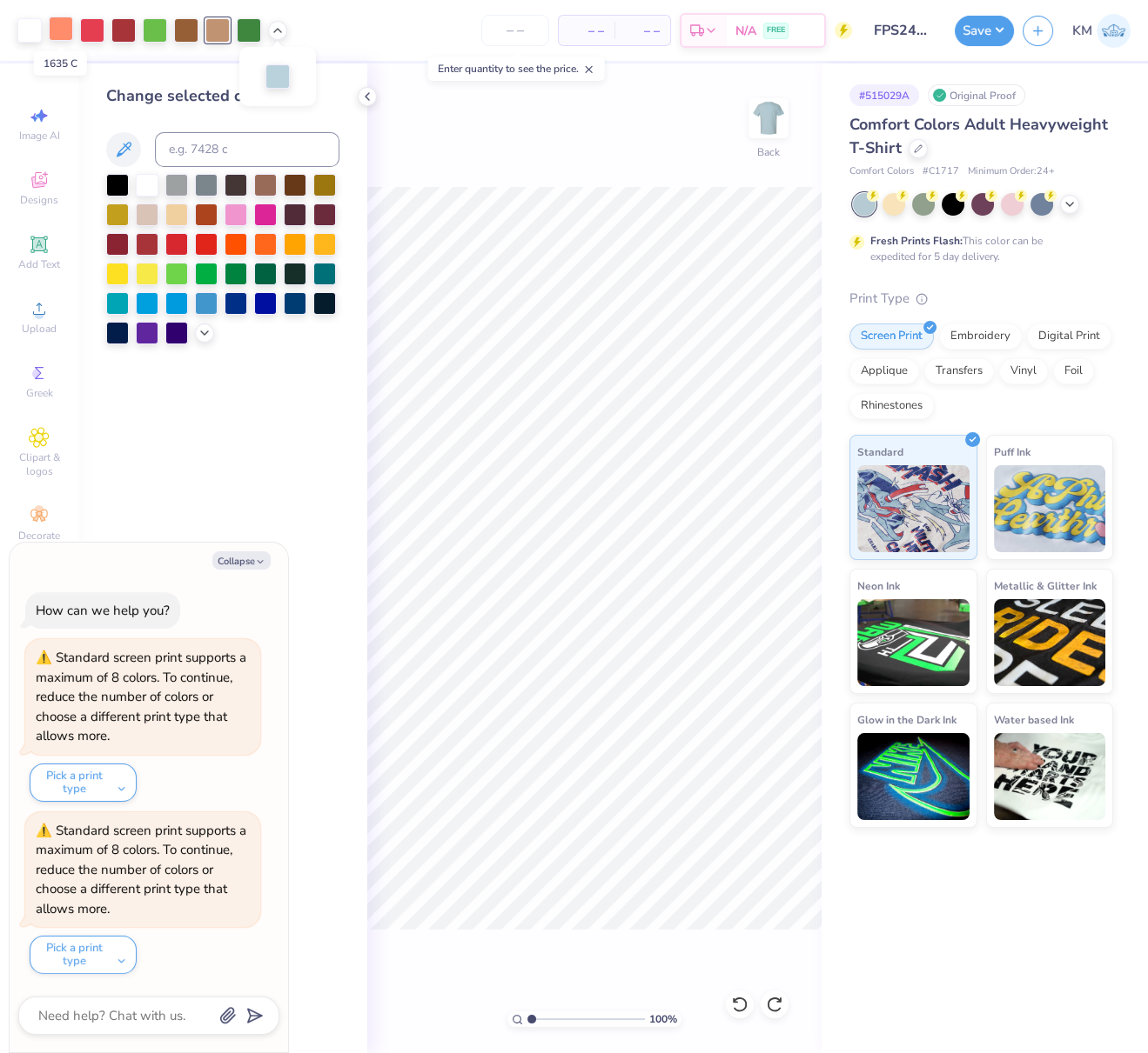
click at [56, 29] on div at bounding box center [61, 29] width 24 height 24
type textarea "x"
click at [212, 150] on input at bounding box center [247, 149] width 184 height 35
type input "4655"
click at [255, 557] on button "Collapse" at bounding box center [241, 560] width 58 height 18
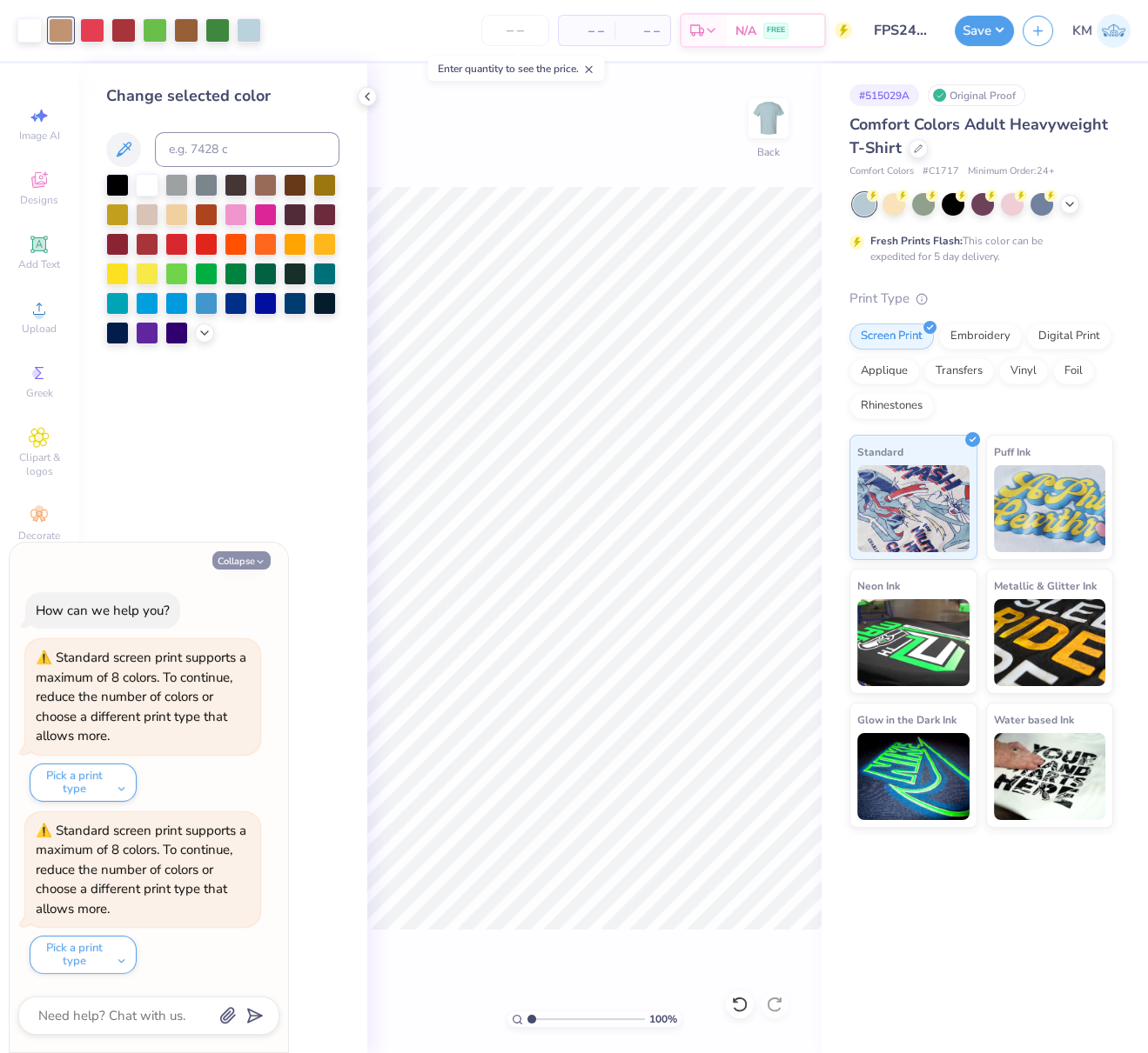
type textarea "x"
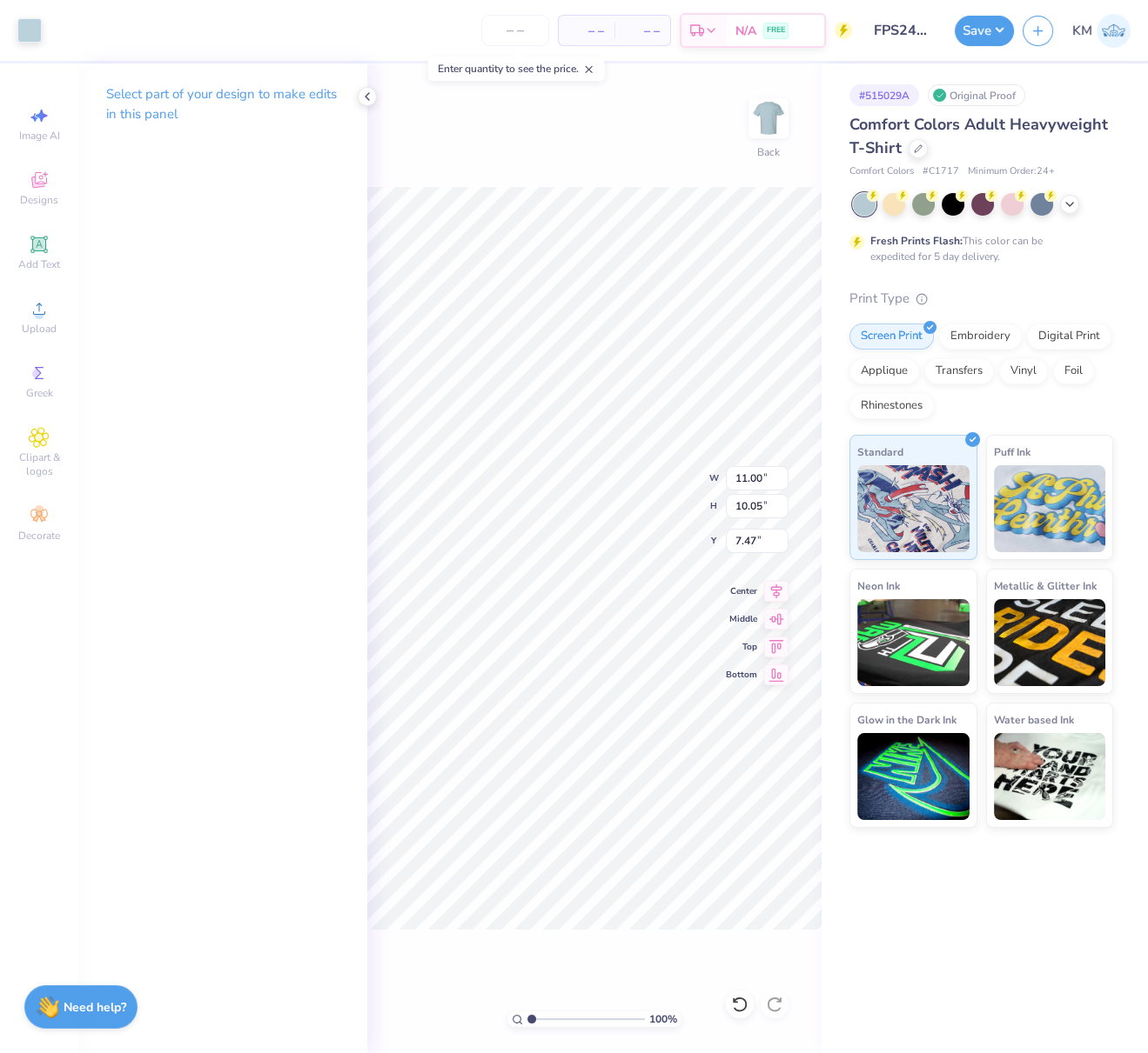
type input "2.45"
drag, startPoint x: 779, startPoint y: 584, endPoint x: 776, endPoint y: 593, distance: 9.5
click at [779, 584] on icon at bounding box center [776, 588] width 24 height 21
click at [546, 1019] on input "range" at bounding box center [586, 1019] width 117 height 16
click at [551, 1019] on input "range" at bounding box center [586, 1019] width 117 height 16
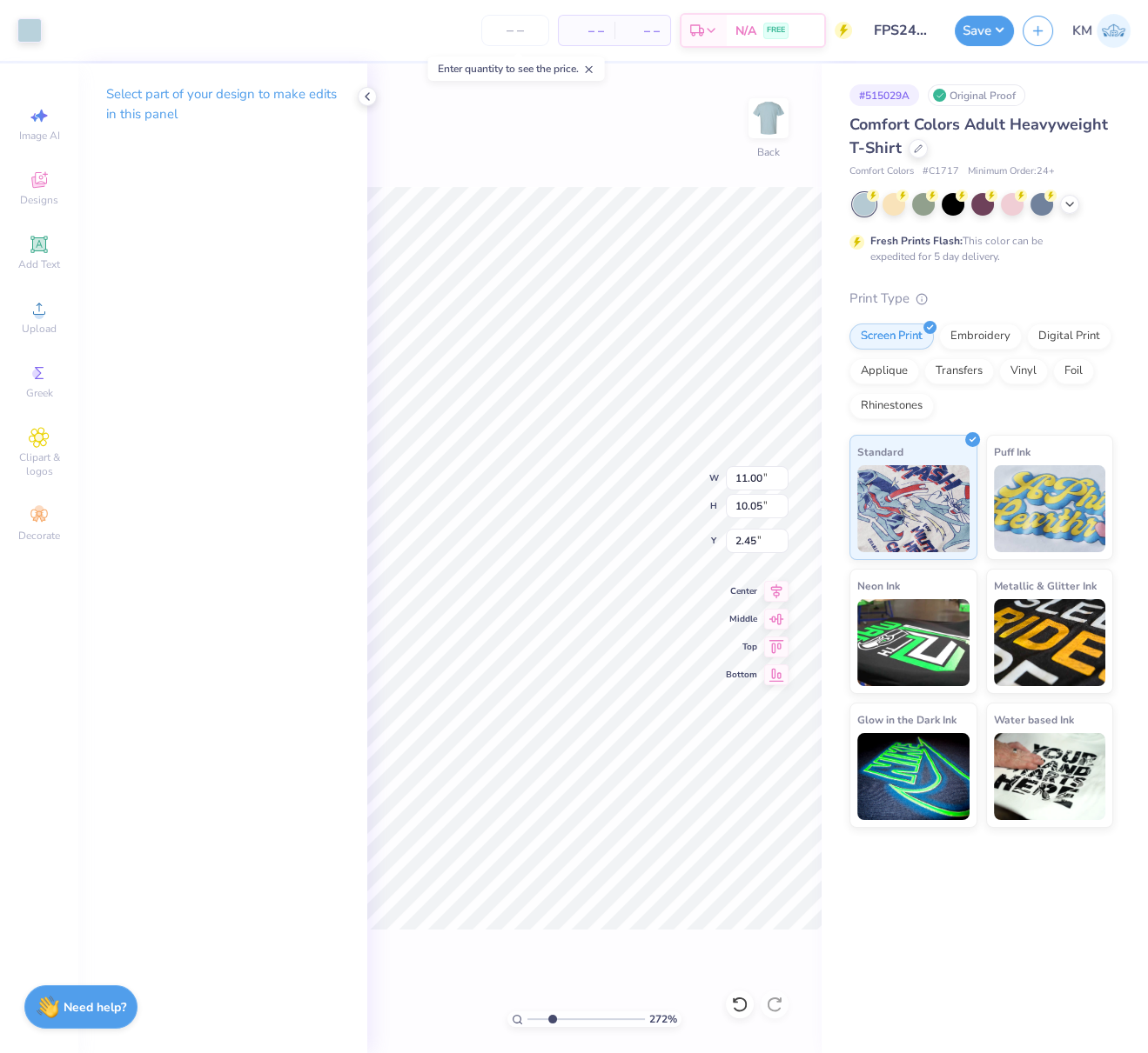
type input "2.72"
type input "10.97"
type input "10.03"
type input "10.99"
type input "10.04"
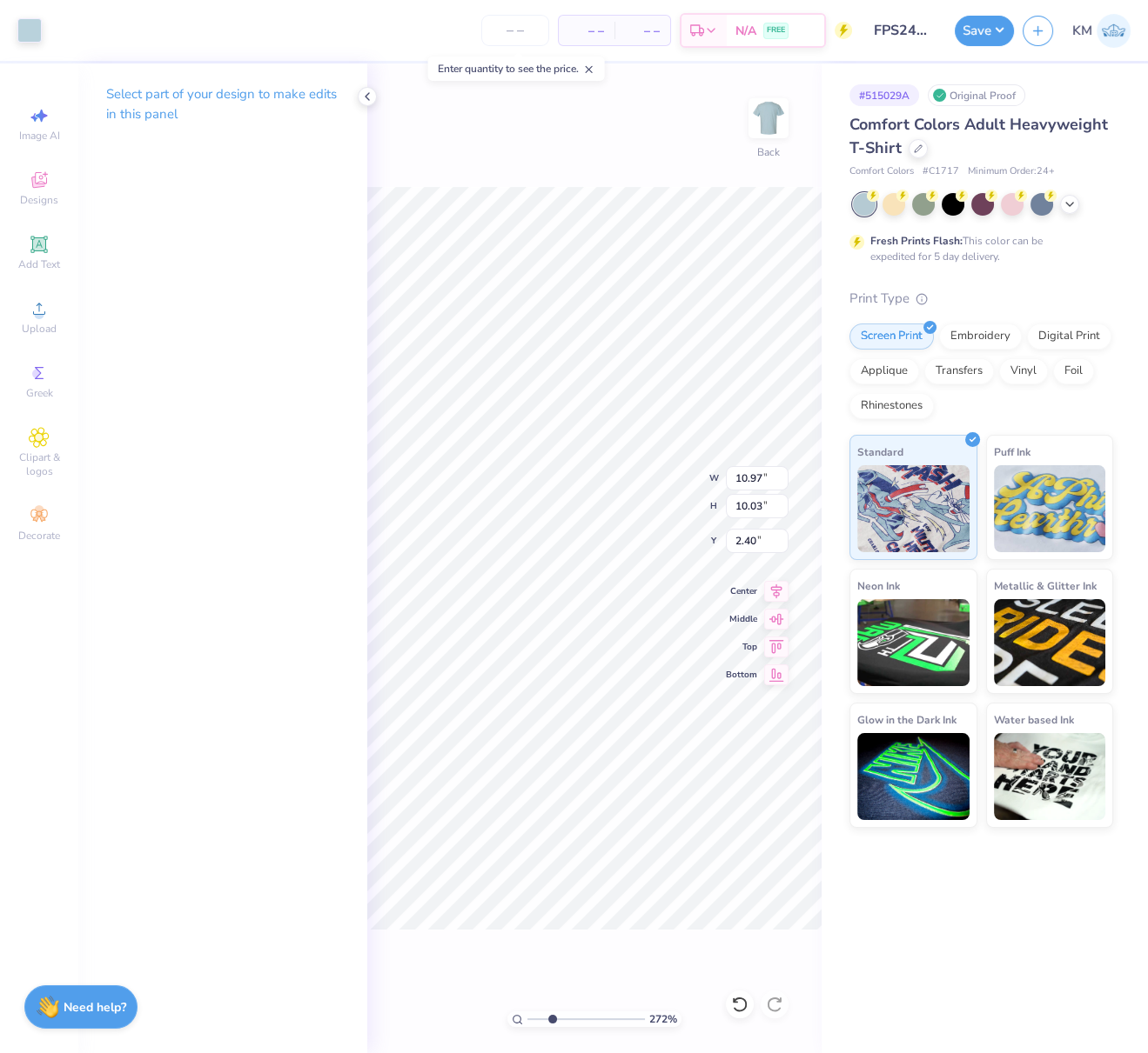
type input "2.40"
click at [523, 1017] on div "272 %" at bounding box center [593, 1019] width 174 height 16
drag, startPoint x: 542, startPoint y: 1016, endPoint x: 484, endPoint y: 993, distance: 62.4
type input "1"
click at [528, 1012] on input "range" at bounding box center [586, 1019] width 117 height 16
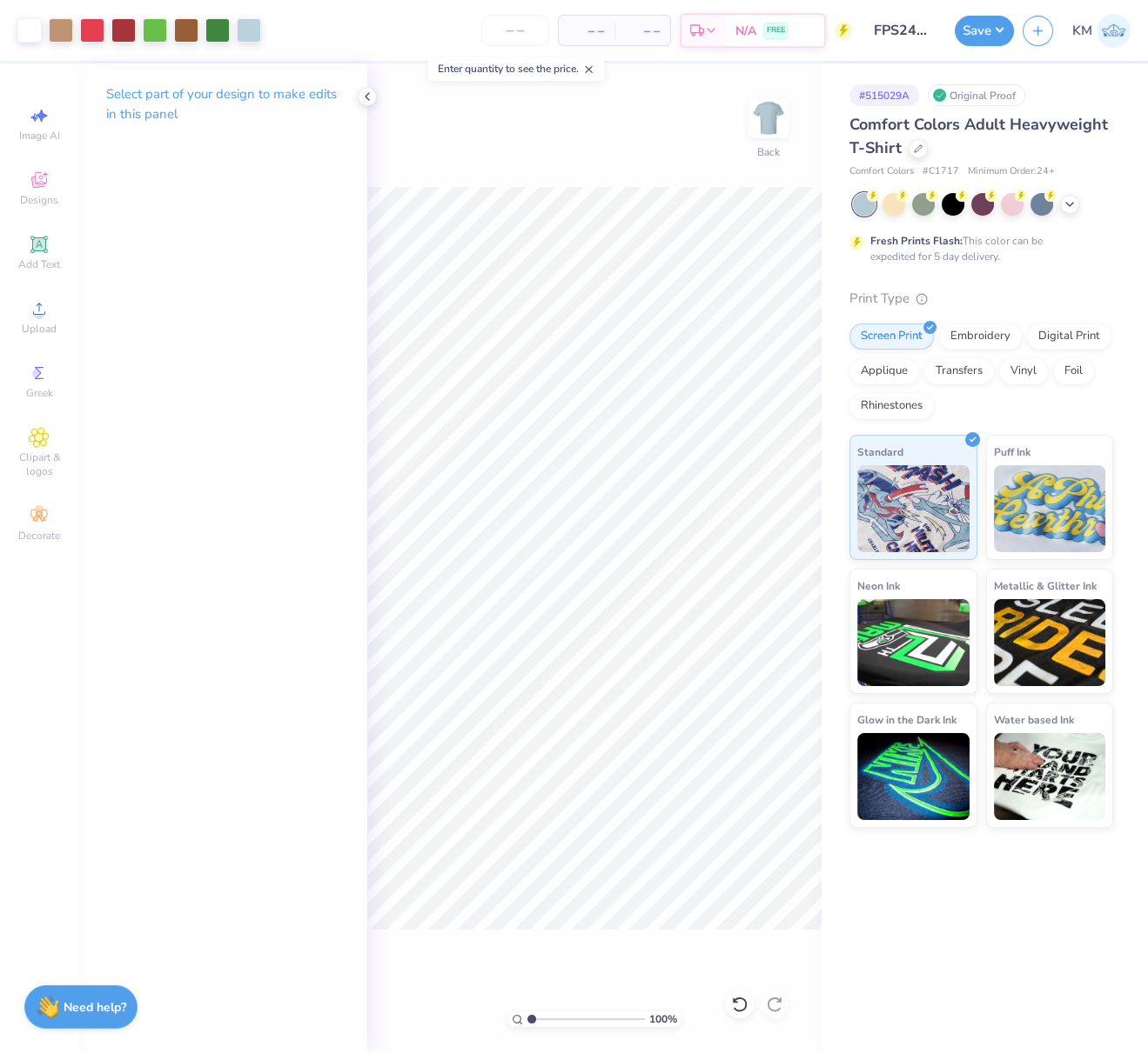
drag, startPoint x: 529, startPoint y: 1021, endPoint x: 492, endPoint y: 1018, distance: 37.1
click at [507, 1017] on div "100 %" at bounding box center [593, 1019] width 174 height 16
drag, startPoint x: 767, startPoint y: 478, endPoint x: 734, endPoint y: 476, distance: 33.1
click at [733, 476] on input "11.02" at bounding box center [757, 479] width 63 height 24
type input "11.00"
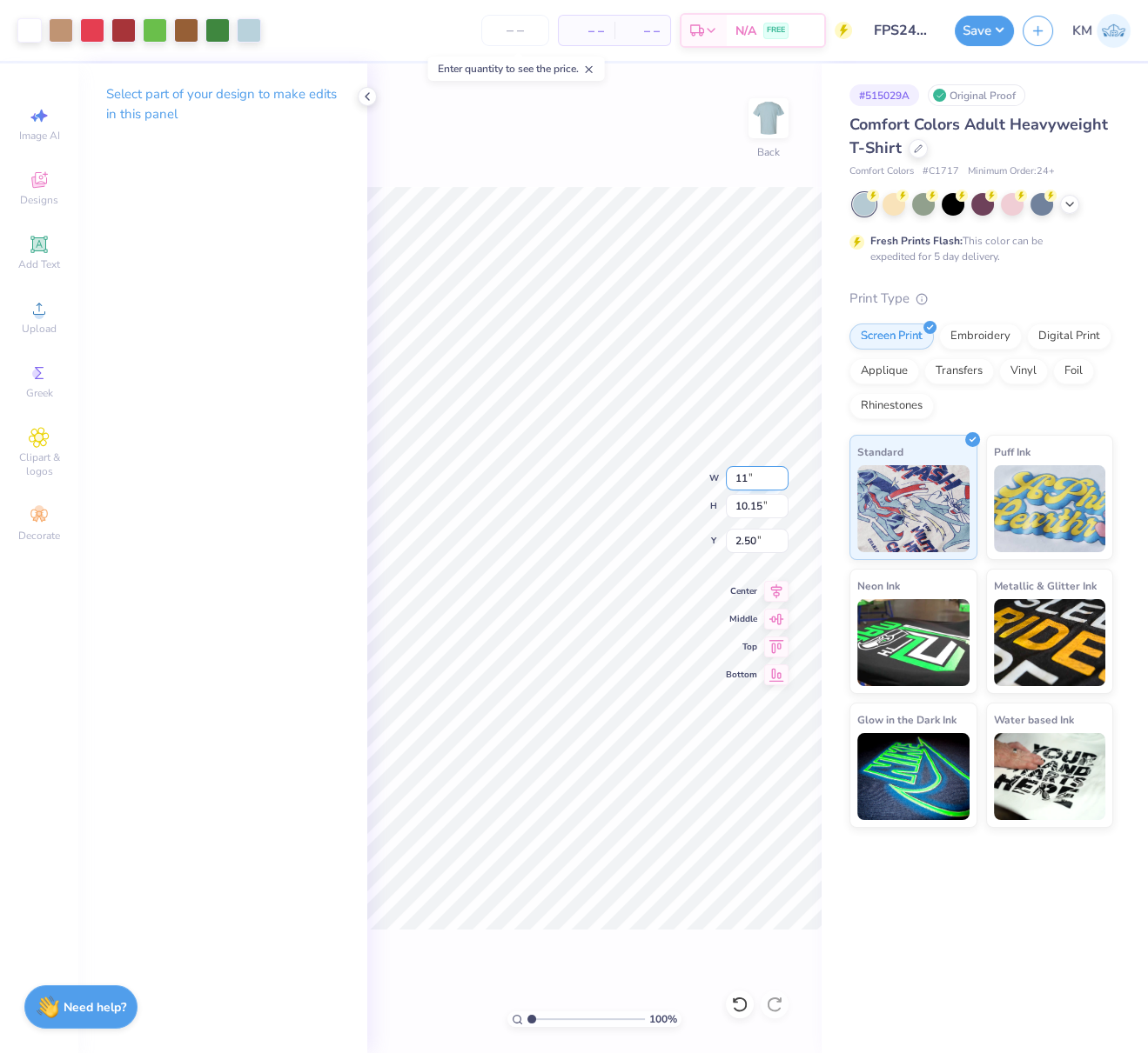
type input "10.14"
drag, startPoint x: 765, startPoint y: 542, endPoint x: 728, endPoint y: 541, distance: 37.0
click at [728, 540] on input "2.51" at bounding box center [757, 542] width 63 height 24
type input "2.50"
drag, startPoint x: 780, startPoint y: 588, endPoint x: 1144, endPoint y: 501, distance: 374.3
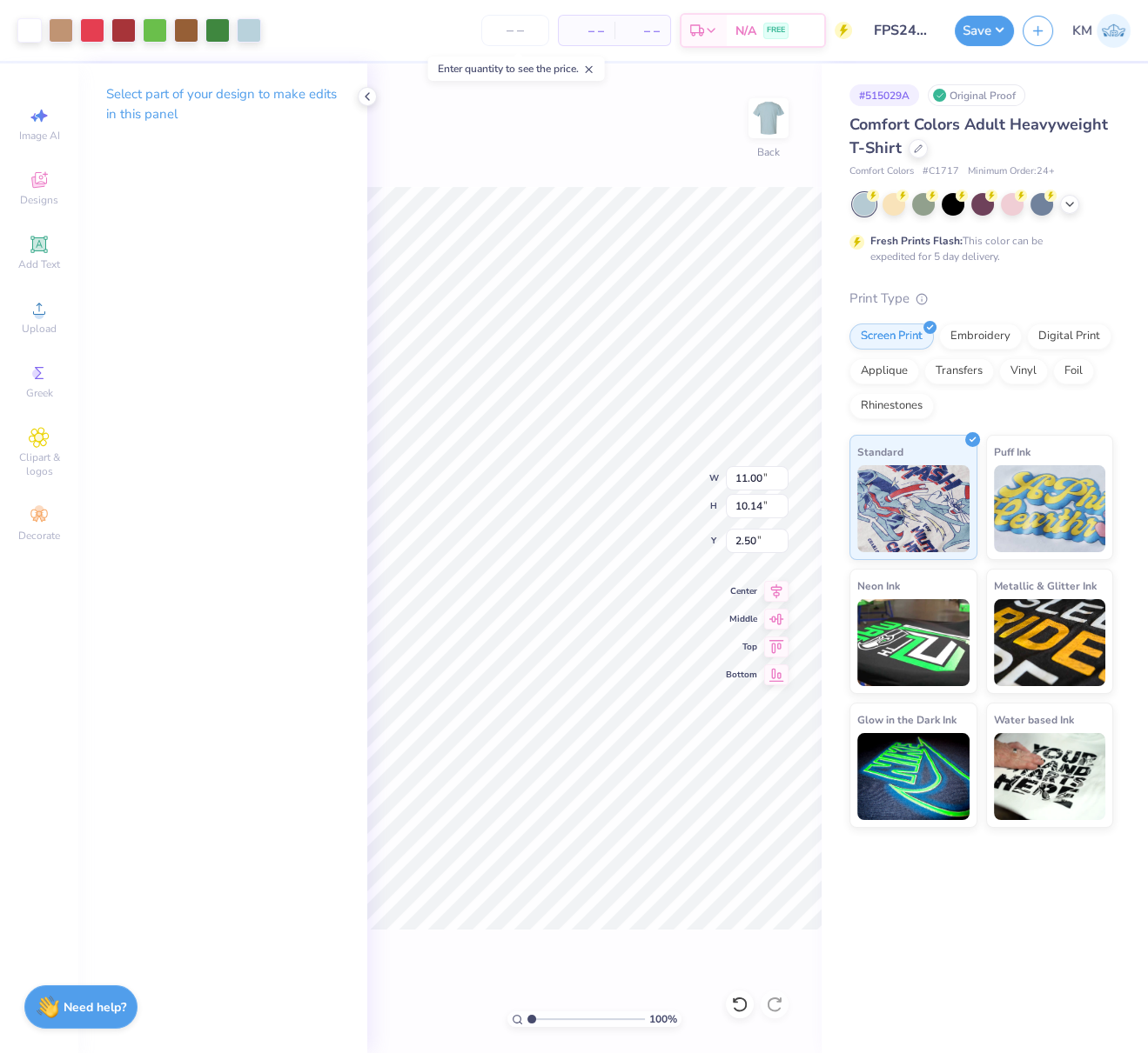
click at [780, 588] on icon at bounding box center [776, 591] width 24 height 21
click at [1003, 29] on button "Save" at bounding box center [984, 28] width 59 height 30
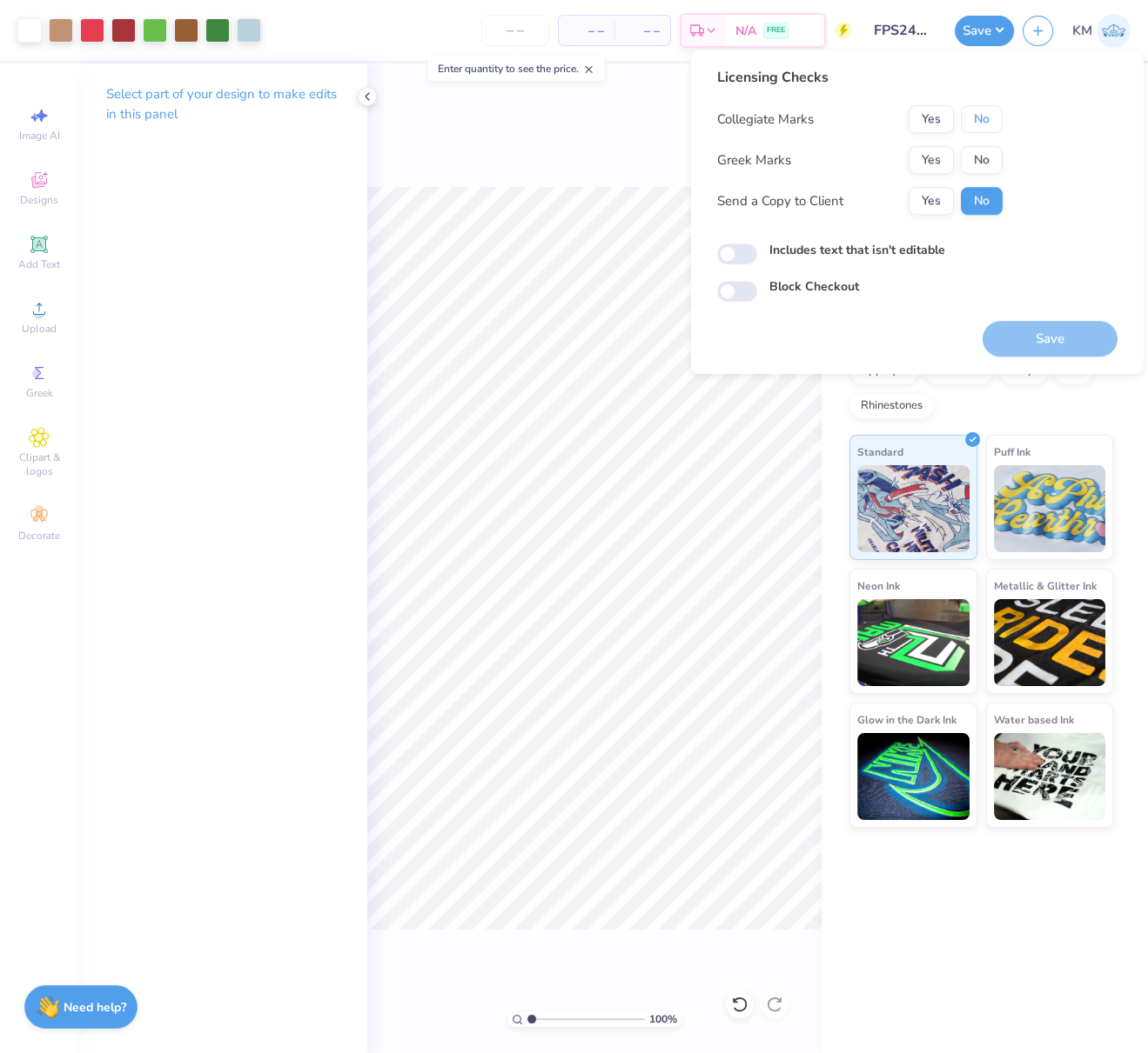
drag, startPoint x: 986, startPoint y: 124, endPoint x: 975, endPoint y: 134, distance: 14.9
click at [986, 124] on button "No" at bounding box center [981, 119] width 41 height 28
click at [938, 162] on button "Yes" at bounding box center [931, 160] width 45 height 28
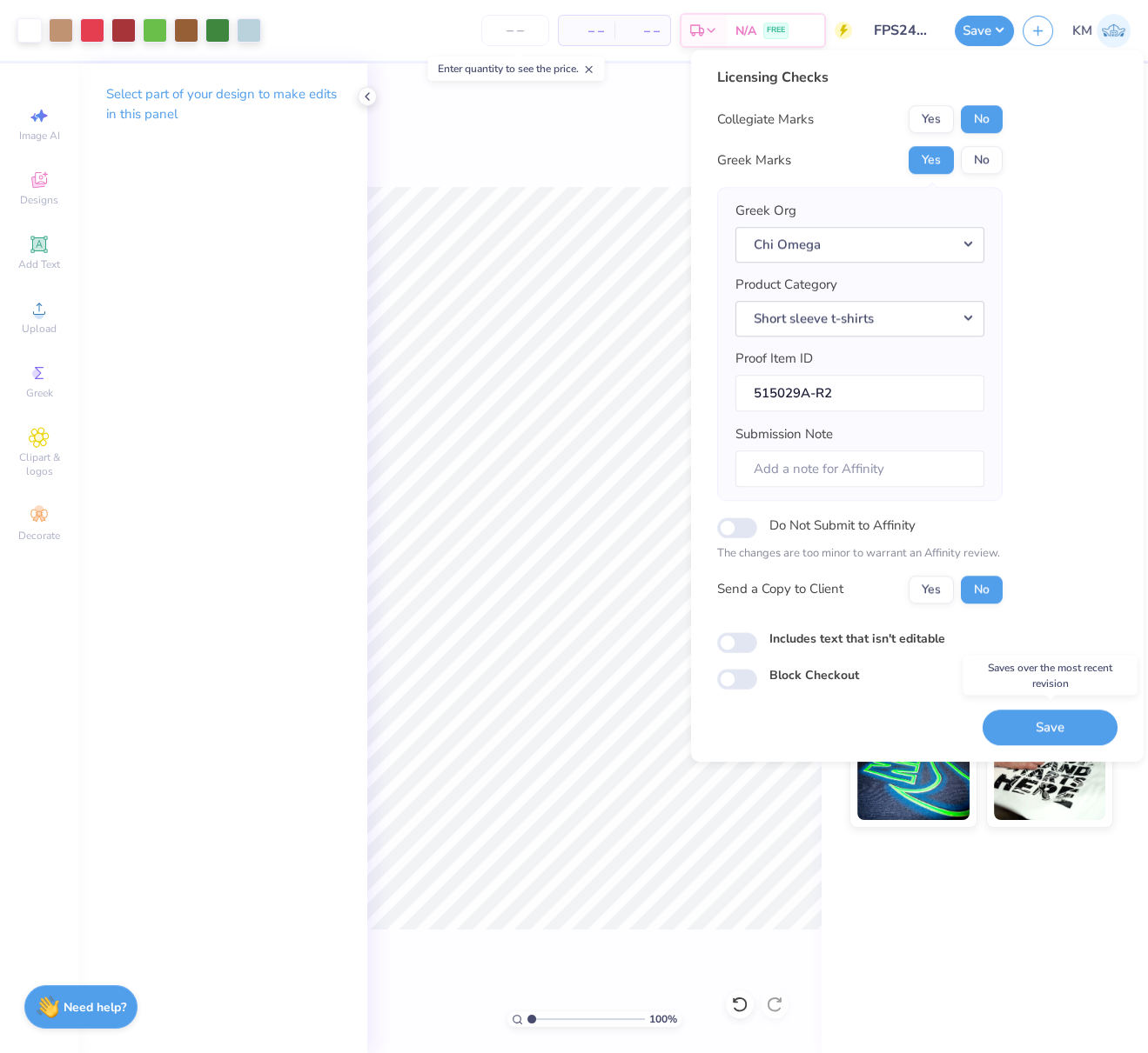
click at [1056, 725] on button "Save" at bounding box center [1049, 727] width 135 height 36
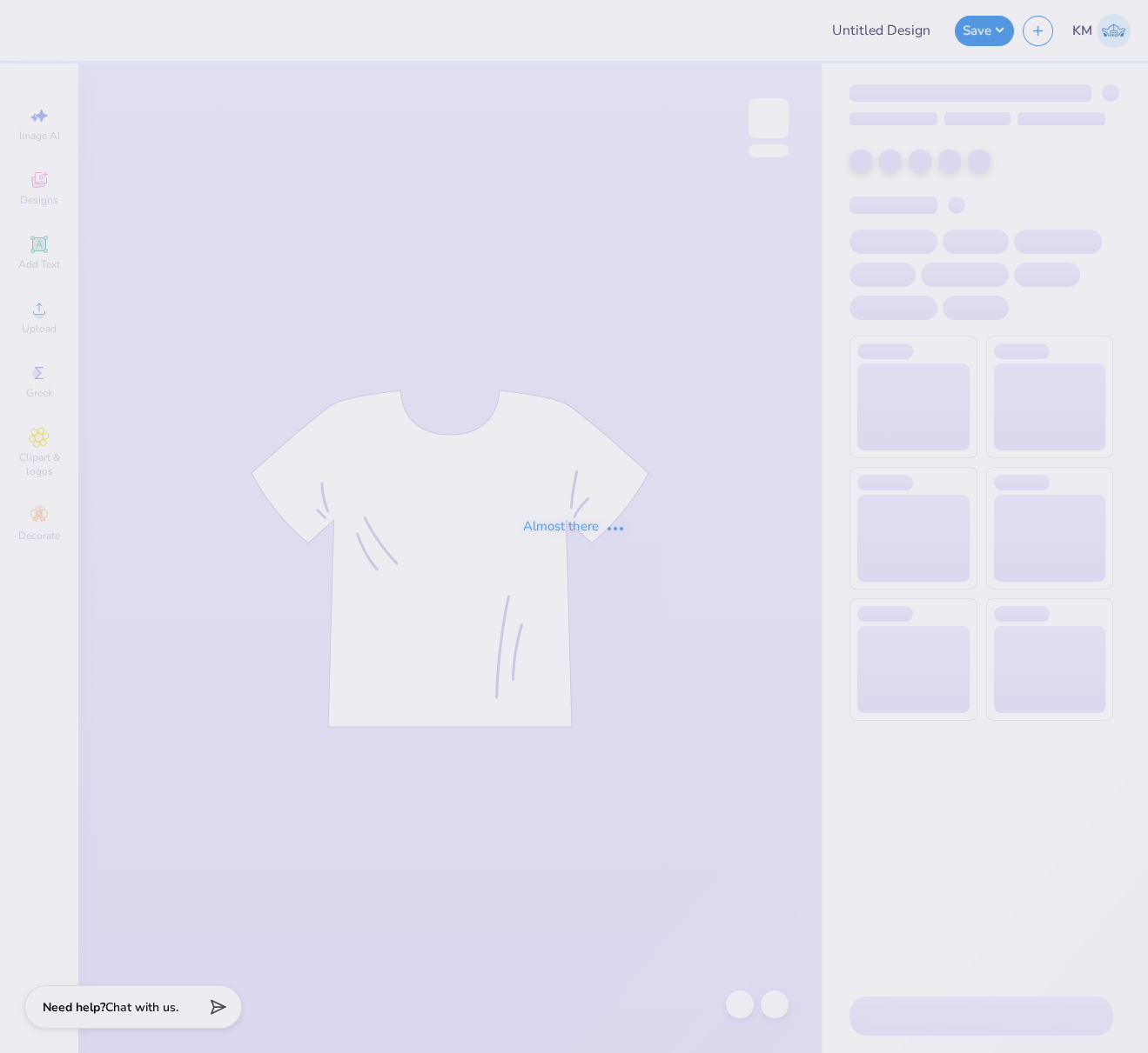
type input "FPS240033"
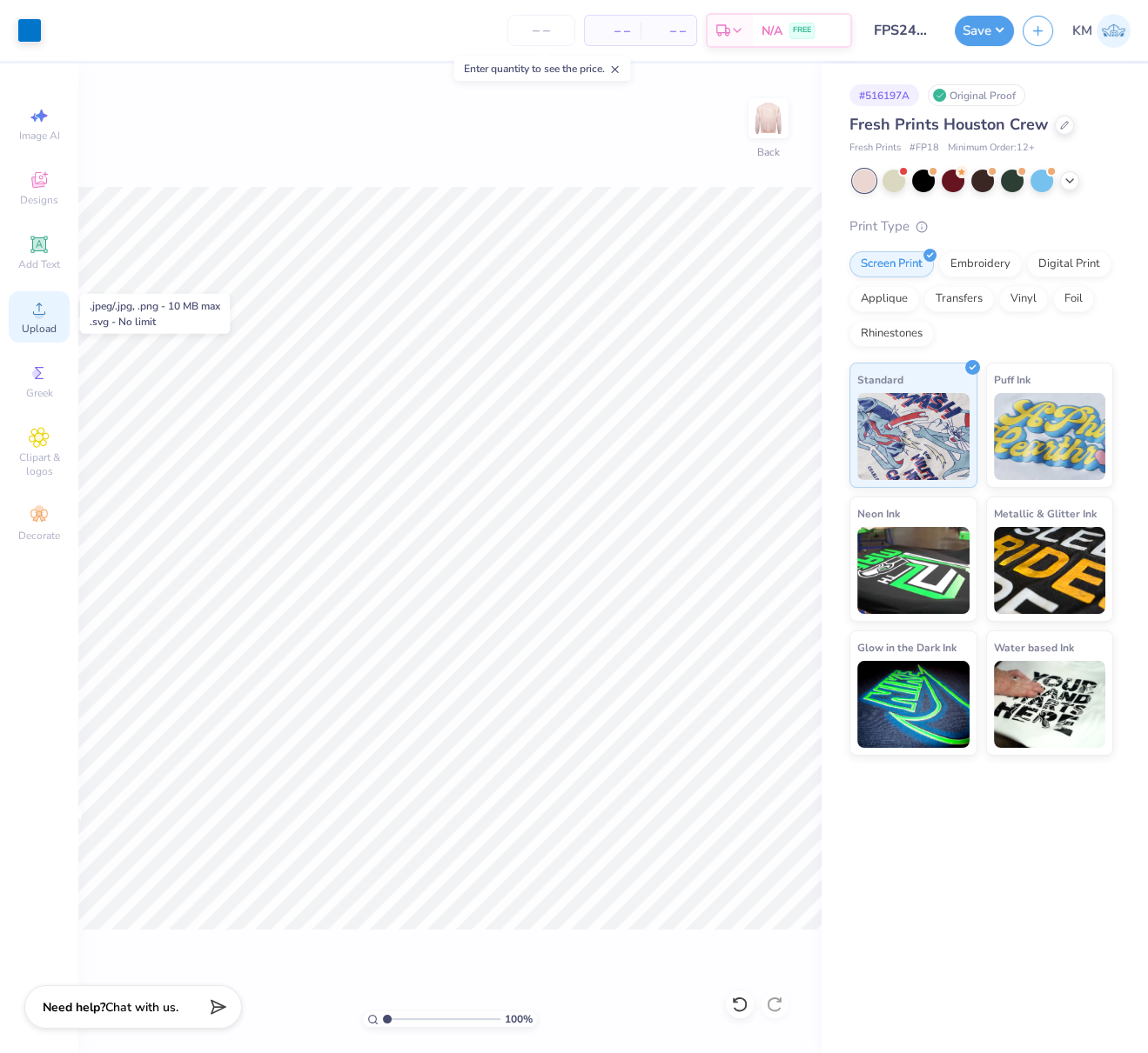
click at [40, 321] on div "Upload" at bounding box center [38, 317] width 61 height 52
click at [47, 324] on span "Upload" at bounding box center [38, 328] width 35 height 14
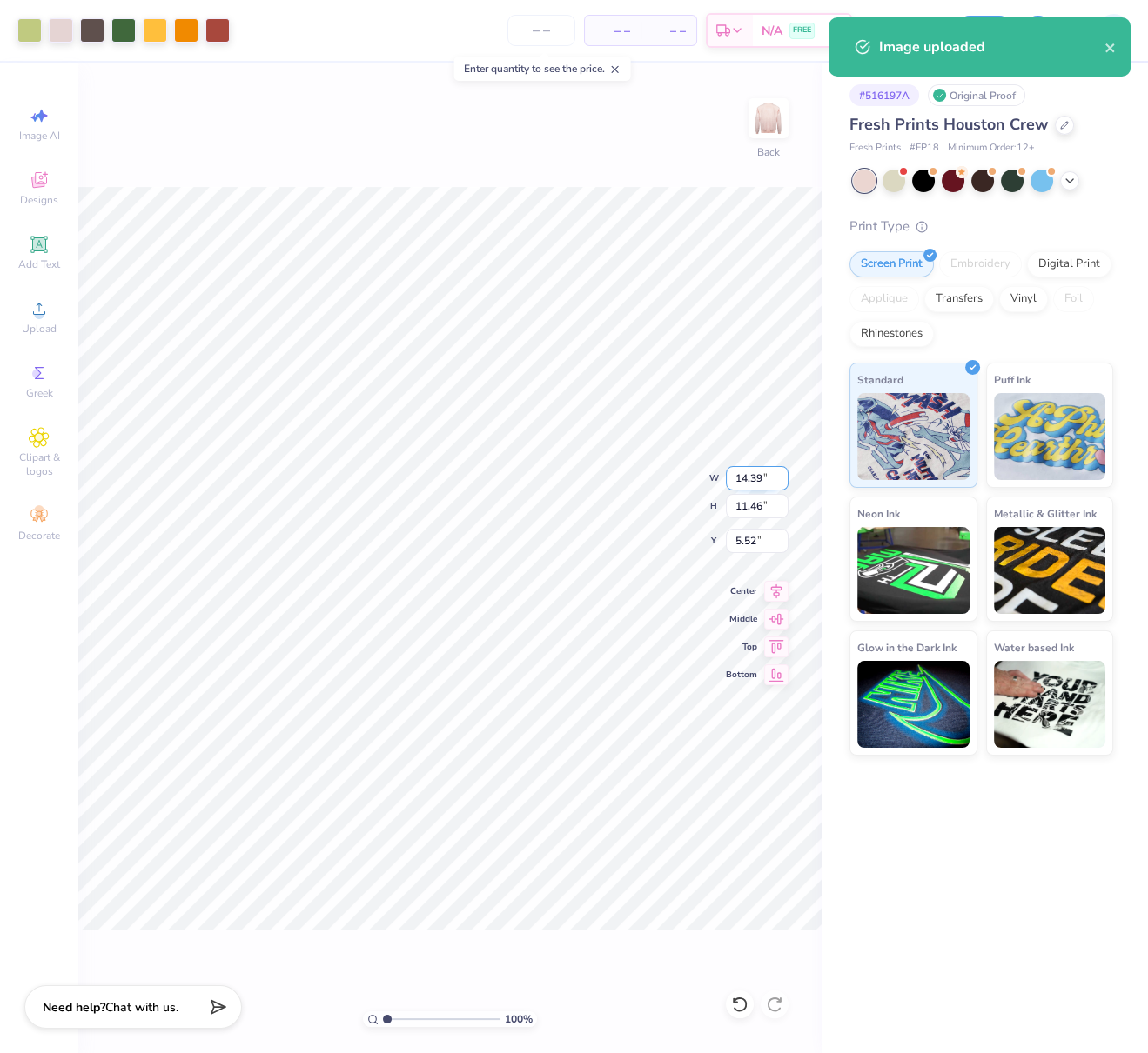
drag, startPoint x: 737, startPoint y: 477, endPoint x: 765, endPoint y: 479, distance: 28.1
click at [768, 474] on input "14.39" at bounding box center [757, 479] width 63 height 24
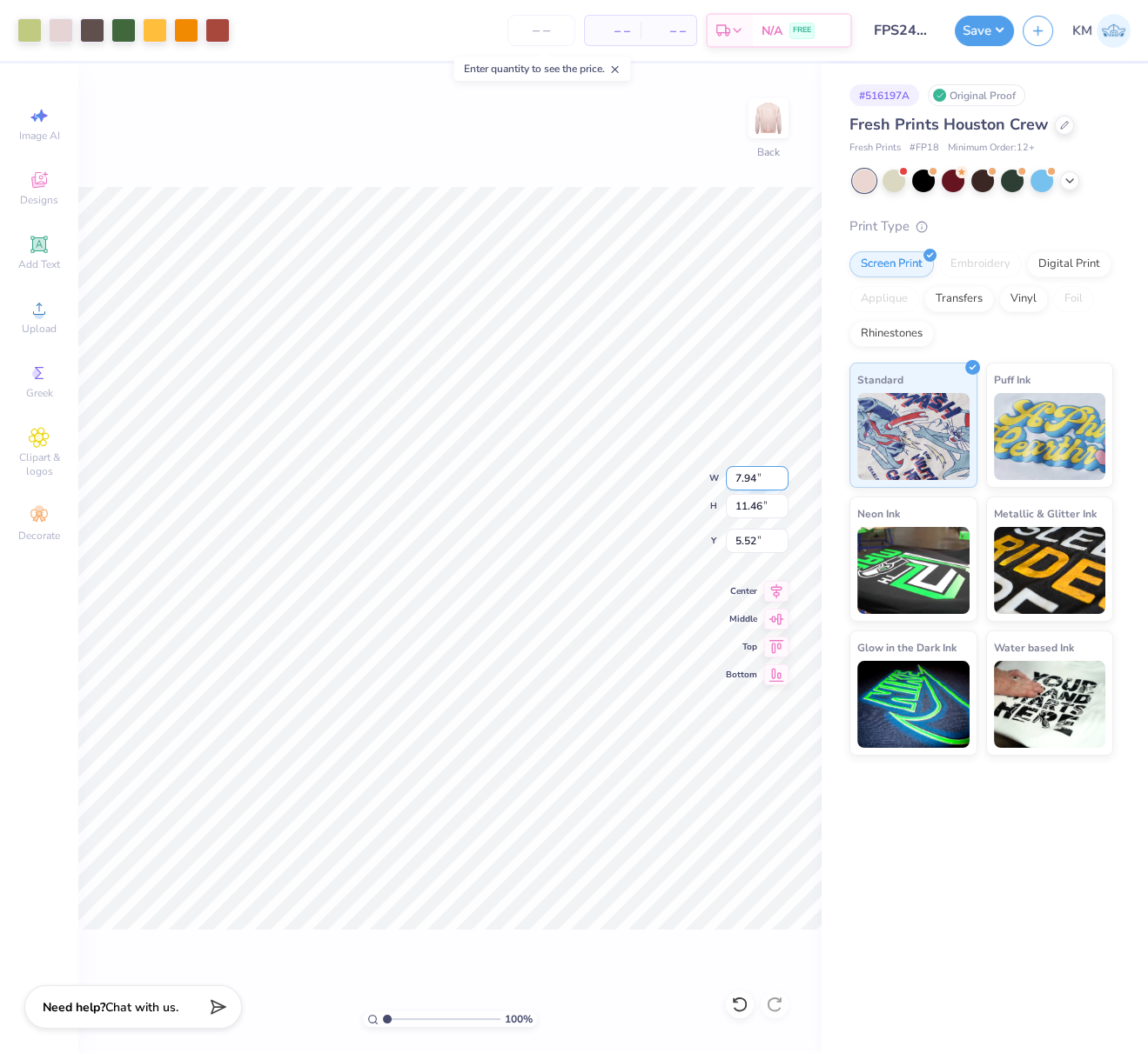
type input "7.94"
type input "6.32"
drag, startPoint x: 754, startPoint y: 542, endPoint x: 740, endPoint y: 536, distance: 15.2
click at [738, 537] on input "8.09" at bounding box center [757, 542] width 63 height 24
type input "8"
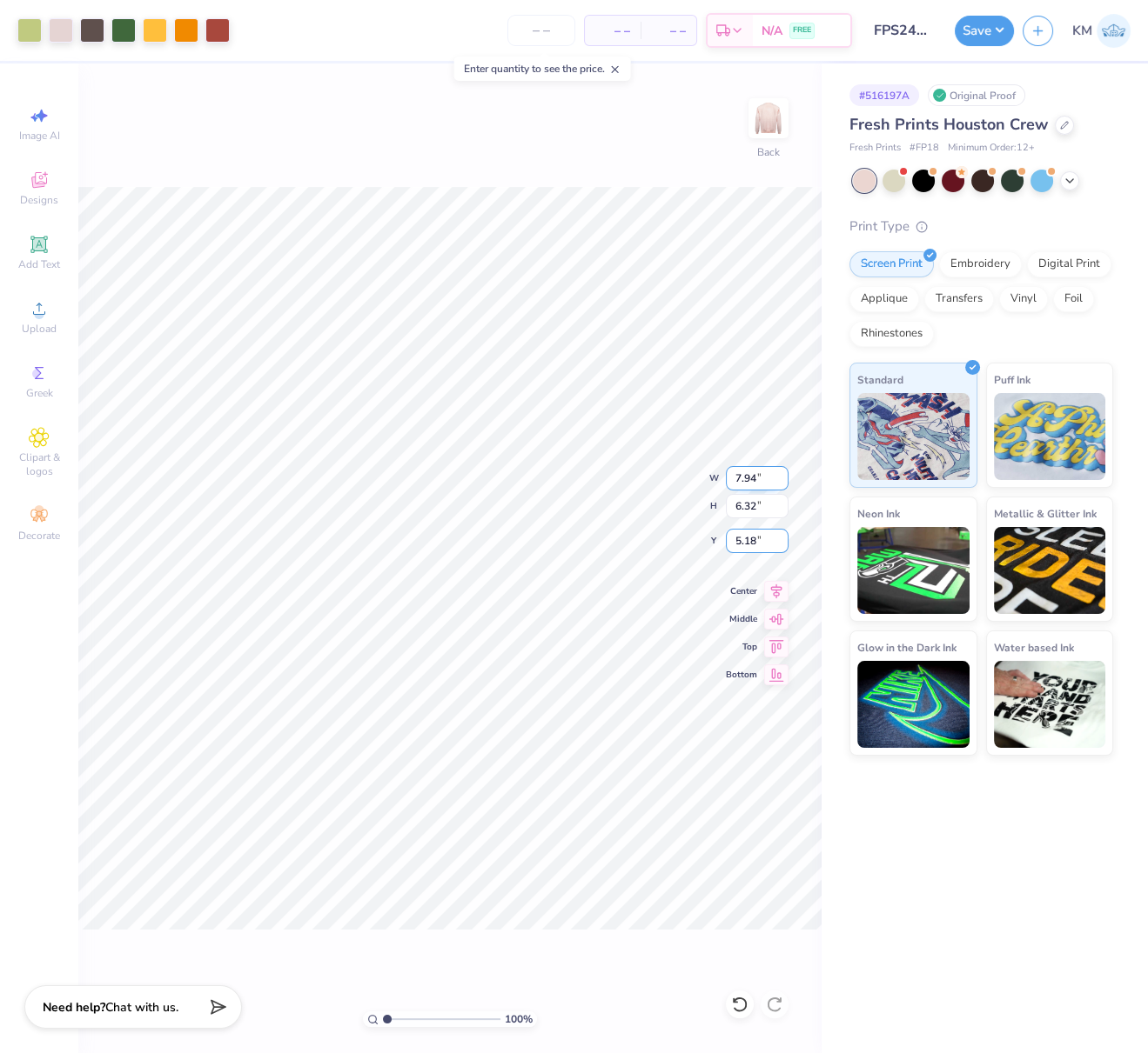
type input "5.18"
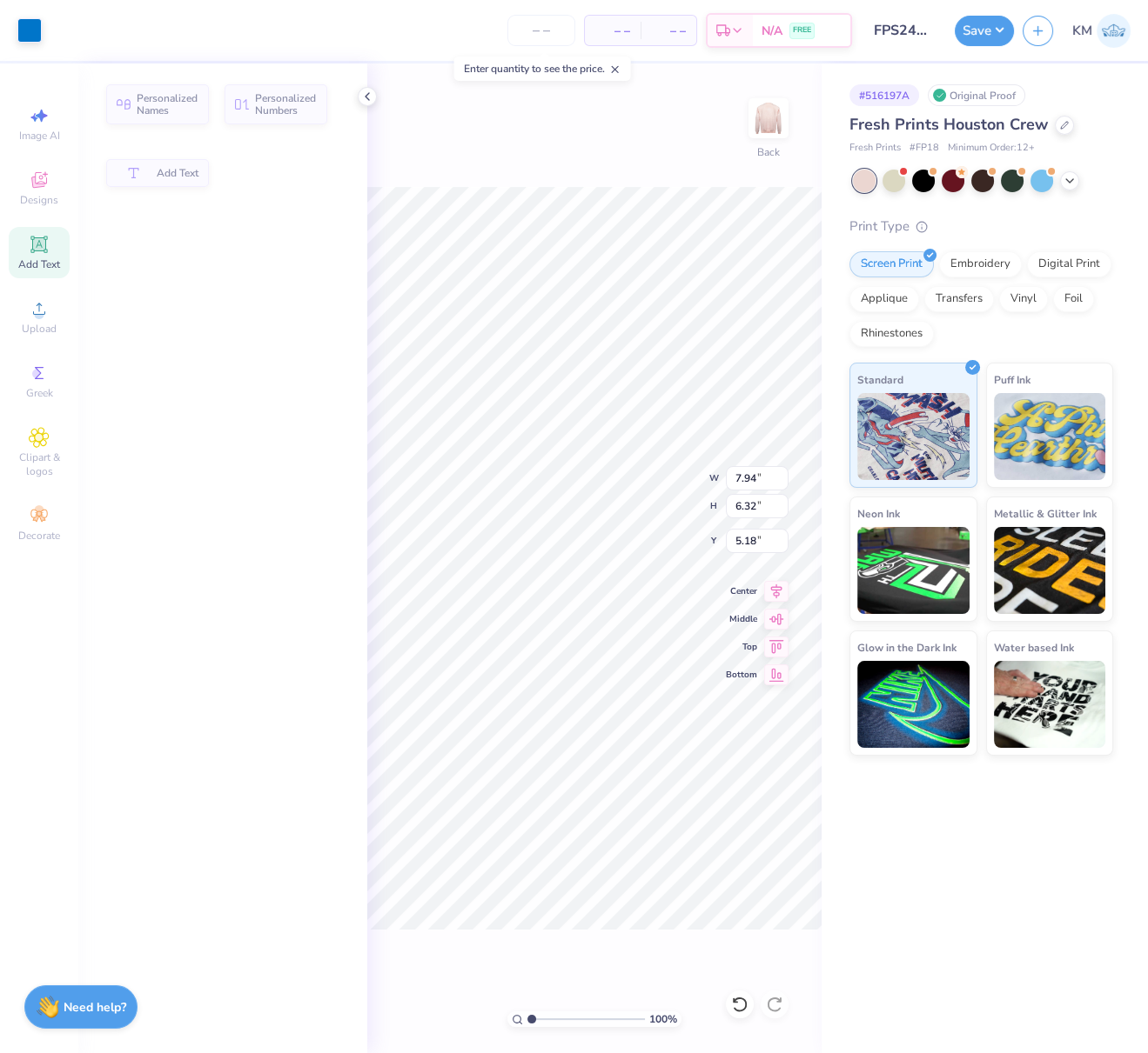
type input "7.68"
type input "2.52"
type input "3.00"
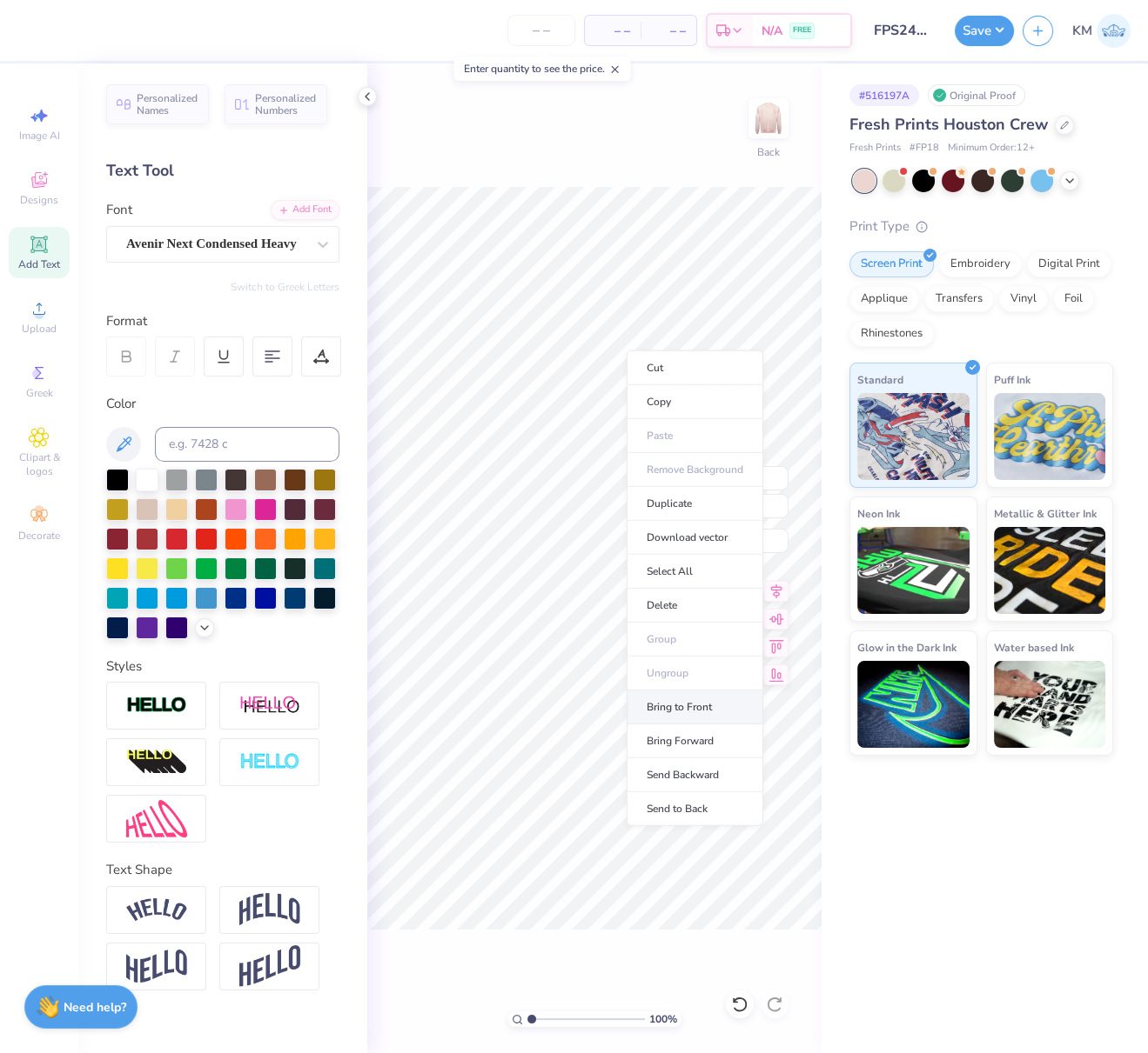
click at [697, 700] on li "Bring to Front" at bounding box center [695, 708] width 137 height 34
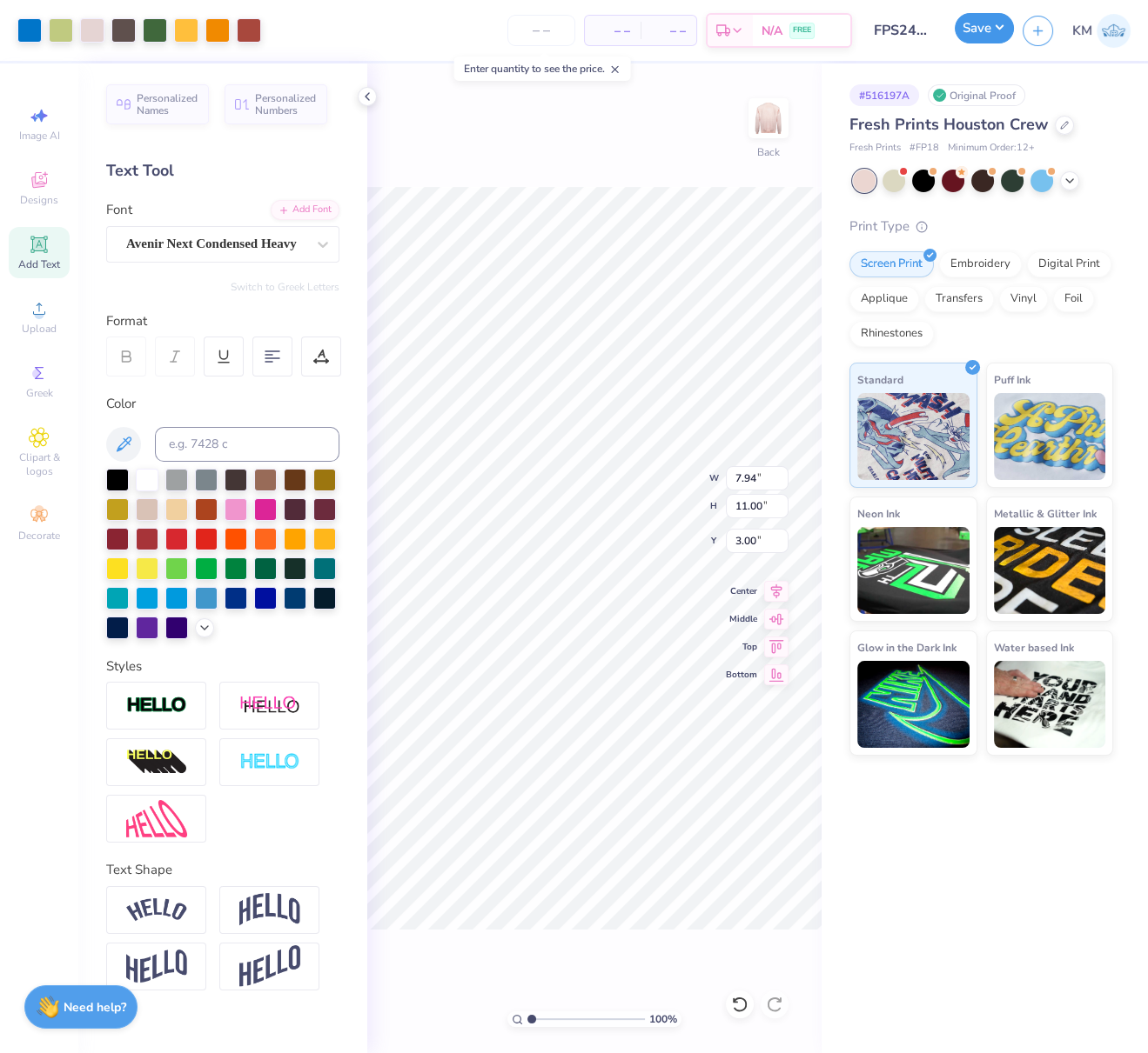
click at [1002, 21] on button "Save" at bounding box center [984, 28] width 59 height 30
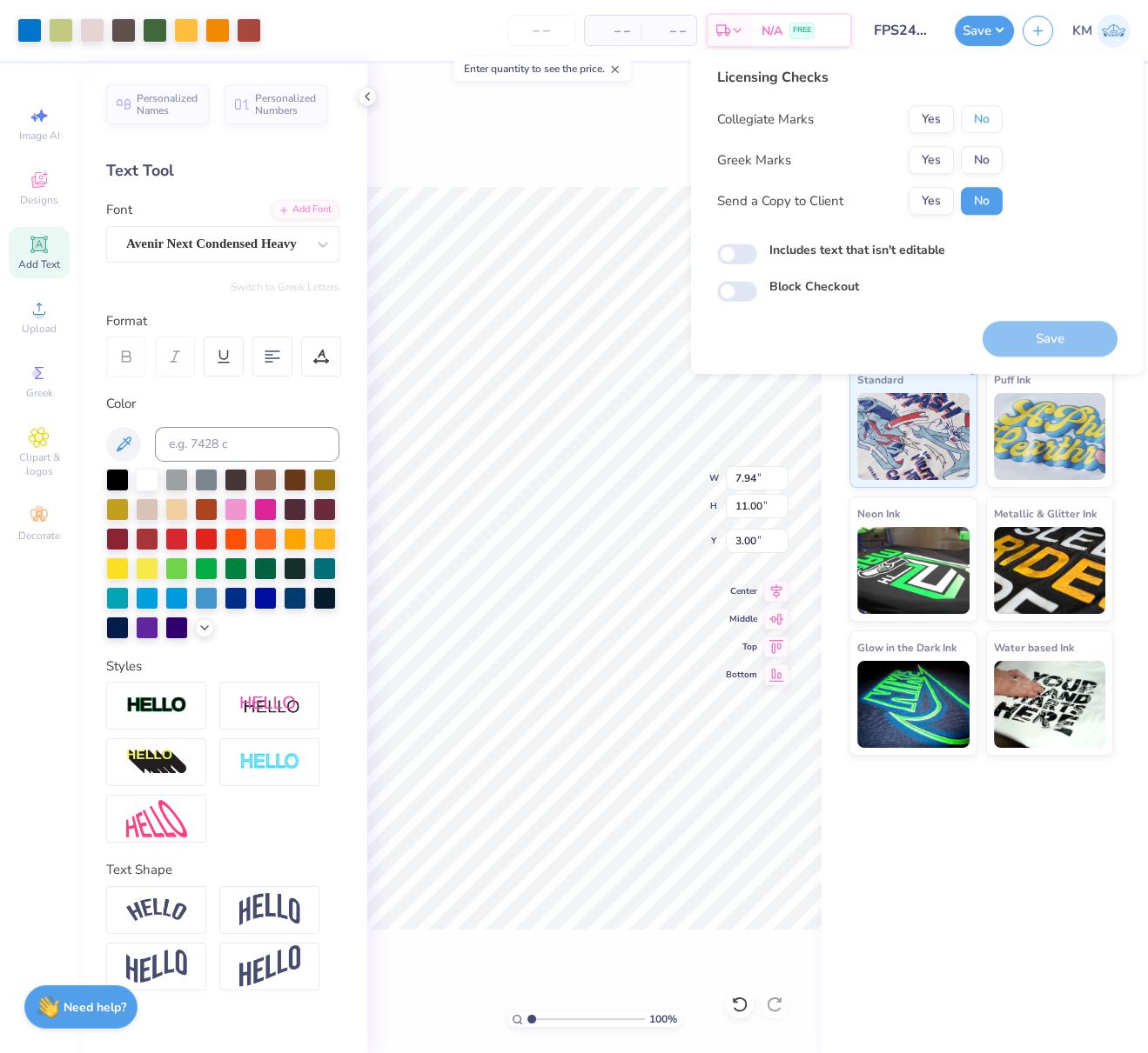
click at [994, 121] on button "No" at bounding box center [981, 119] width 41 height 28
click at [936, 169] on button "Yes" at bounding box center [931, 160] width 45 height 28
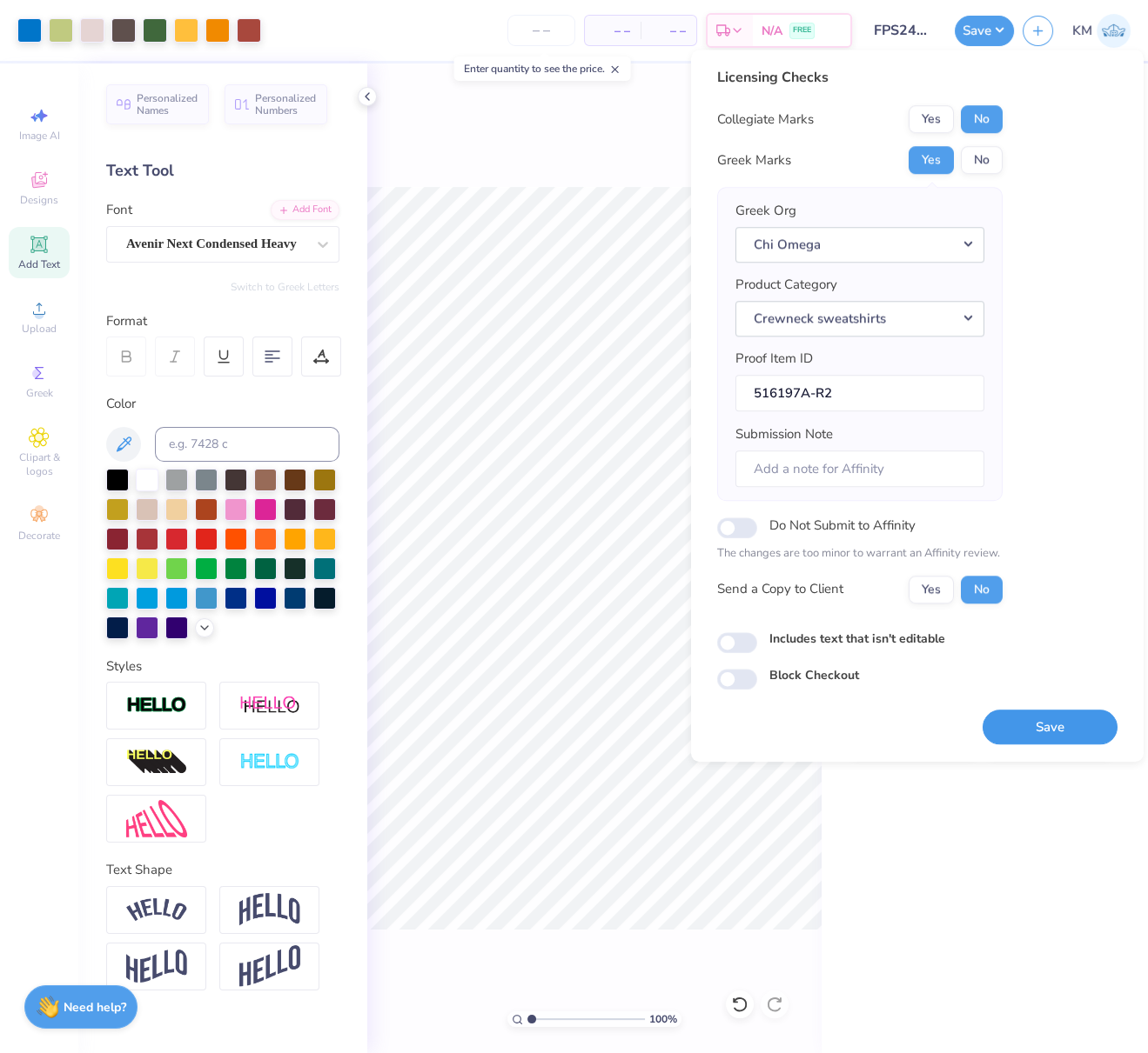
drag, startPoint x: 1065, startPoint y: 720, endPoint x: 764, endPoint y: 542, distance: 349.7
click at [1065, 720] on button "Save" at bounding box center [1049, 727] width 135 height 36
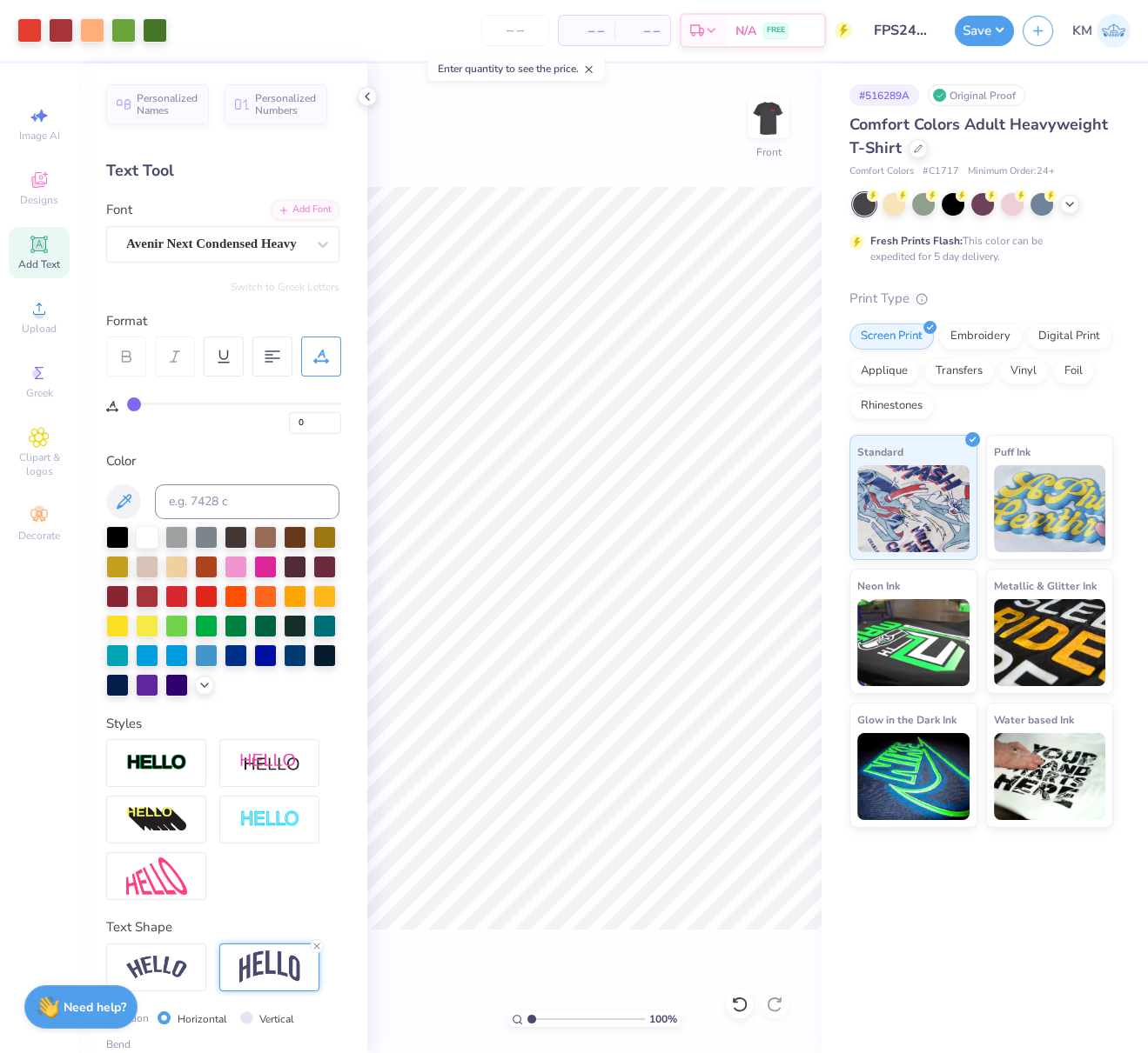
scroll to position [144, 0]
